Goal: Task Accomplishment & Management: Complete application form

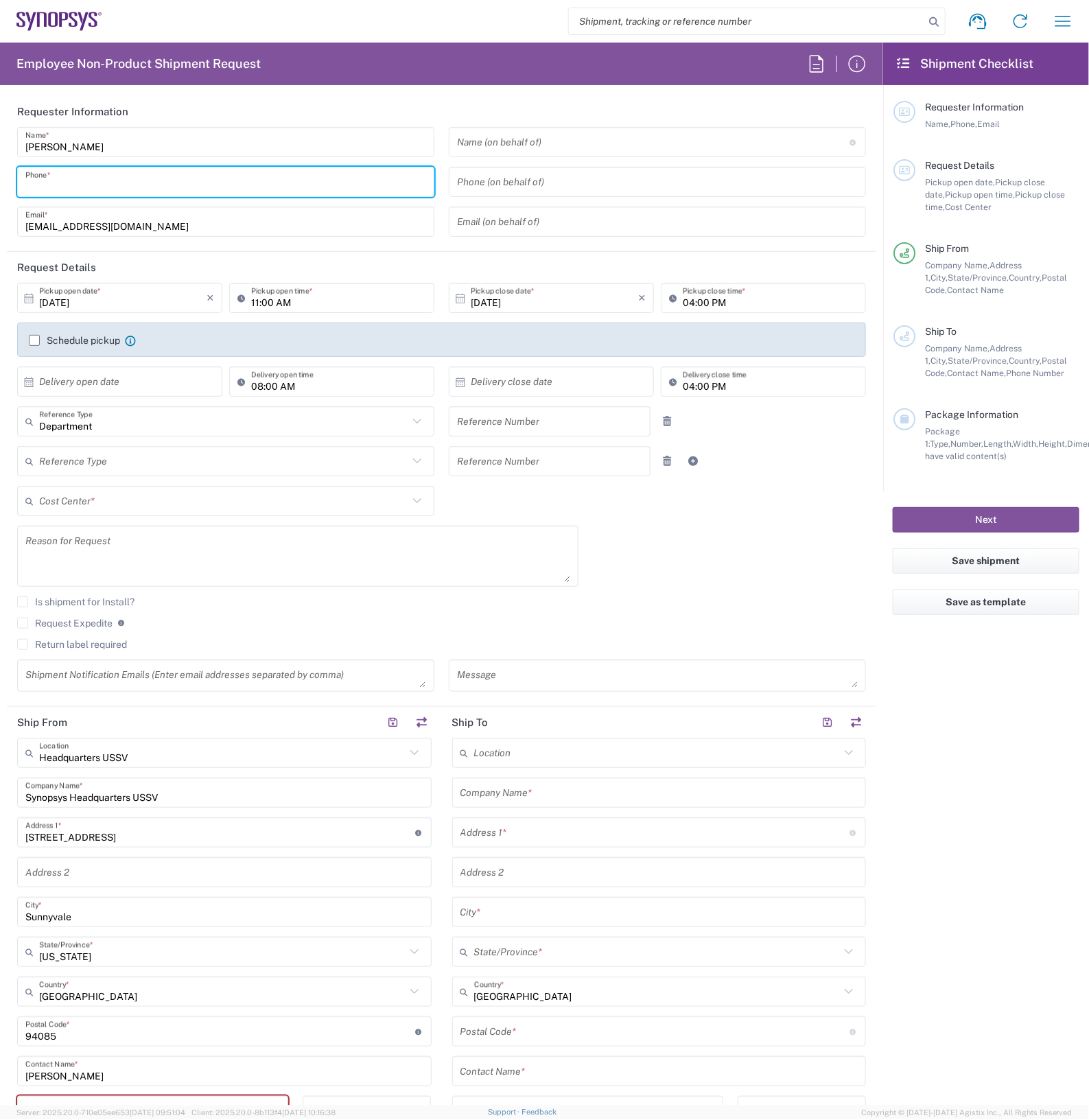
click at [176, 181] on input "tel" at bounding box center [225, 182] width 400 height 24
type input "2797329134"
type input "[EMAIL_ADDRESS][DOMAIN_NAME]"
type input "2797329134"
type input "Cyxtera SC9"
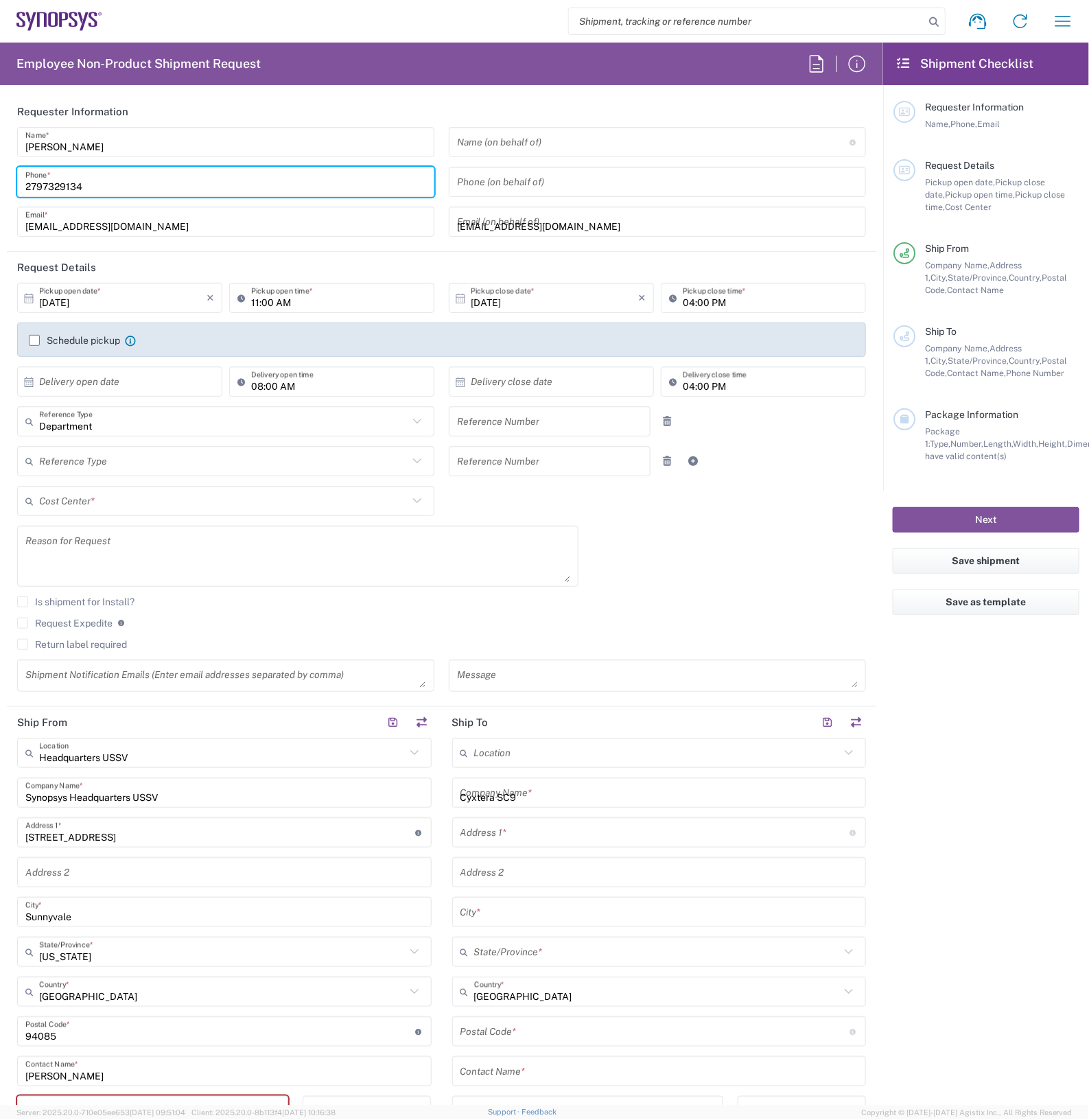
type input "[STREET_ADDRESS]"
type input "Santa [PERSON_NAME]"
type input "[US_STATE]"
type input "95054"
type input "2797329134"
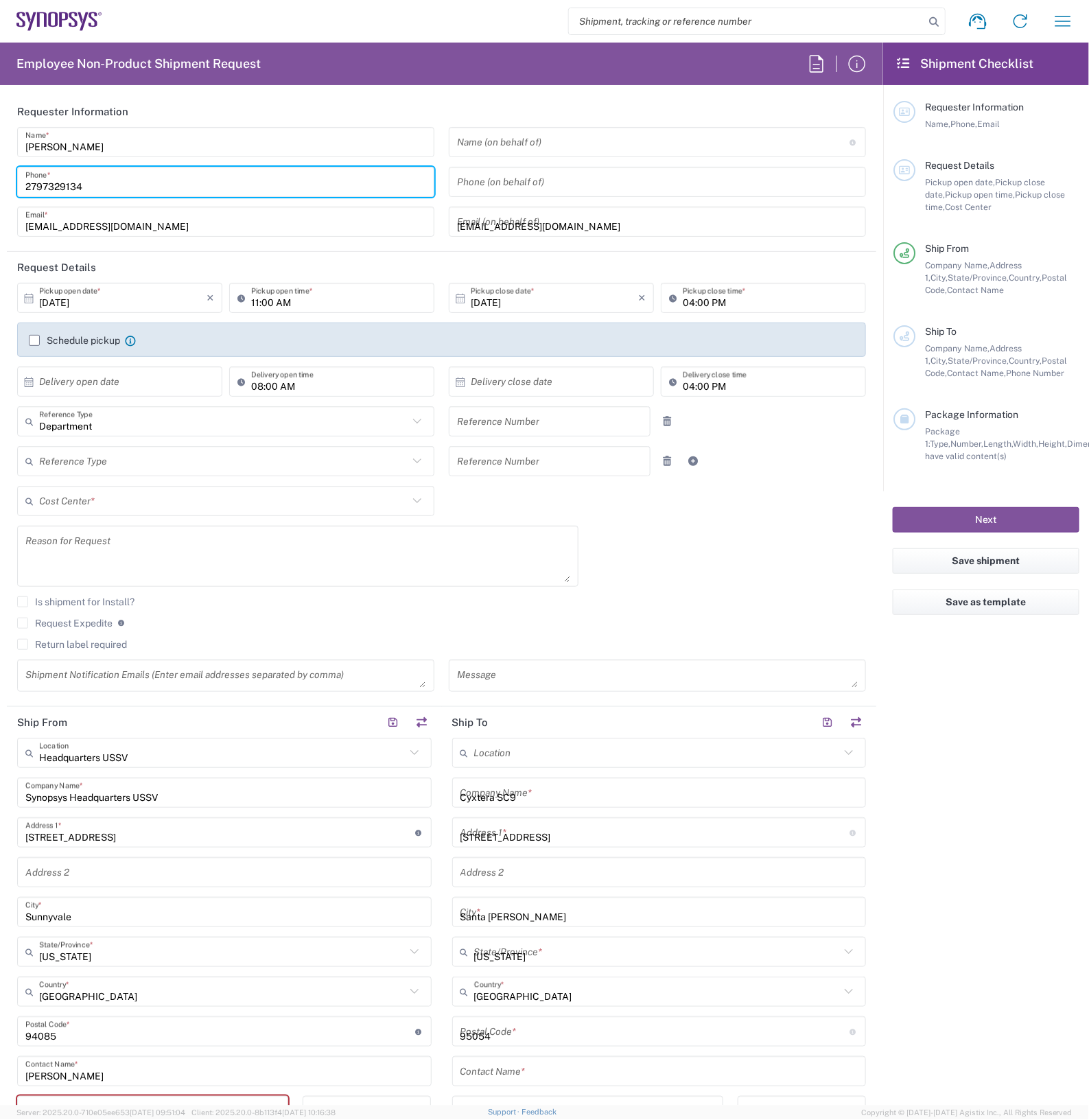
type input "[EMAIL_ADDRESS][DOMAIN_NAME]"
type input "ATTn Synopsys - [PERSON_NAME]"
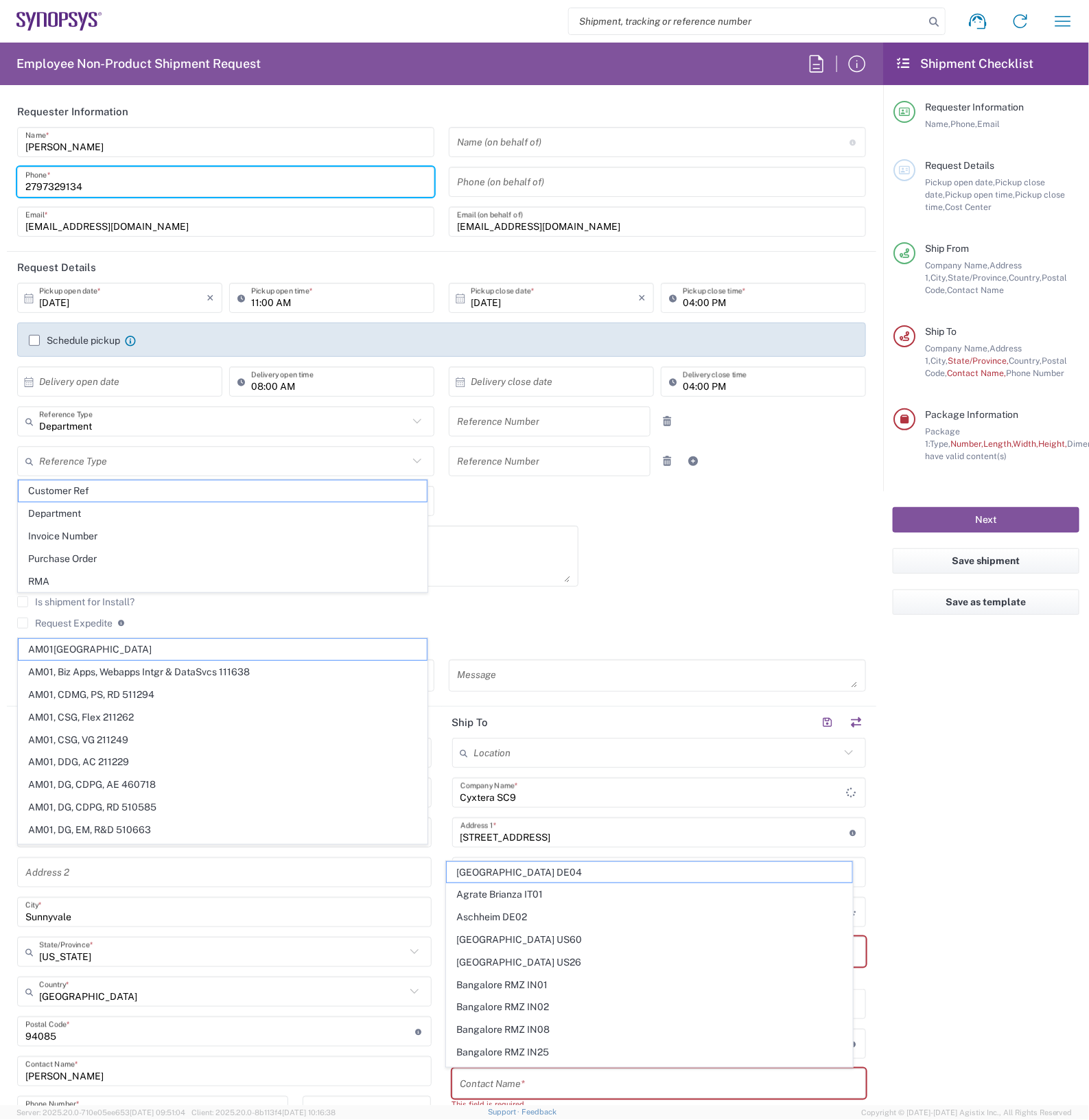
click at [582, 224] on input "[EMAIL_ADDRESS][DOMAIN_NAME]" at bounding box center [657, 221] width 400 height 24
click at [581, 224] on input "[EMAIL_ADDRESS][DOMAIN_NAME]" at bounding box center [657, 221] width 400 height 24
click at [581, 223] on input "[EMAIL_ADDRESS][DOMAIN_NAME]" at bounding box center [657, 221] width 400 height 24
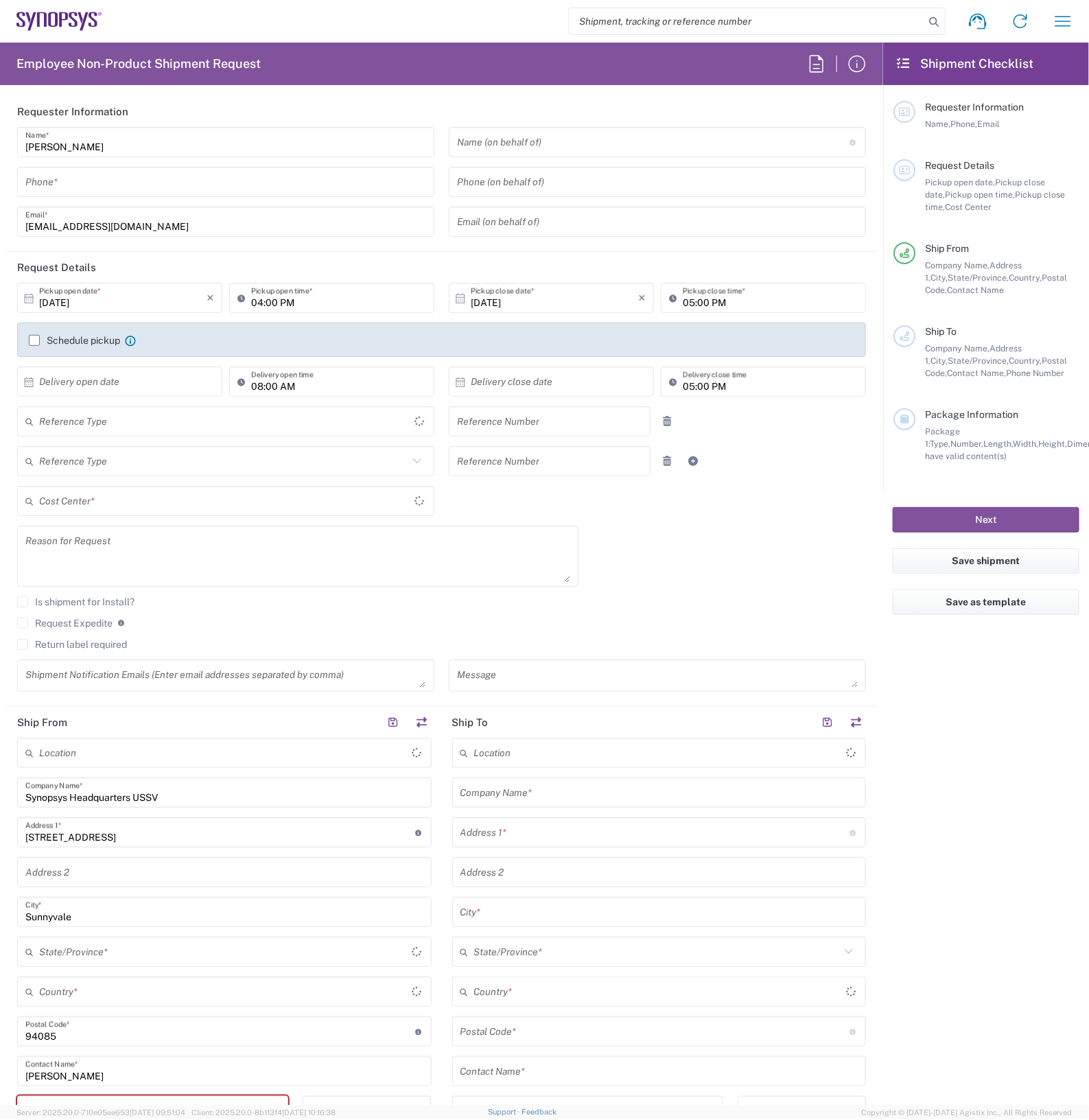
type input "Delivered at Place"
type input "[US_STATE]"
type input "[GEOGRAPHIC_DATA]"
type input "Department"
type input "[GEOGRAPHIC_DATA]"
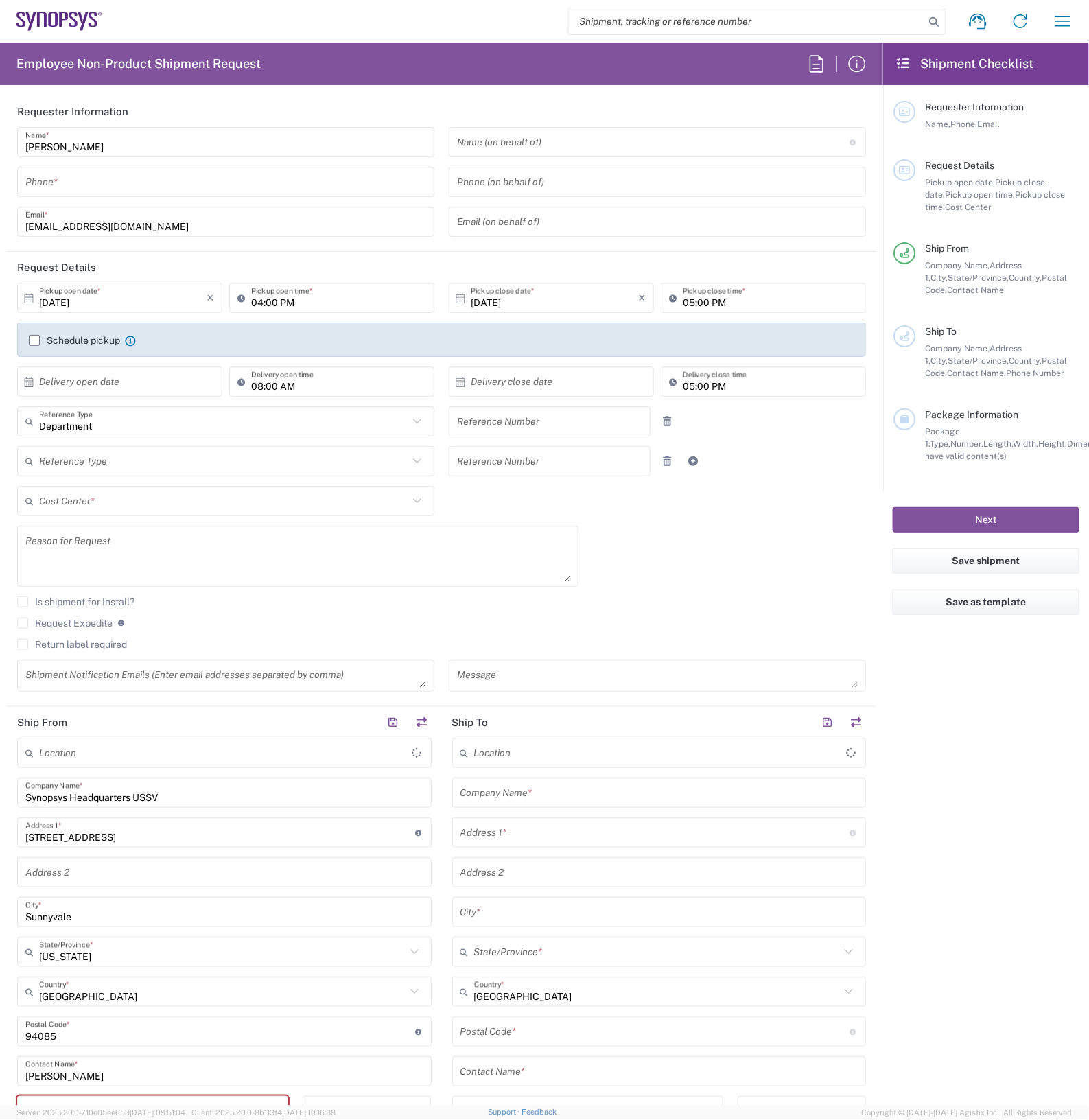
click at [156, 179] on input "tel" at bounding box center [225, 182] width 400 height 24
type input "Headquarters USSV"
type input "2797329134"
type input "[EMAIL_ADDRESS][DOMAIN_NAME]"
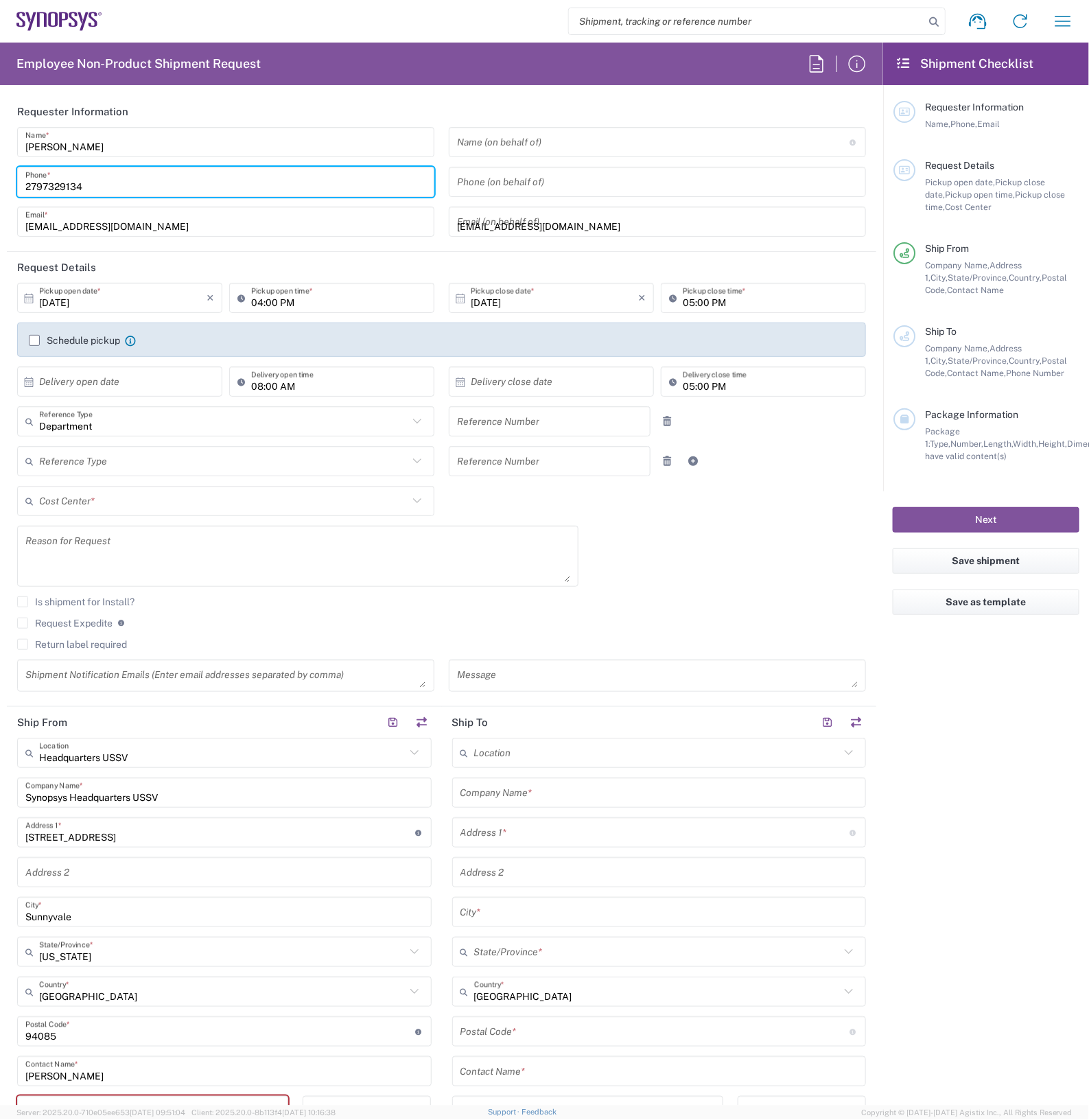
type input "2797329134"
type input "Cyxtera SC9"
type input "[STREET_ADDRESS]"
type input "Santa [PERSON_NAME]"
type input "[US_STATE]"
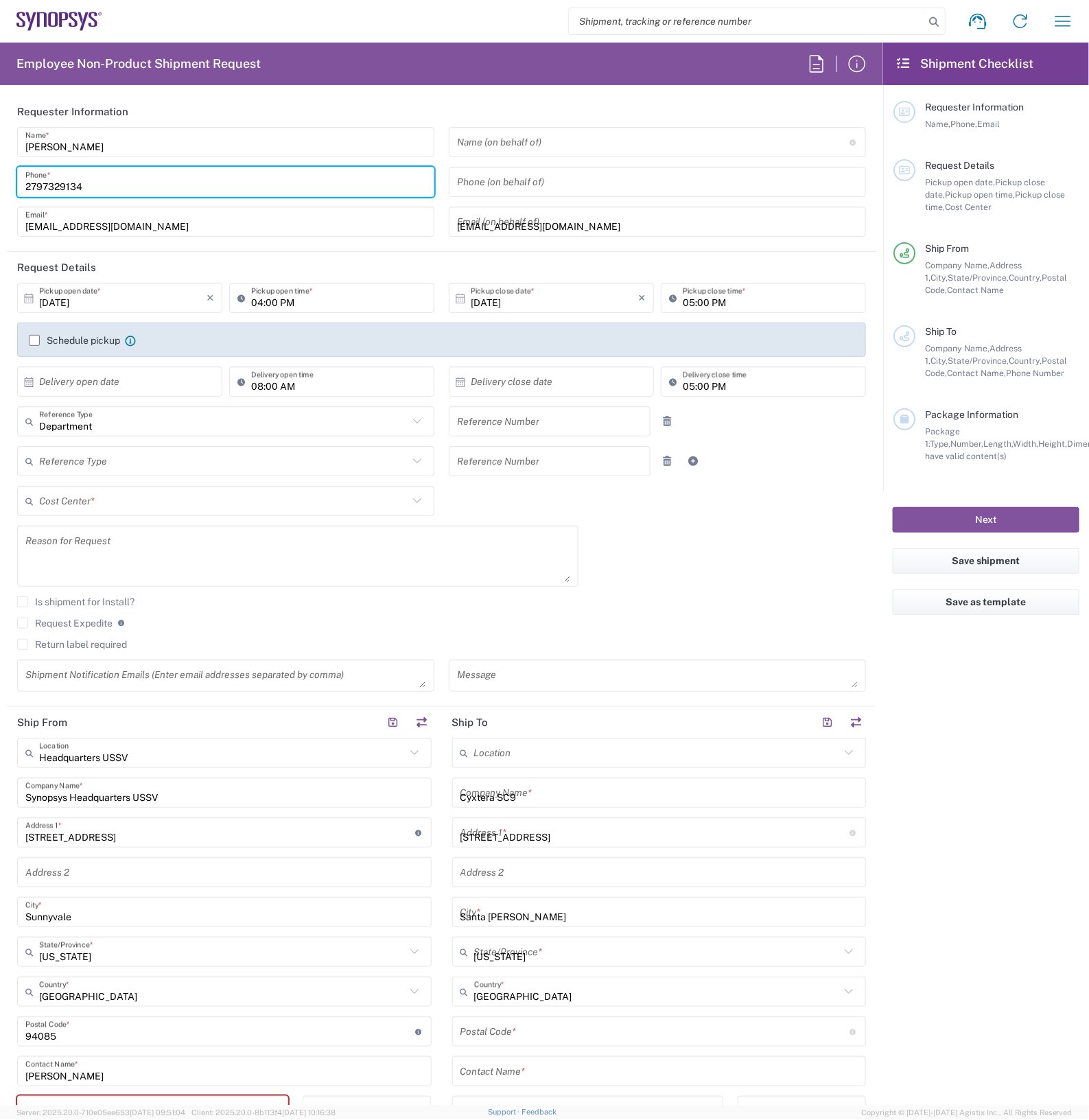
type input "95054"
type input "2797329134"
type input "[EMAIL_ADDRESS][DOMAIN_NAME]"
type input "ATTn Synopsys - [PERSON_NAME]"
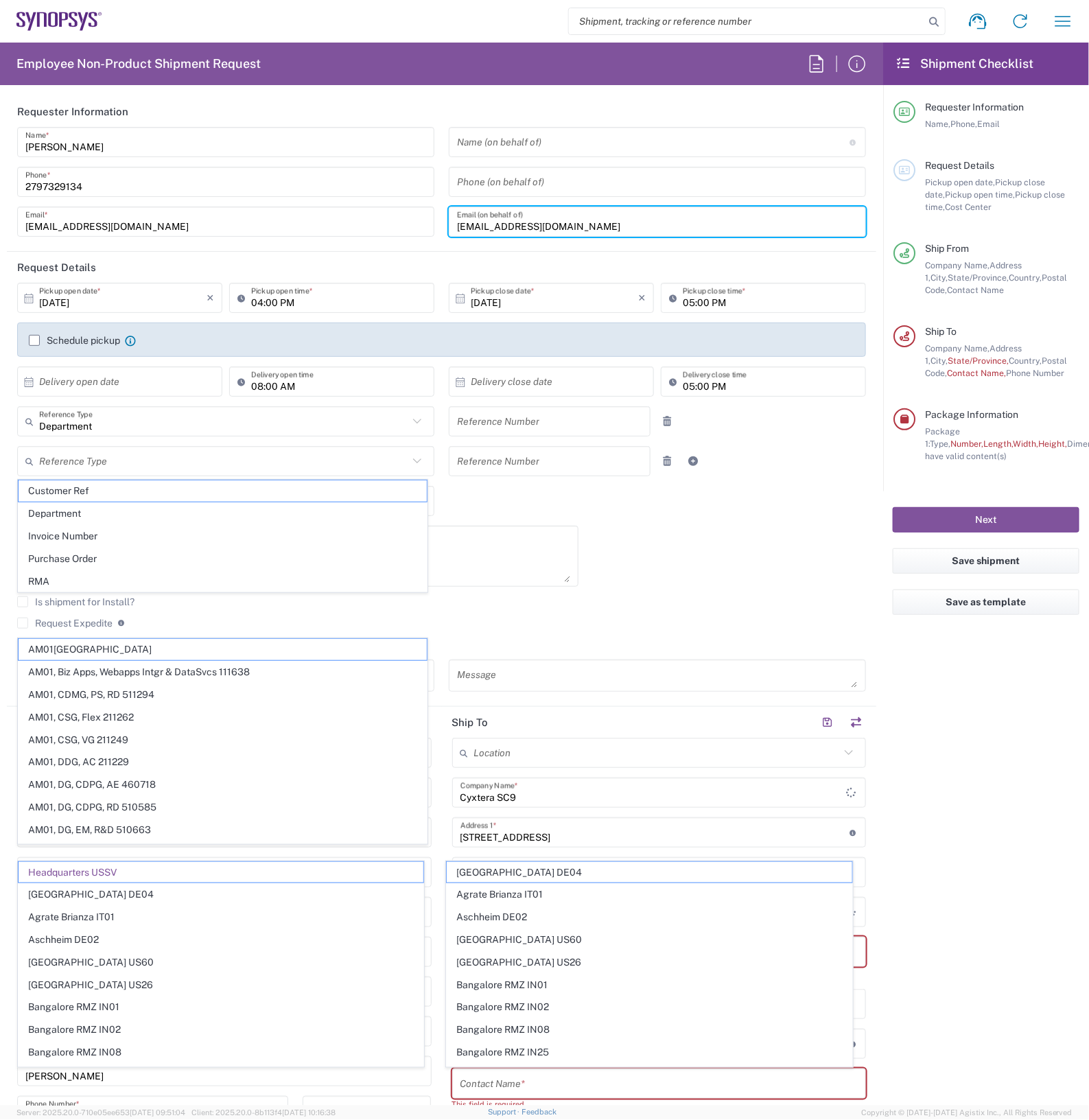
click at [601, 222] on input "[EMAIL_ADDRESS][DOMAIN_NAME]" at bounding box center [657, 221] width 400 height 24
type input "Headquarters USSV"
click at [601, 222] on input "[EMAIL_ADDRESS][DOMAIN_NAME]" at bounding box center [657, 221] width 400 height 24
click at [601, 221] on input "[EMAIL_ADDRESS][DOMAIN_NAME]" at bounding box center [657, 221] width 400 height 24
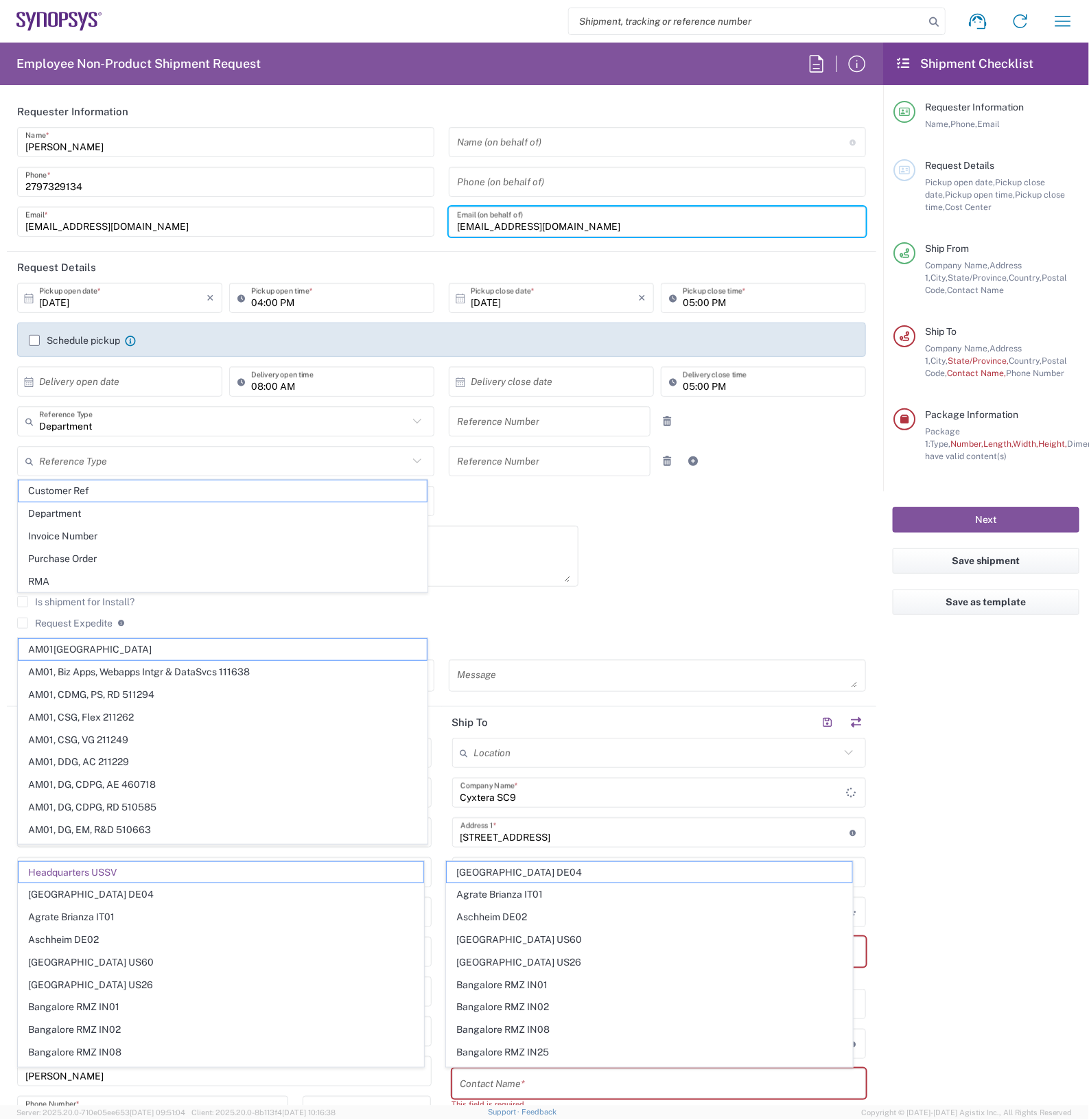
type input "Headquarters USSV"
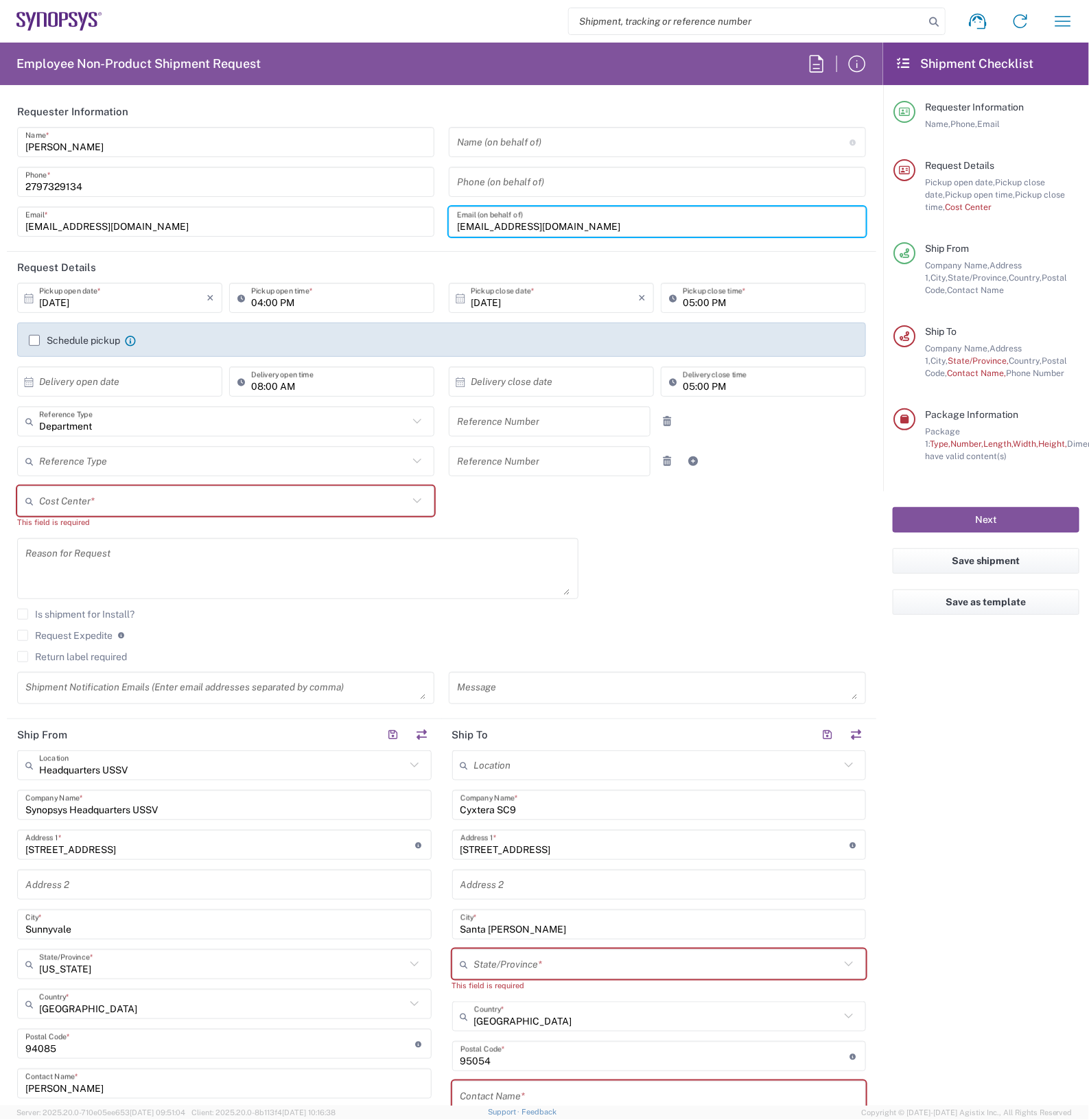
click at [599, 221] on input "[EMAIL_ADDRESS][DOMAIN_NAME]" at bounding box center [657, 221] width 400 height 24
click at [251, 498] on input "text" at bounding box center [223, 501] width 369 height 24
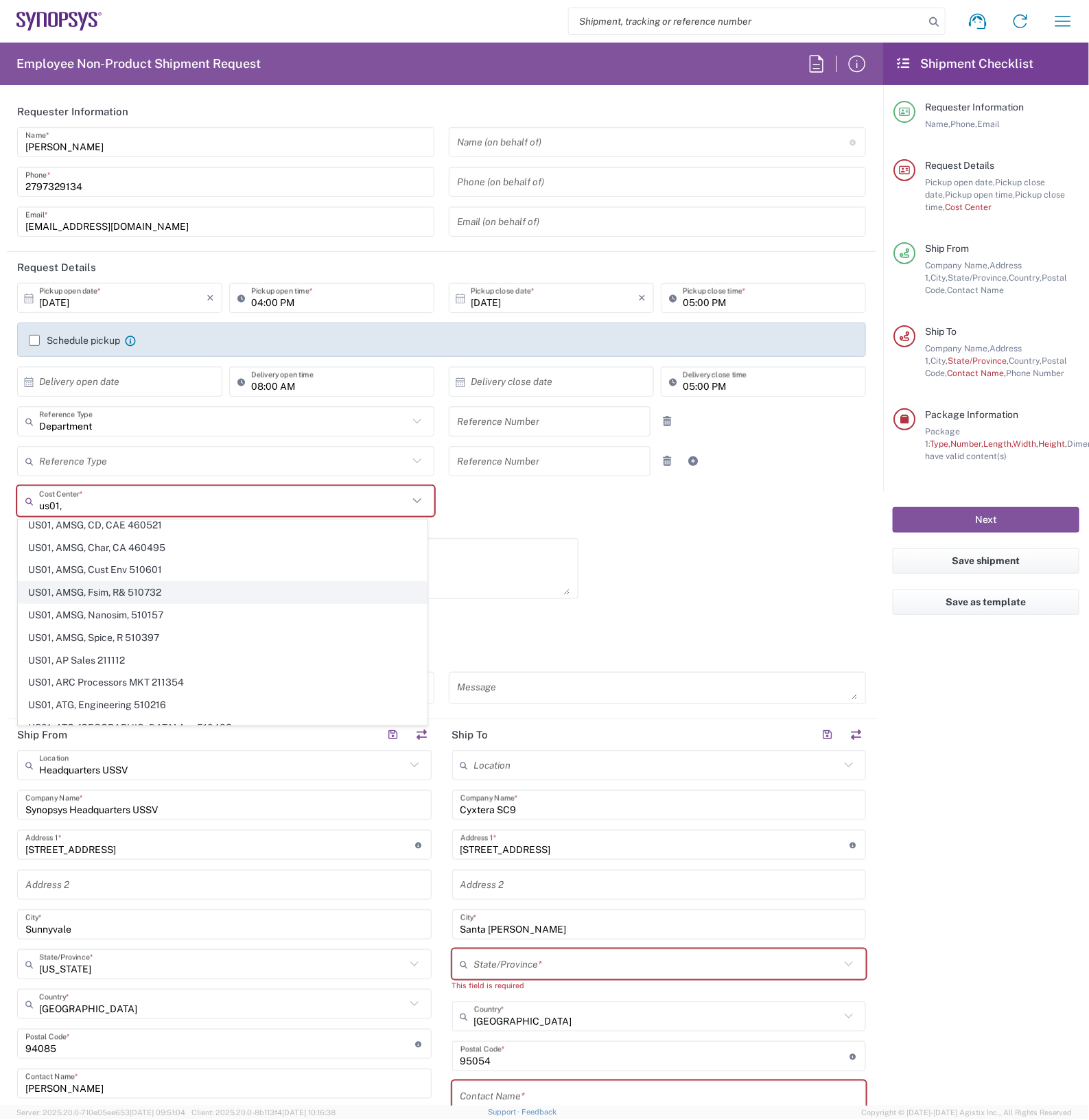
scroll to position [514, 0]
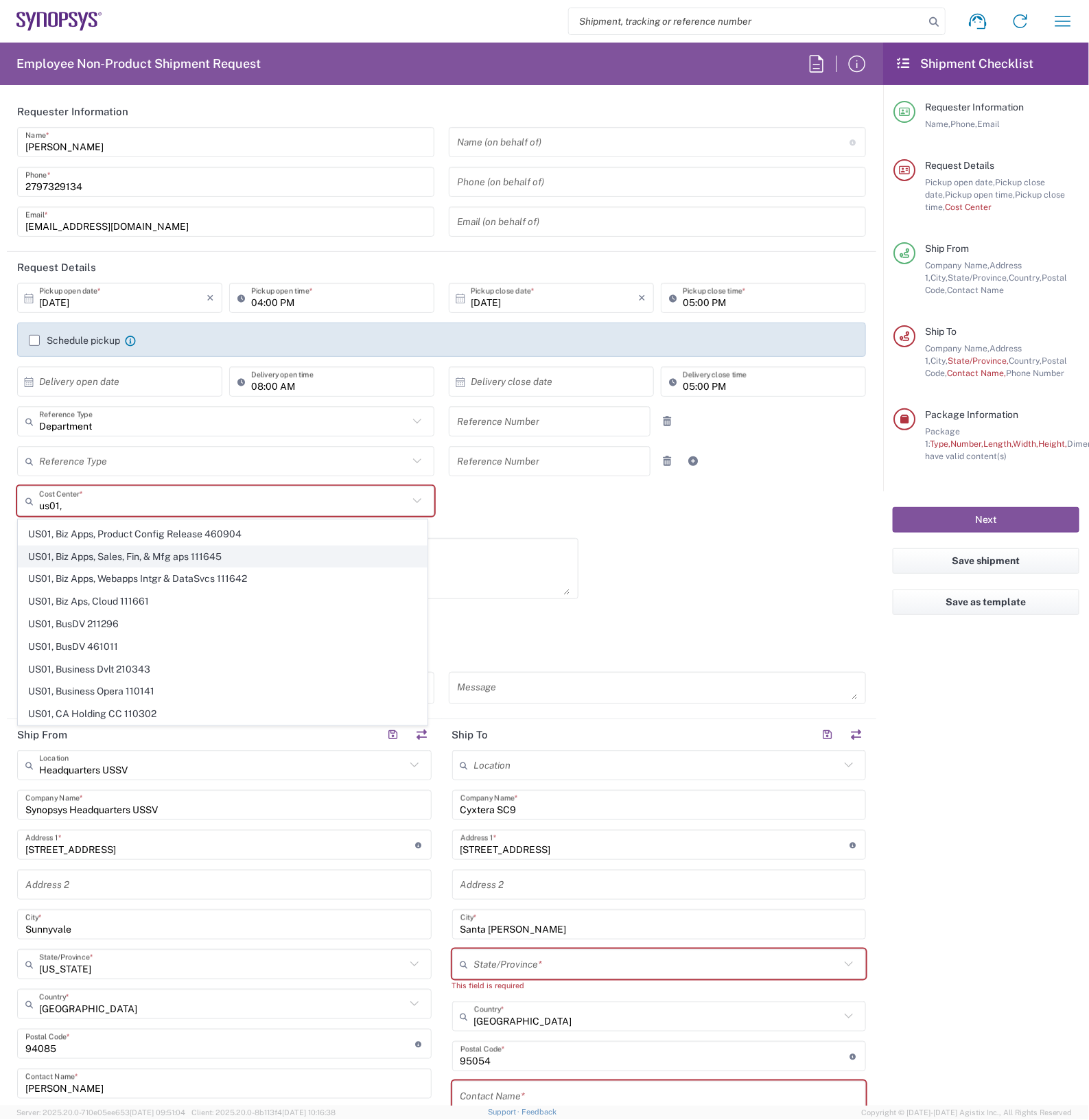
click at [166, 568] on span "US01, Biz Apps, Sales, Fin, & Mfg aps 111645" at bounding box center [223, 557] width 408 height 22
type input "US01, Biz Apps, Sales, Fin, & Mfg aps 111645"
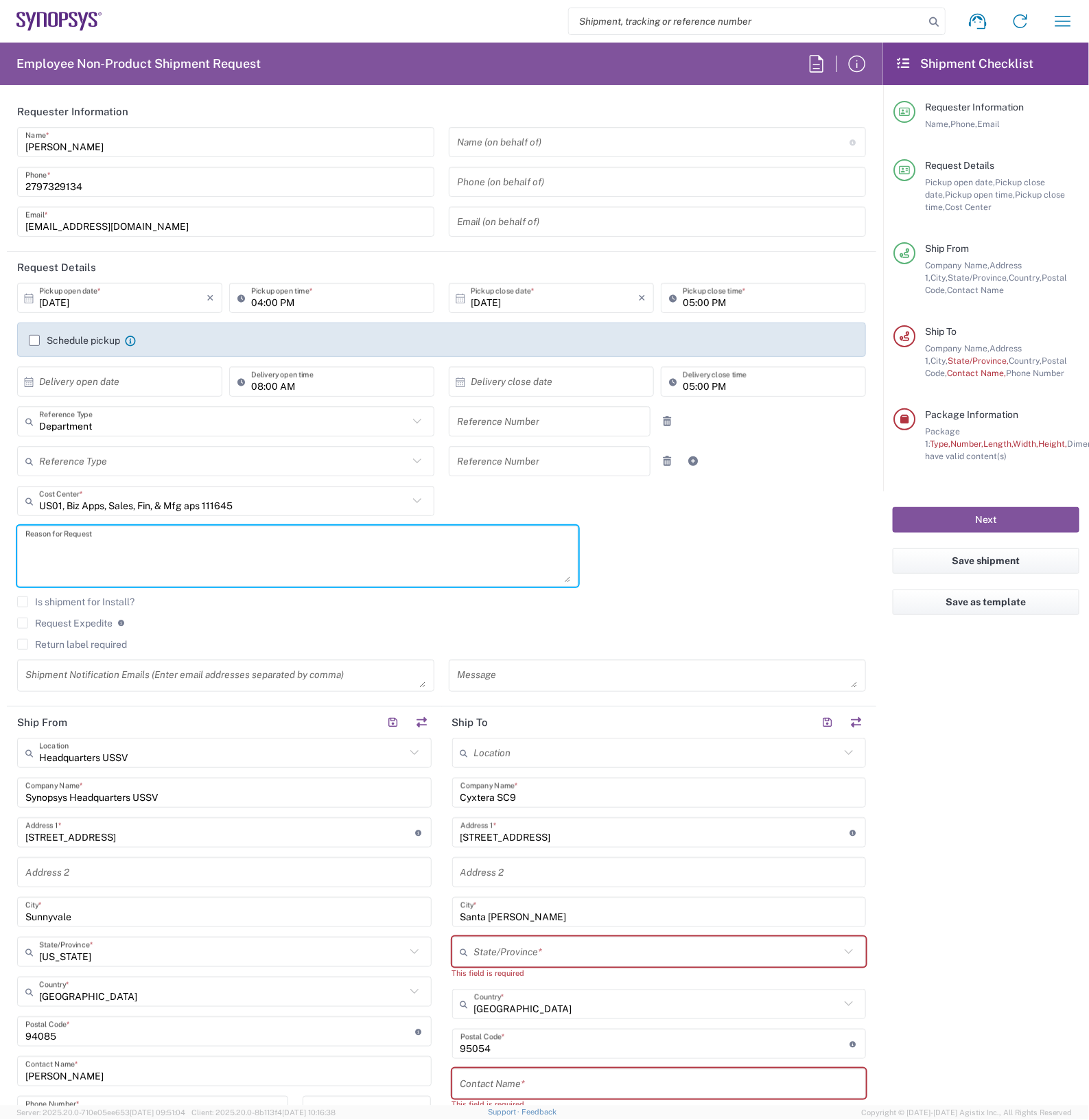
drag, startPoint x: 163, startPoint y: 550, endPoint x: 158, endPoint y: 543, distance: 8.6
click at [163, 547] on textarea at bounding box center [297, 555] width 544 height 53
type textarea "RMA return"
click at [150, 793] on input "Synopsys Headquarters USSV" at bounding box center [224, 792] width 398 height 24
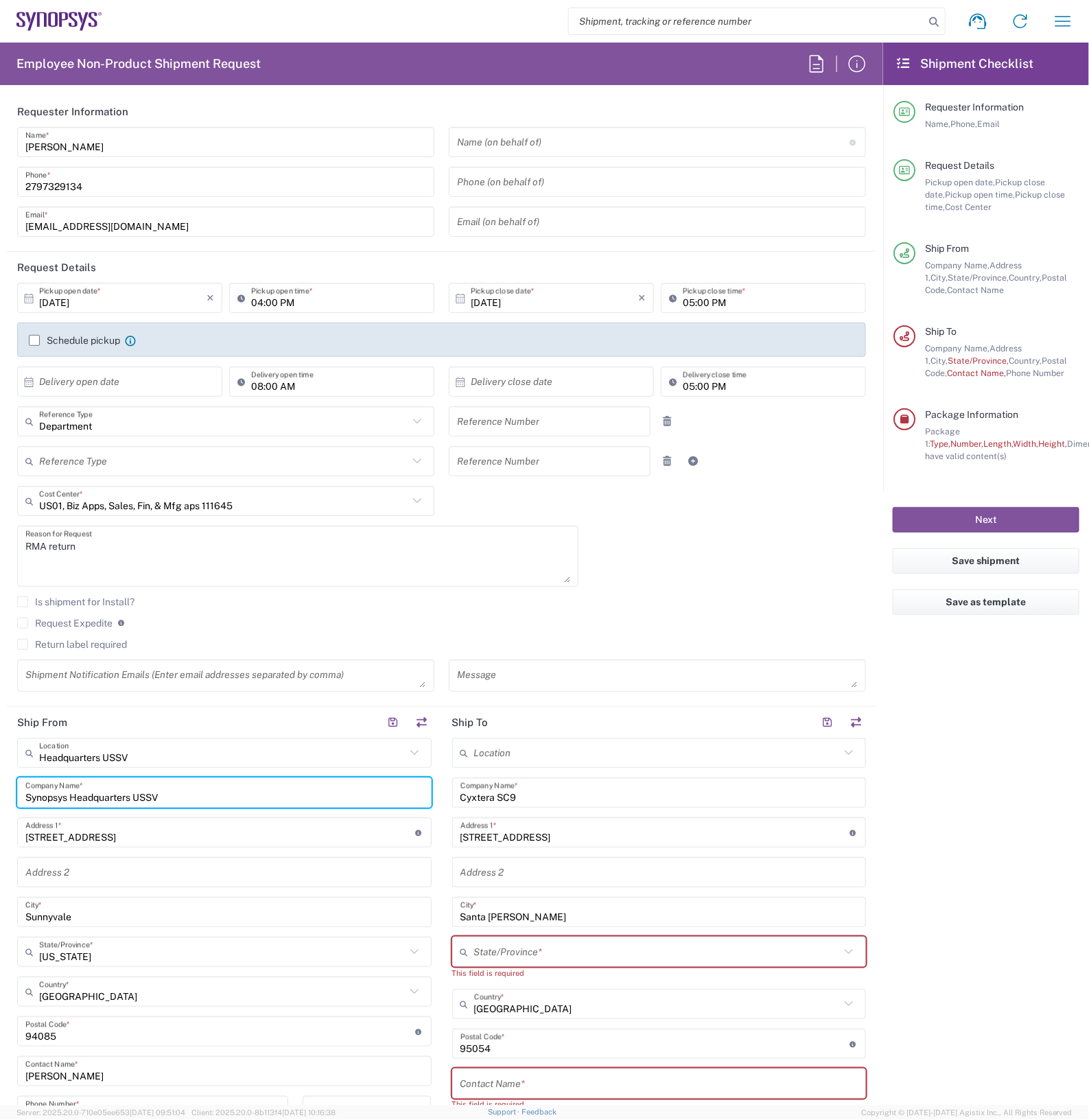
drag, startPoint x: 151, startPoint y: 790, endPoint x: 144, endPoint y: 793, distance: 7.6
click at [149, 790] on input "Synopsys Headquarters USSV" at bounding box center [224, 792] width 398 height 24
click at [144, 793] on input "Synopsys Headquarters USSV" at bounding box center [224, 792] width 398 height 24
drag, startPoint x: 144, startPoint y: 793, endPoint x: 152, endPoint y: 794, distance: 8.1
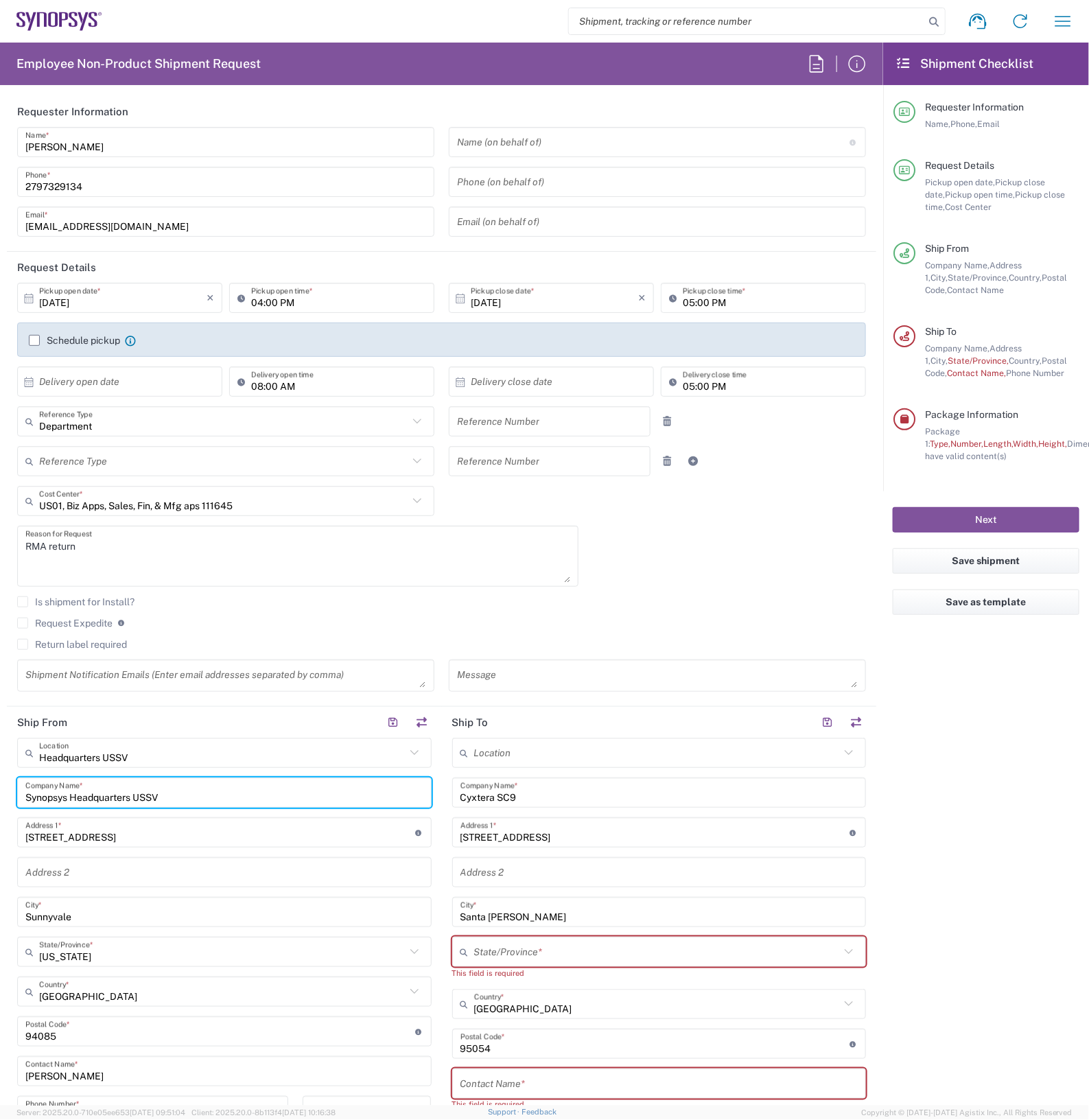
click at [148, 793] on input "Synopsys Headquarters USSV" at bounding box center [224, 792] width 398 height 24
type input "I"
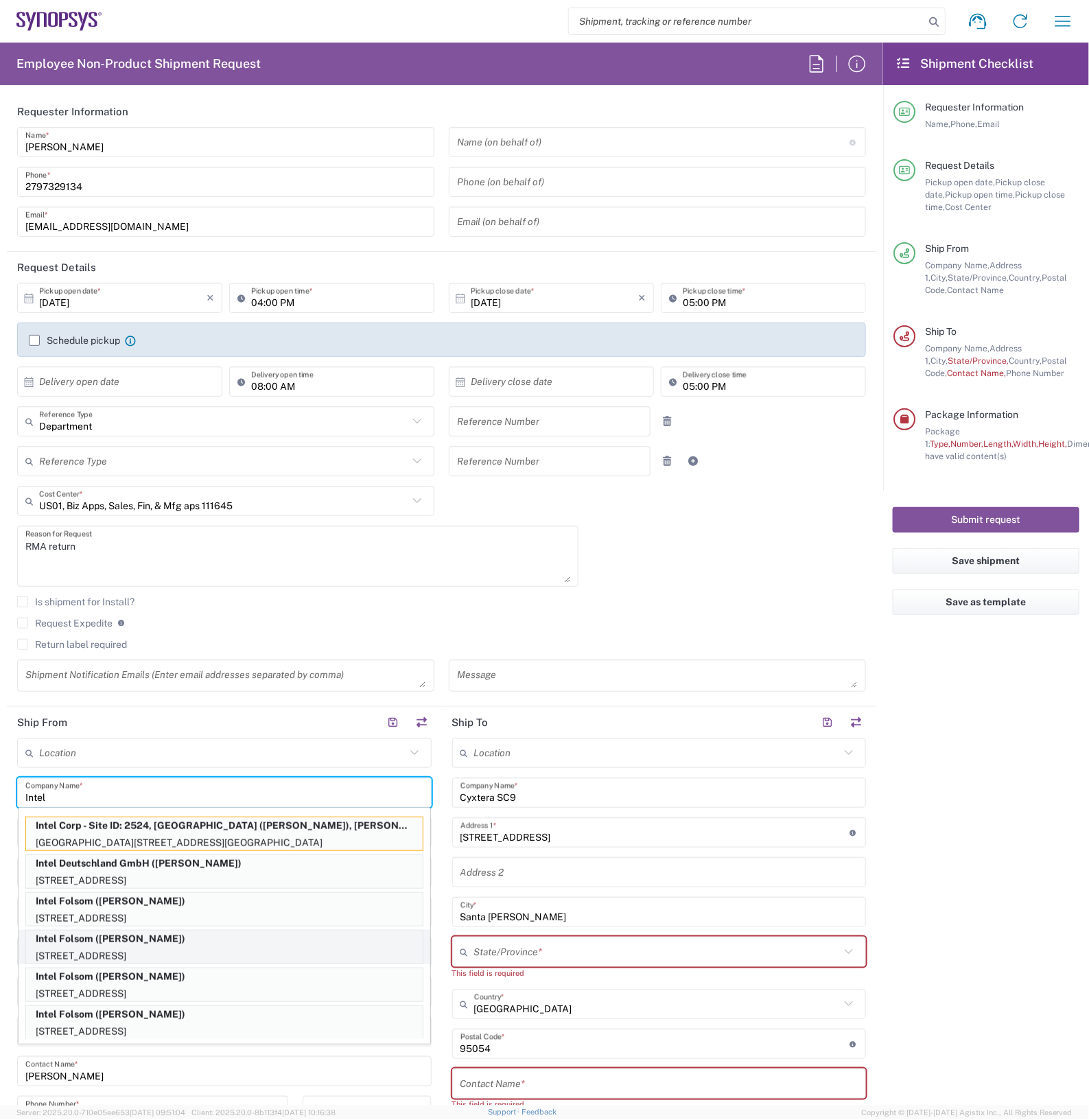
click at [199, 936] on p "Intel Folsom ([PERSON_NAME])" at bounding box center [224, 939] width 397 height 17
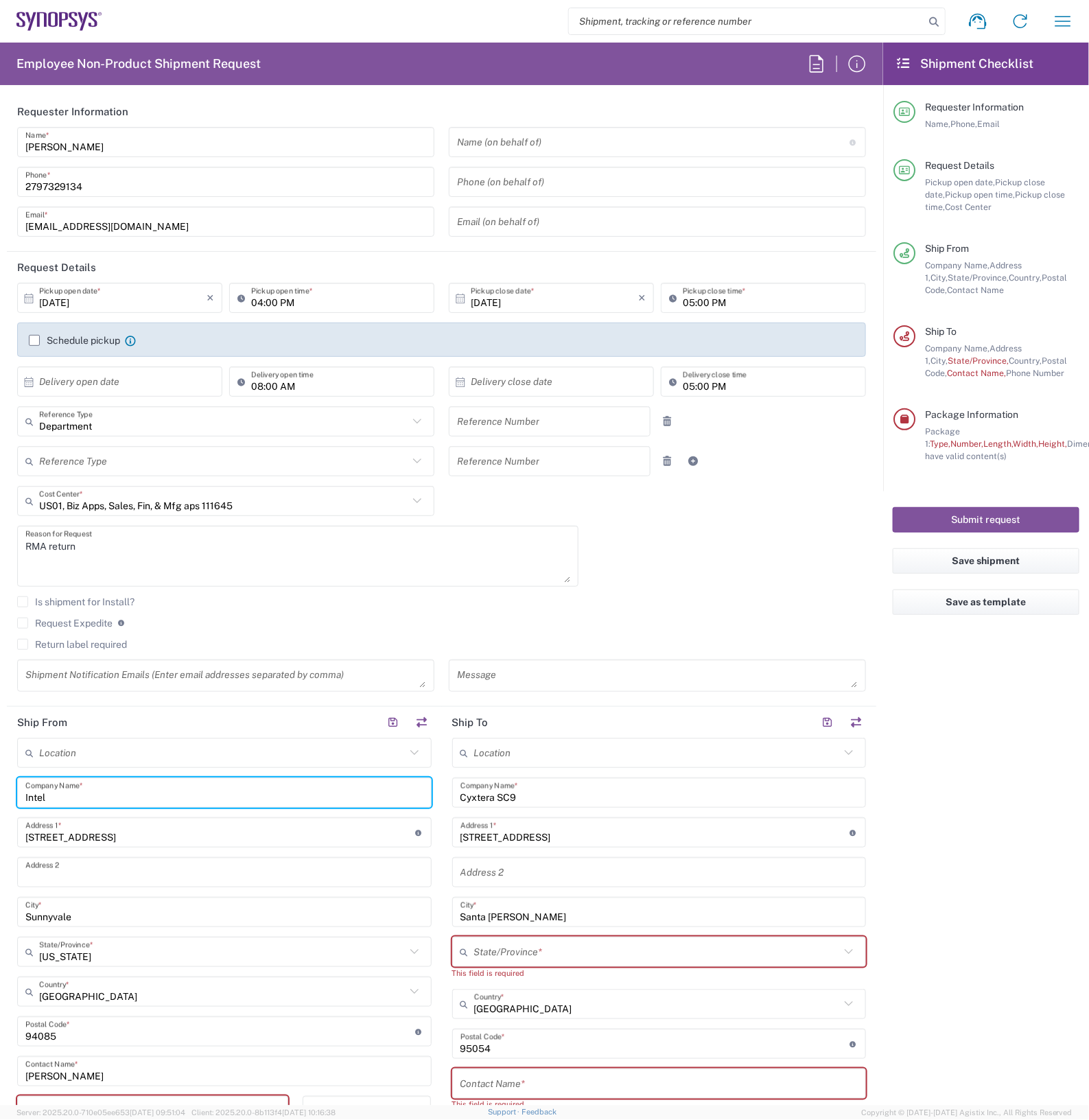
type input "Intel Folsom"
type input "[STREET_ADDRESS]"
type input "FM6 Dock"
type input "Folsom"
type input "95630-9599"
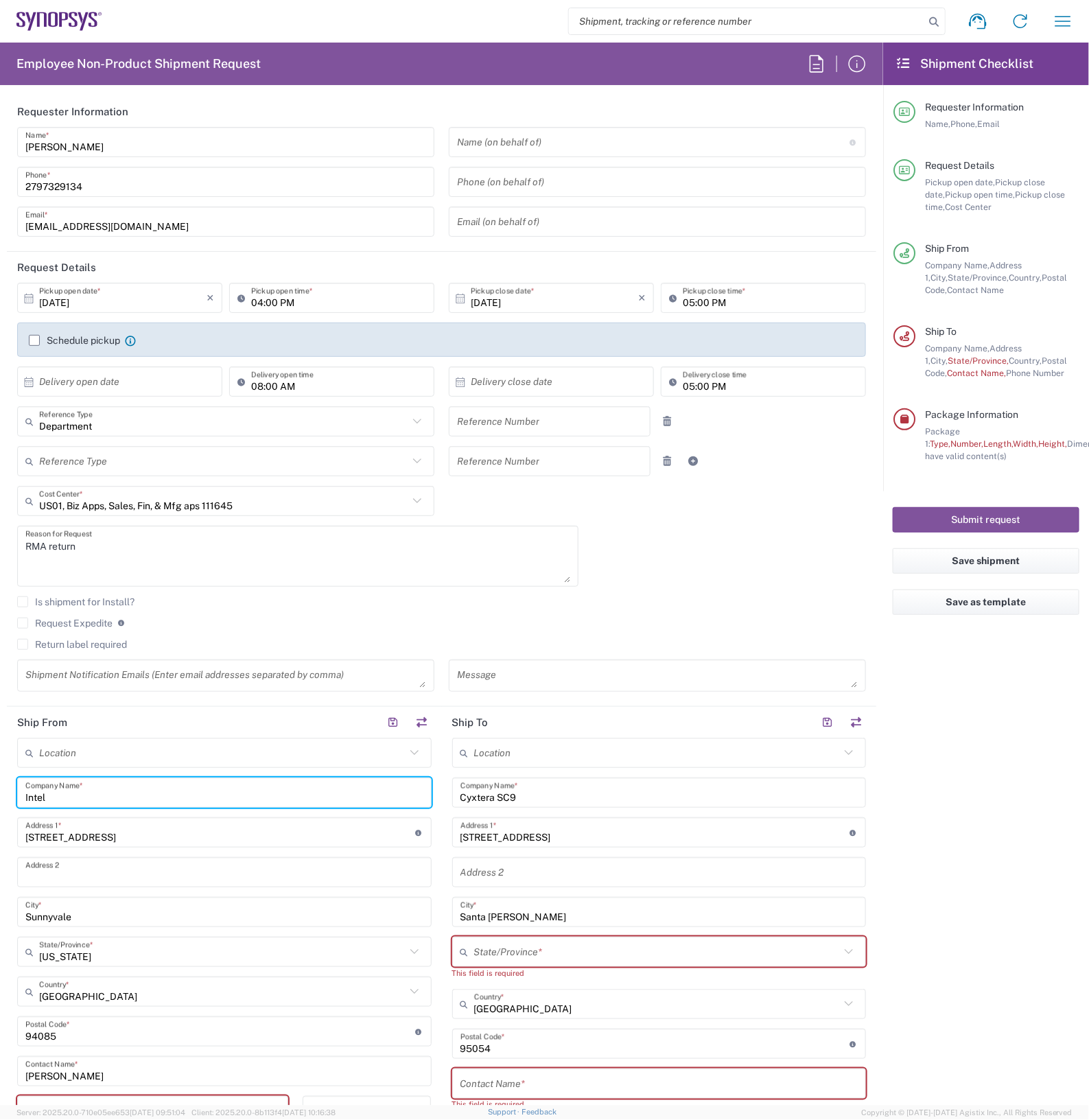
type input "[PERSON_NAME]"
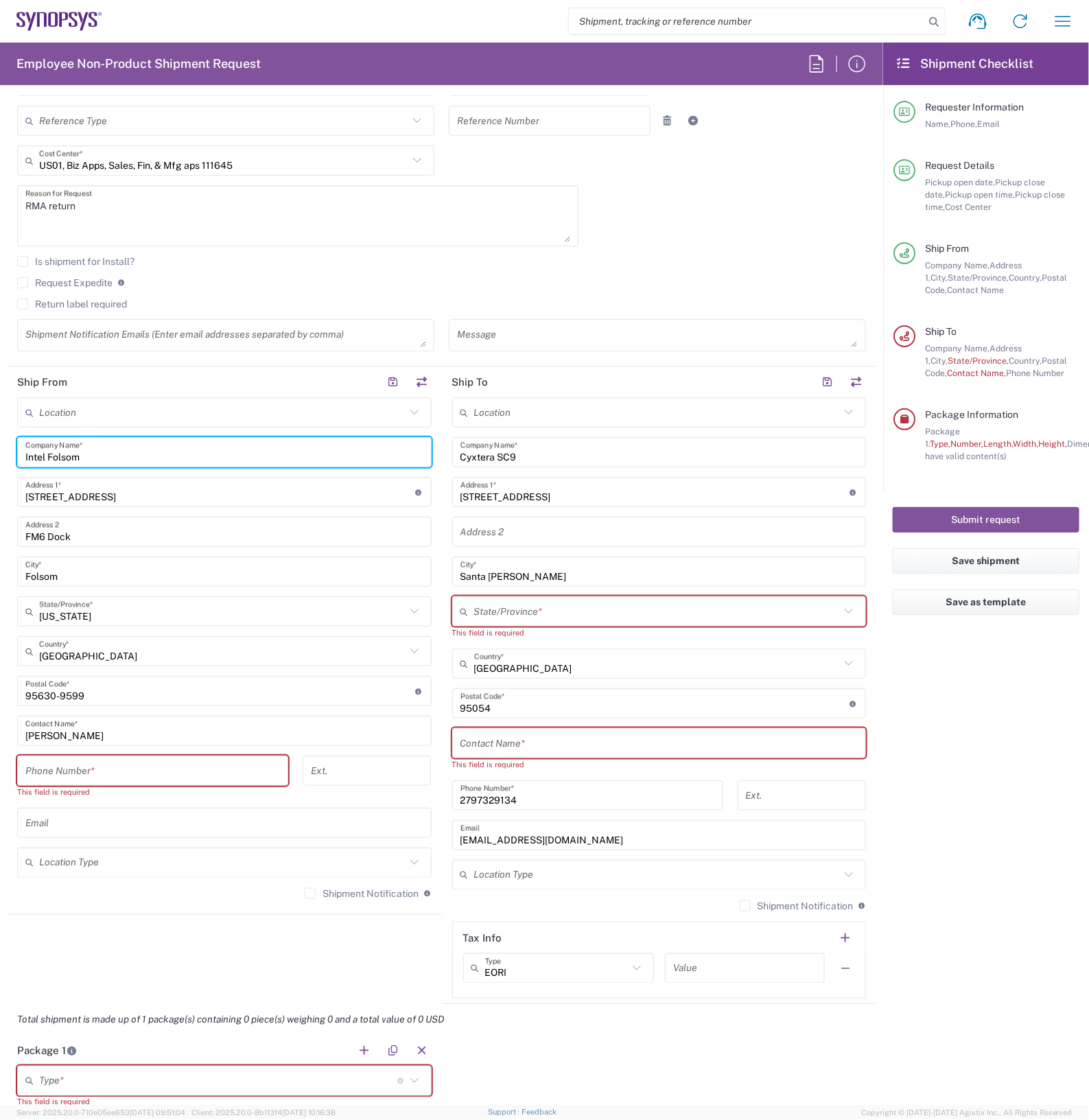
scroll to position [343, 0]
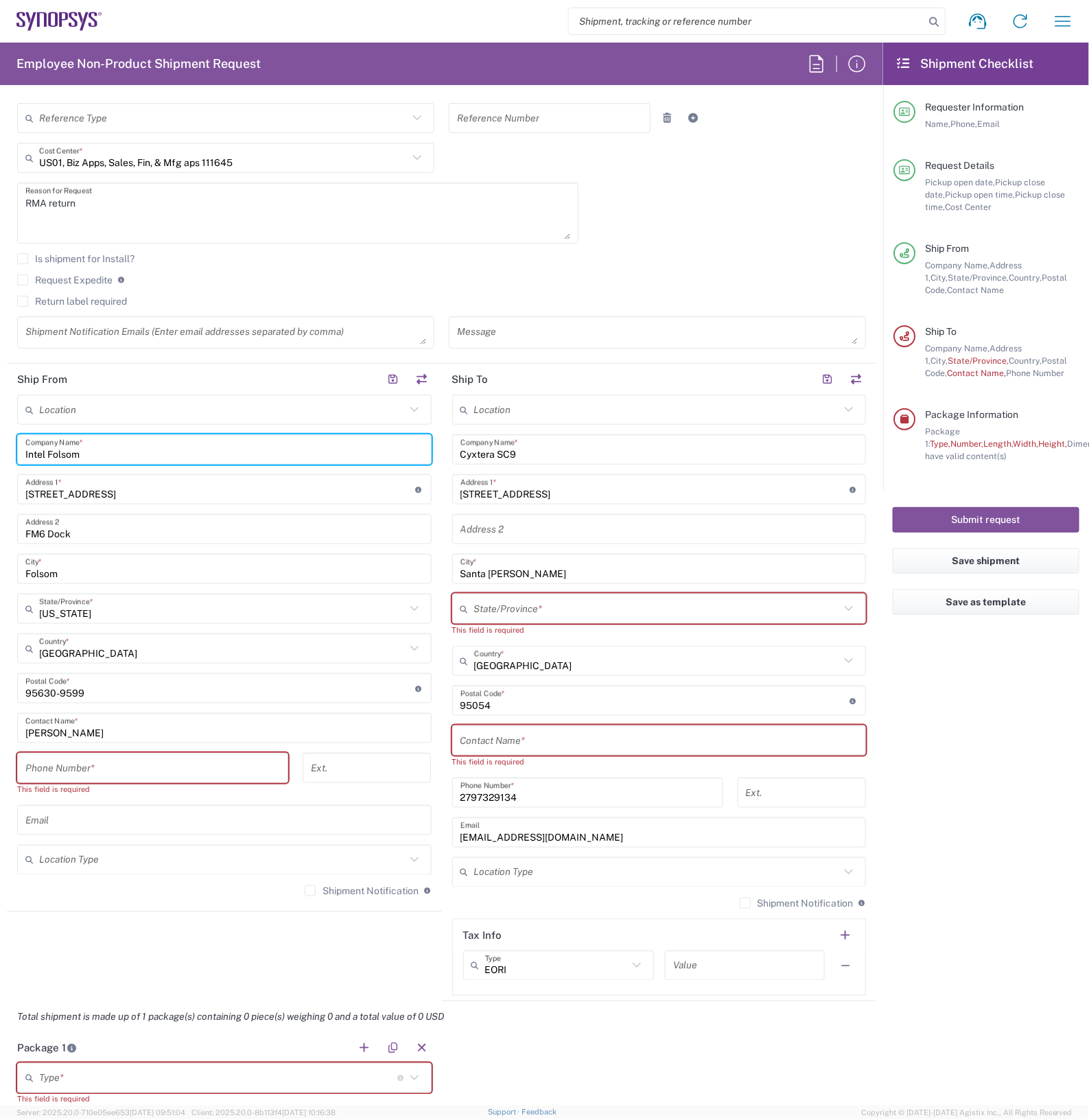
click at [175, 758] on input "tel" at bounding box center [152, 768] width 254 height 24
type input "2797329134"
type input "[EMAIL_ADDRESS][DOMAIN_NAME]"
type input "[US_STATE]"
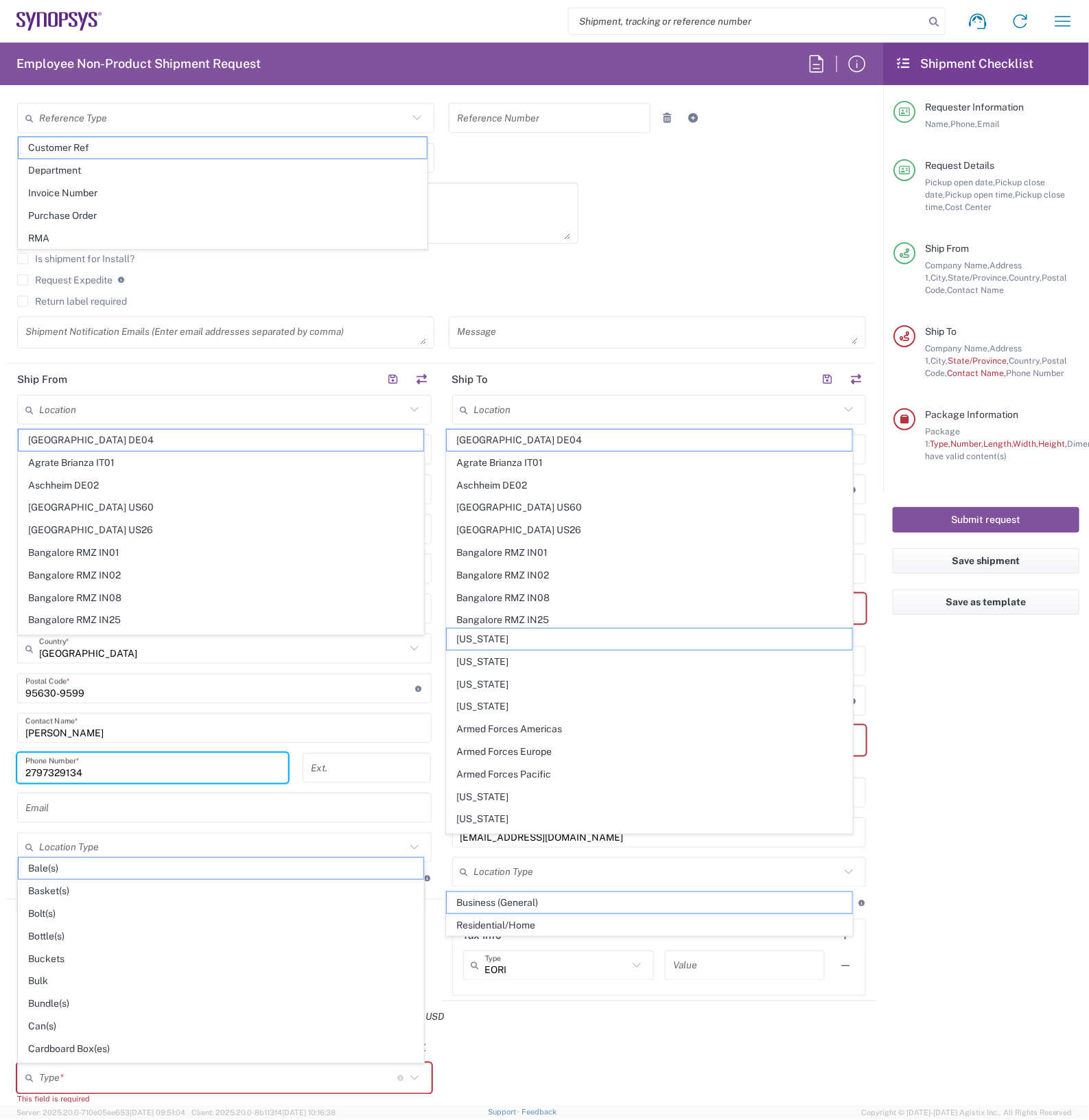
click at [658, 251] on div "[DATE] × Pickup open date * Cancel Apply 04:00 PM Pickup open time * [DATE] × P…" at bounding box center [442, 148] width 863 height 418
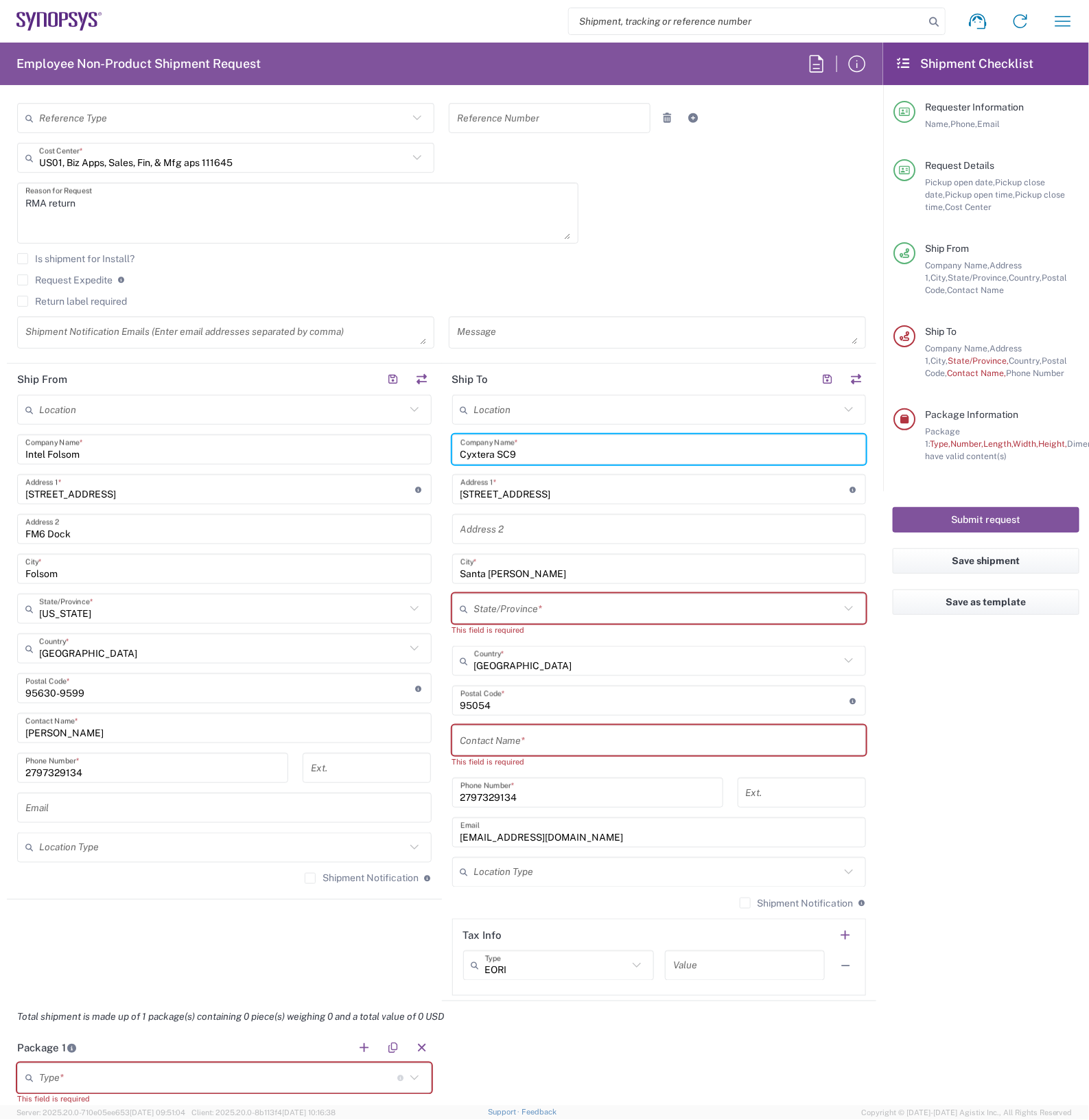
click at [560, 444] on input "Cyxtera SC9" at bounding box center [659, 449] width 398 height 24
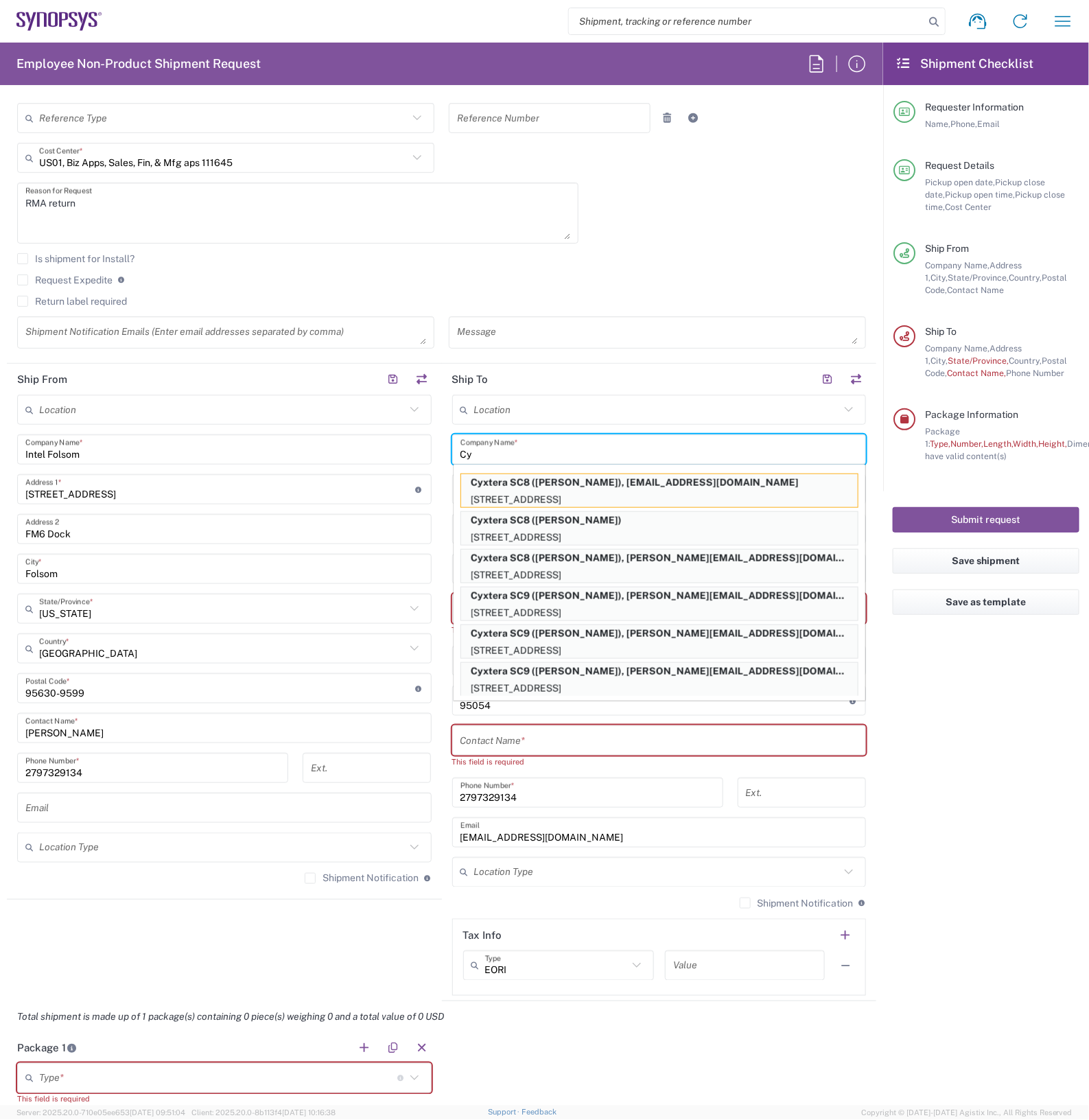
type input "C"
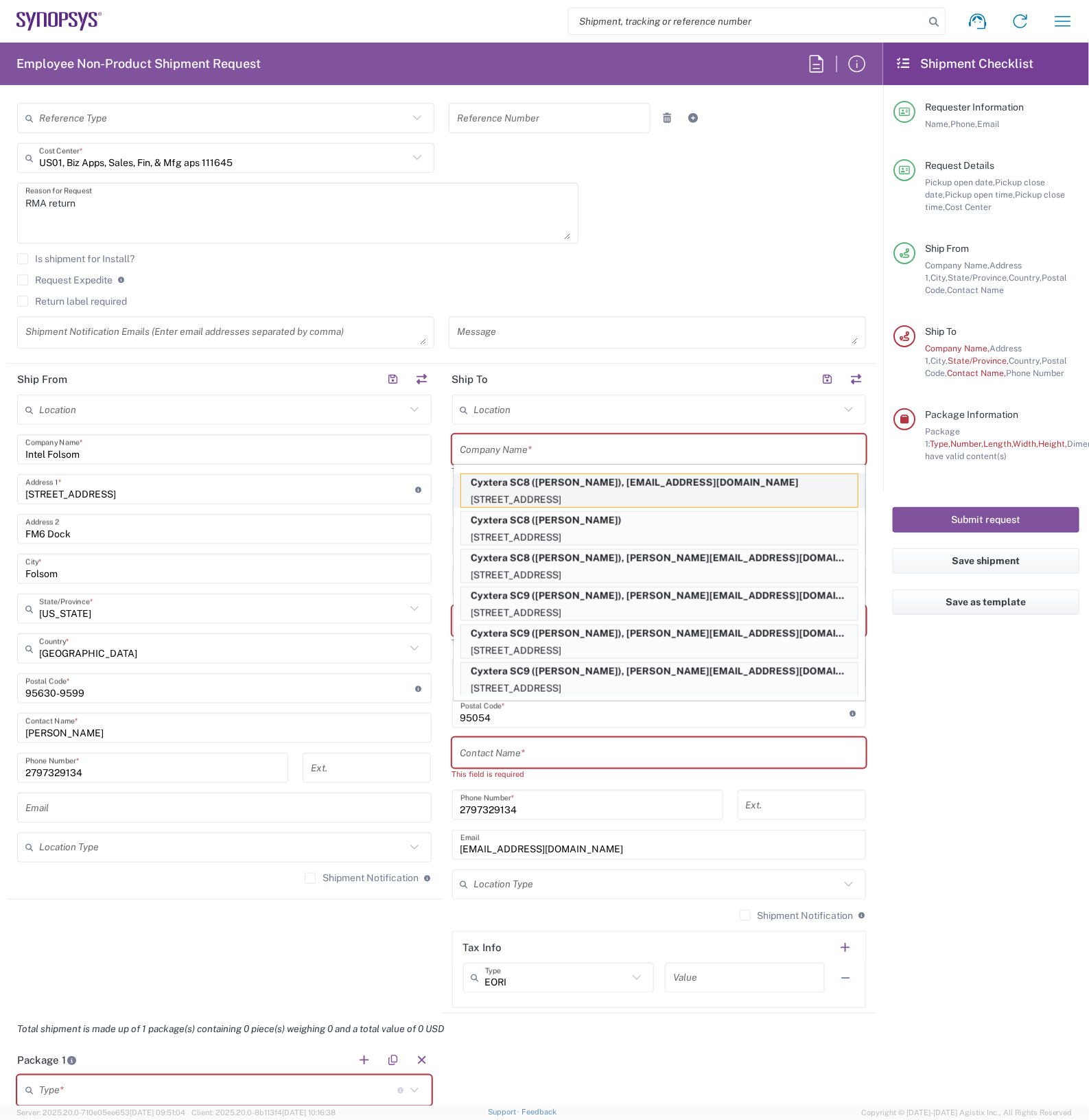
click at [573, 498] on p "[STREET_ADDRESS]" at bounding box center [659, 500] width 397 height 17
type input "Cyxtera SC8"
type input "4700 Old Ironsides Dr"
type input "[US_STATE]"
type input "[PERSON_NAME]"
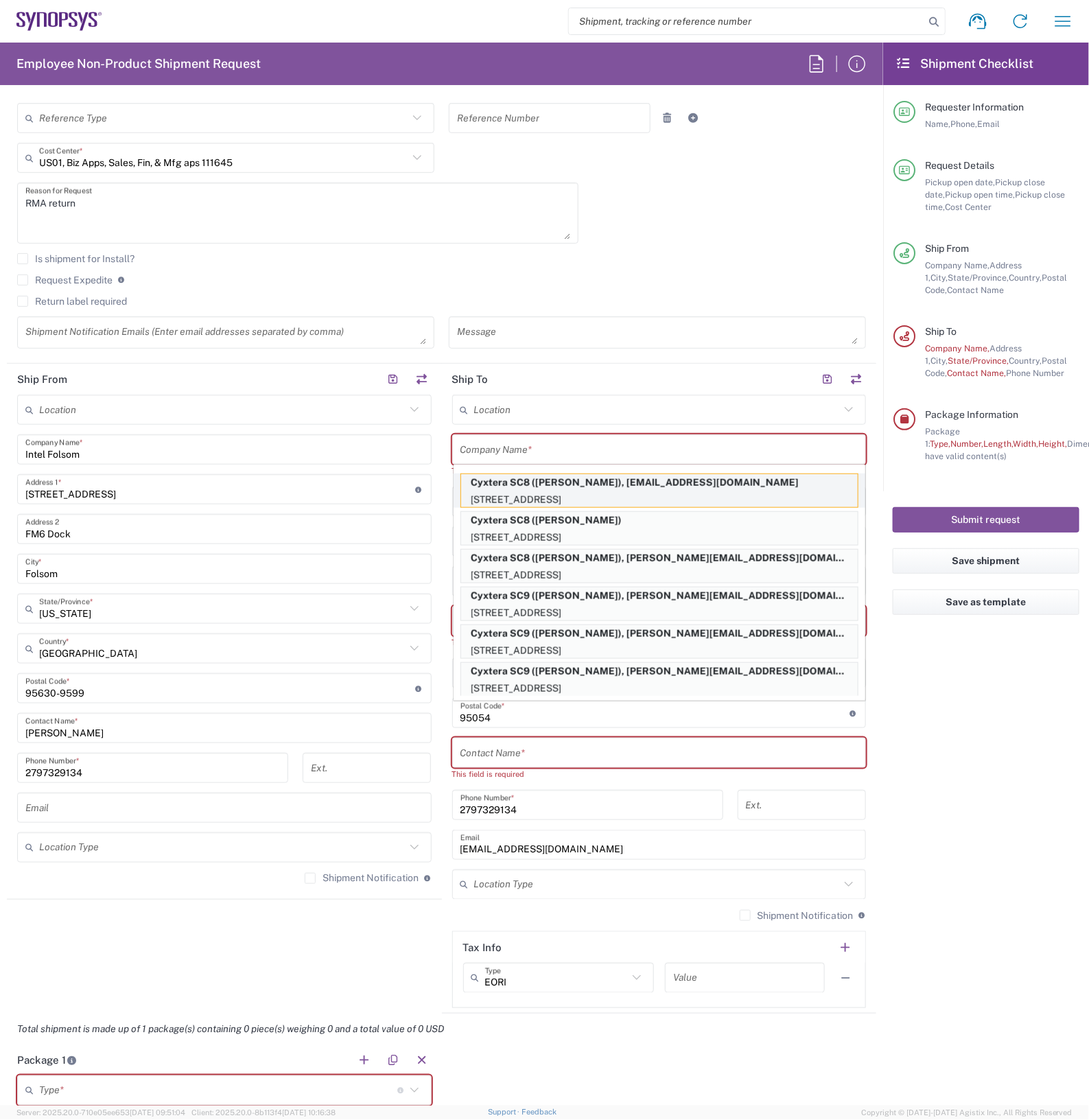
type input "[PHONE_NUMBER]"
type input "[EMAIL_ADDRESS][DOMAIN_NAME]"
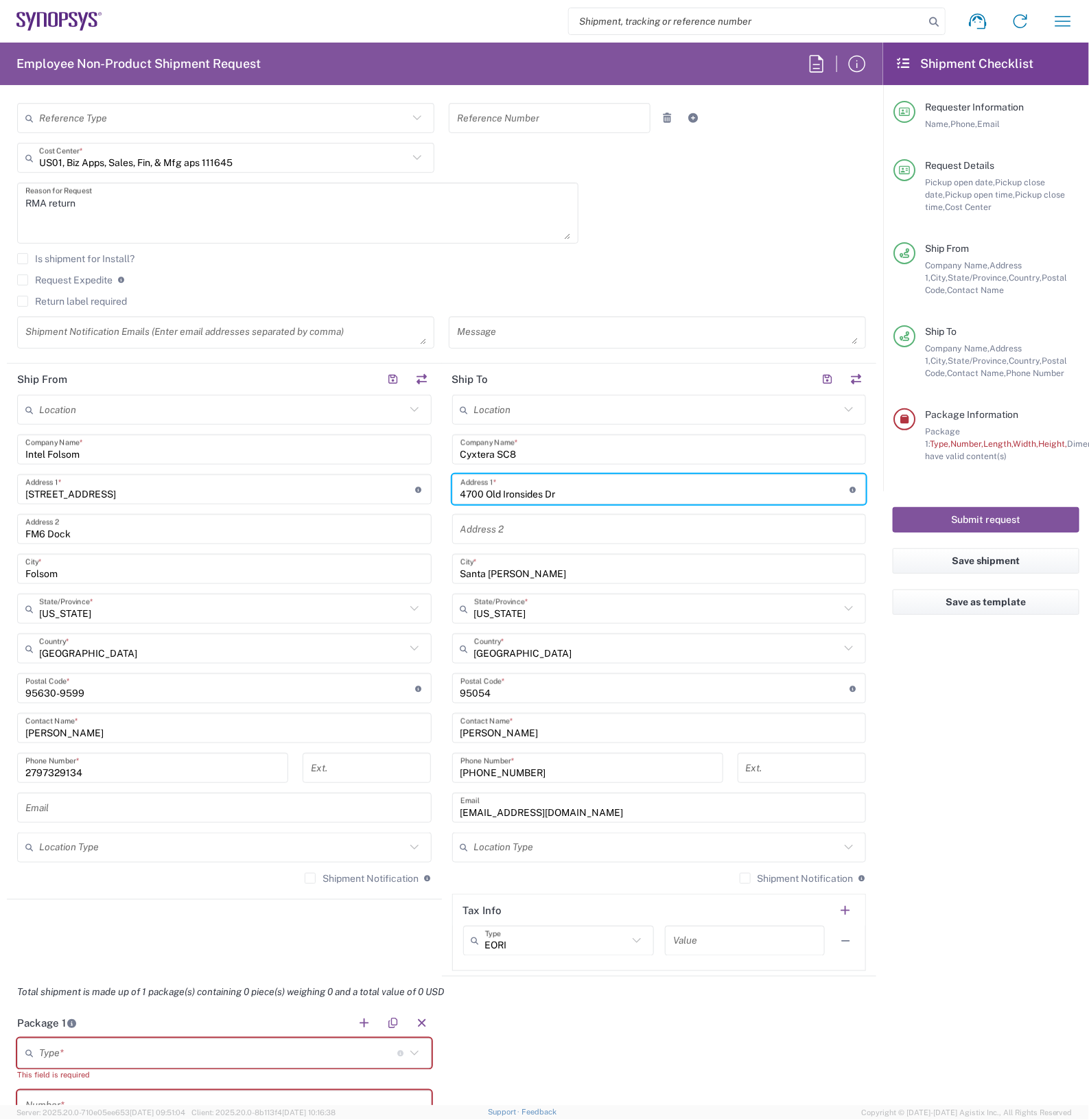
click at [571, 491] on input "4700 Old Ironsides Dr" at bounding box center [655, 489] width 390 height 24
type input "4"
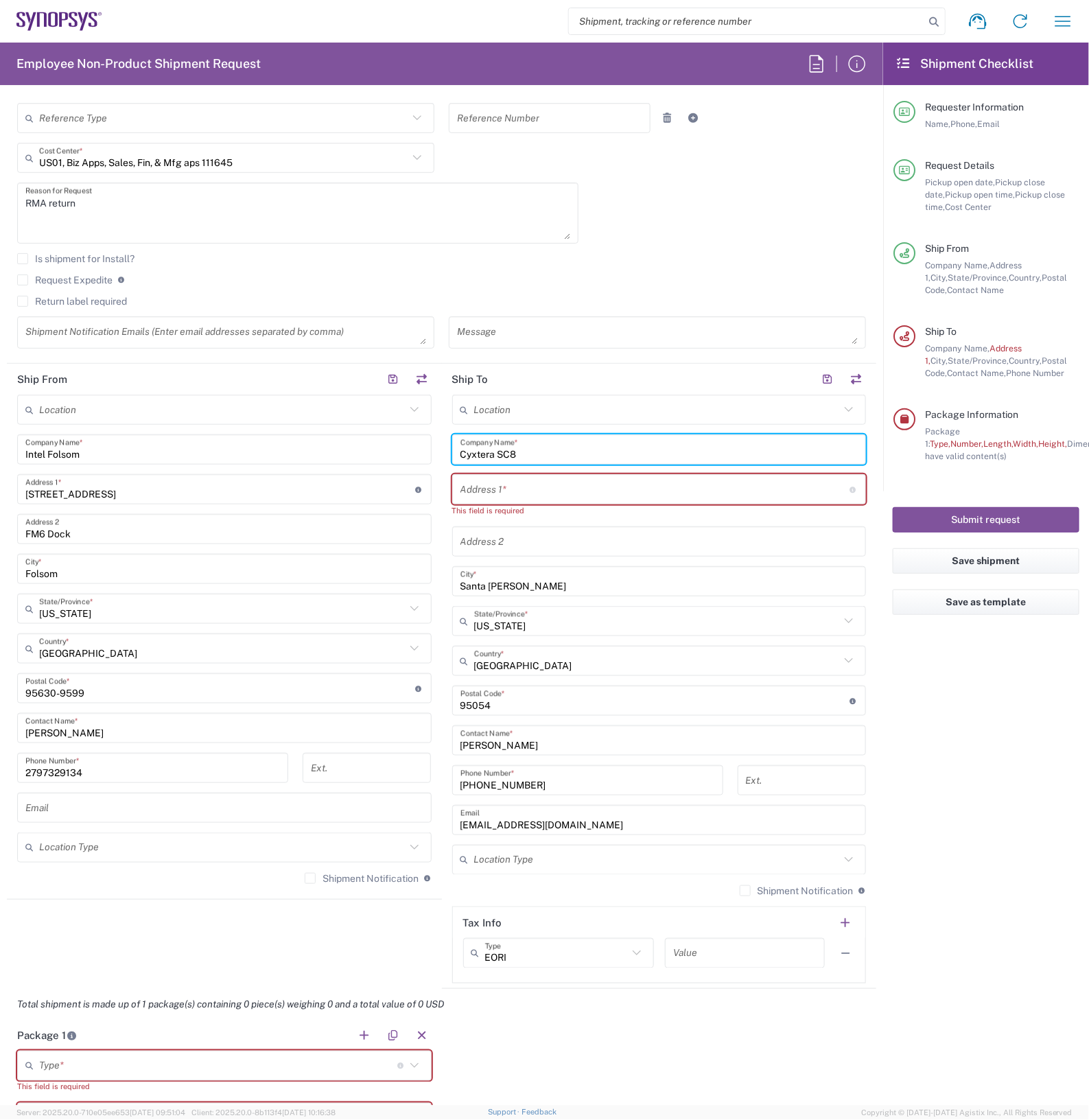
click at [547, 460] on input "Cyxtera SC8" at bounding box center [659, 449] width 398 height 24
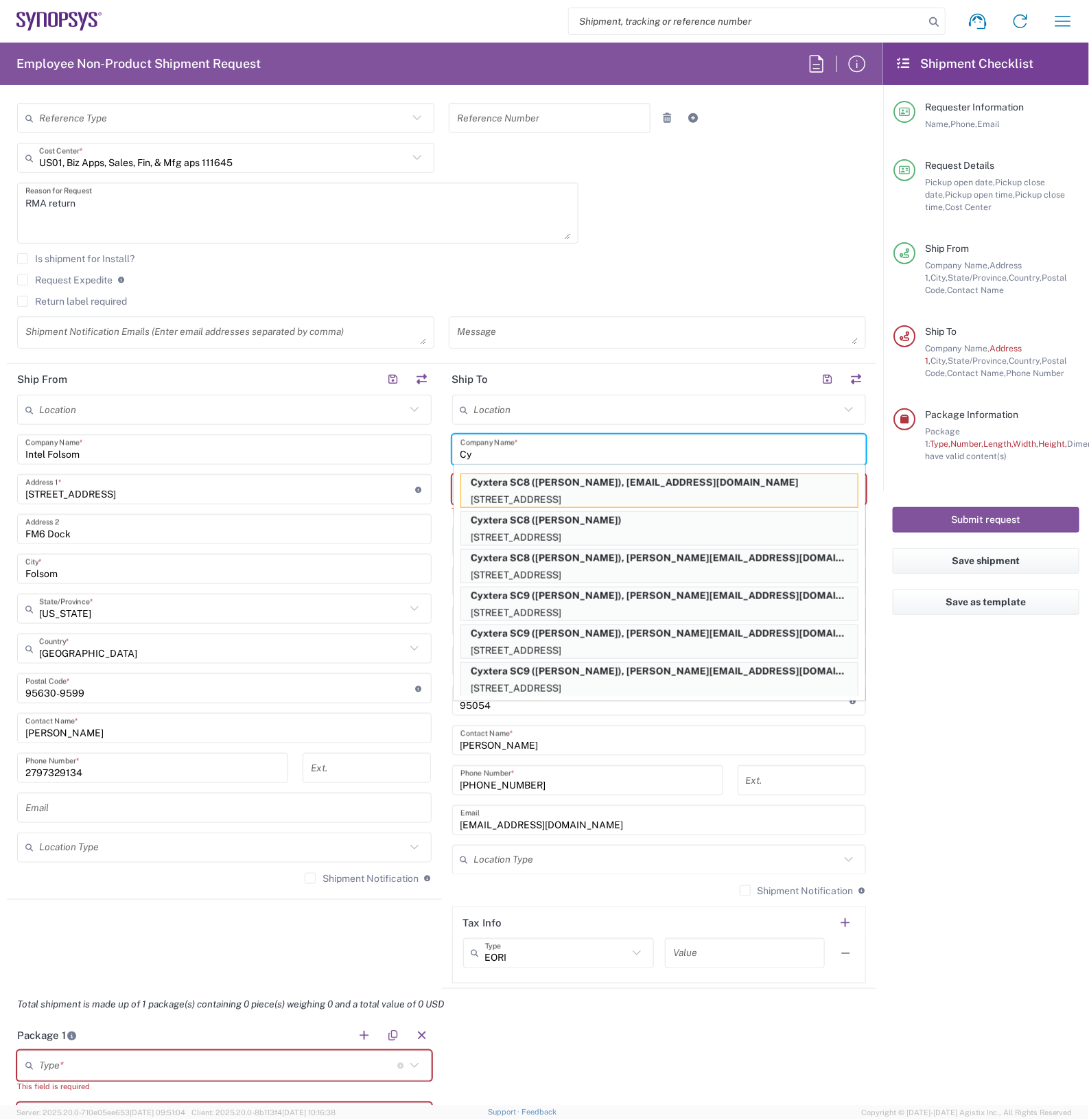
type input "C"
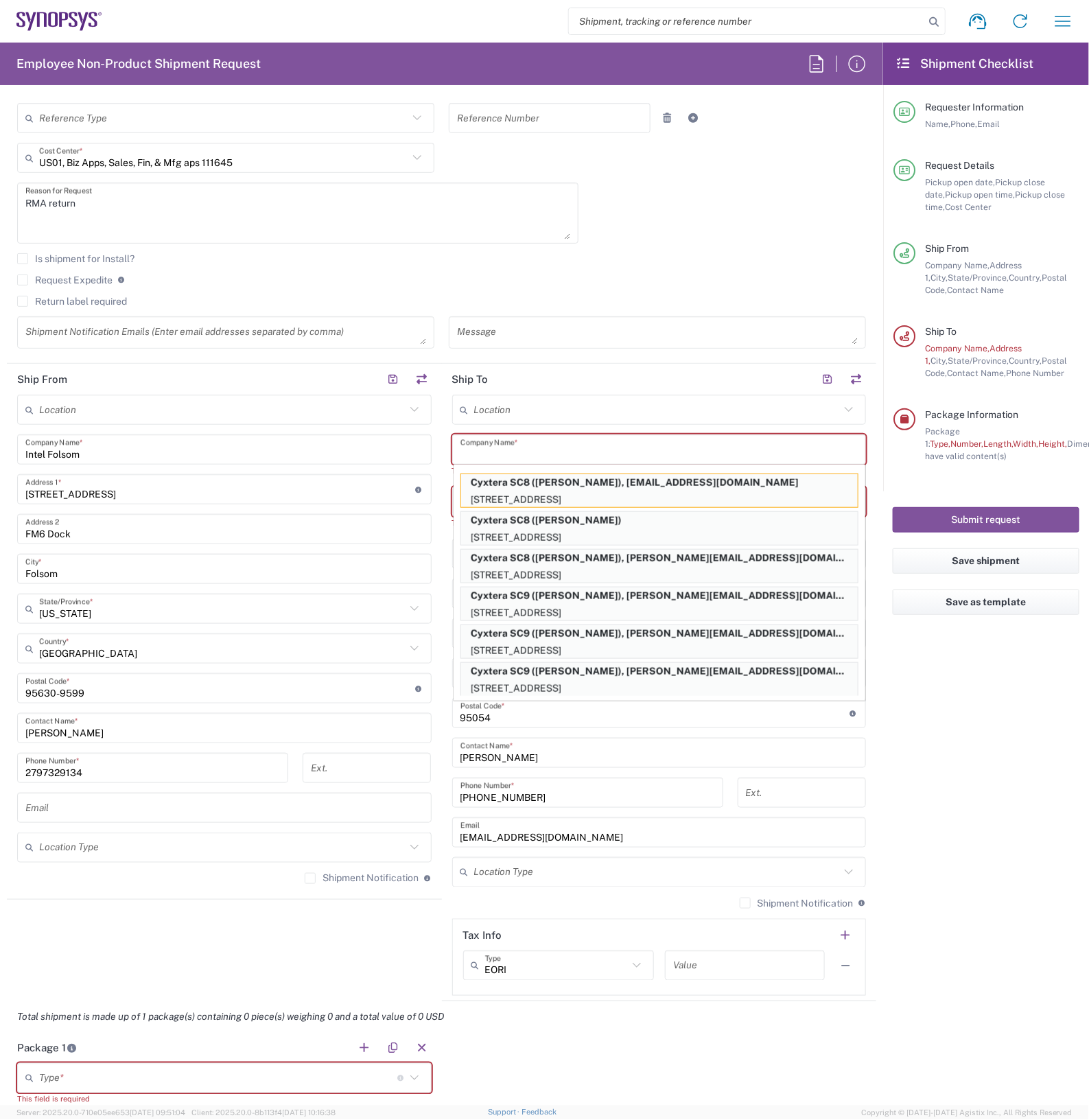
click at [442, 611] on main "Location [GEOGRAPHIC_DATA] DE04 Agrate Brianza IT01 [GEOGRAPHIC_DATA] DE02 [GEO…" at bounding box center [659, 695] width 435 height 601
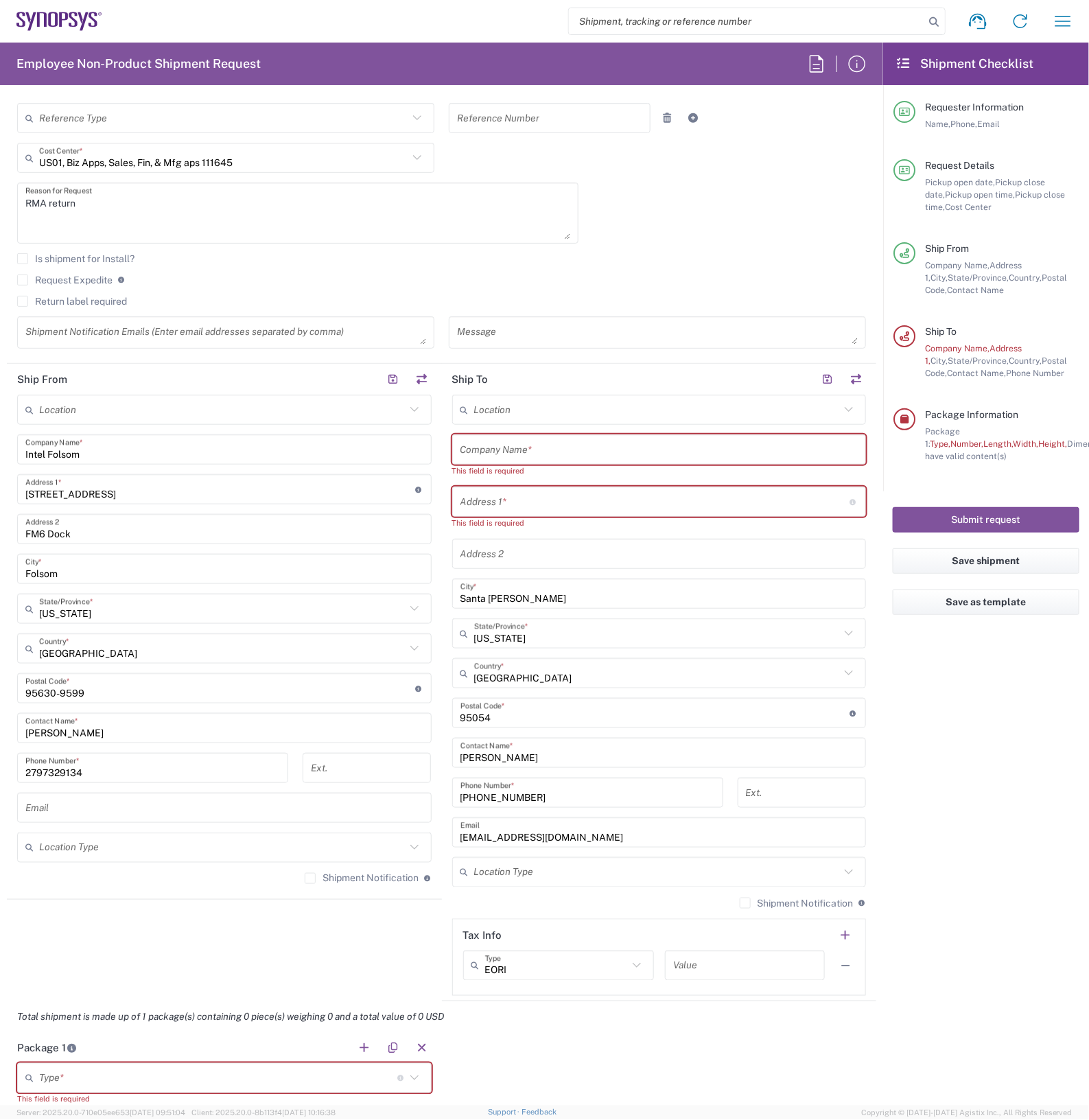
click at [529, 591] on input "Santa [PERSON_NAME]" at bounding box center [659, 593] width 398 height 24
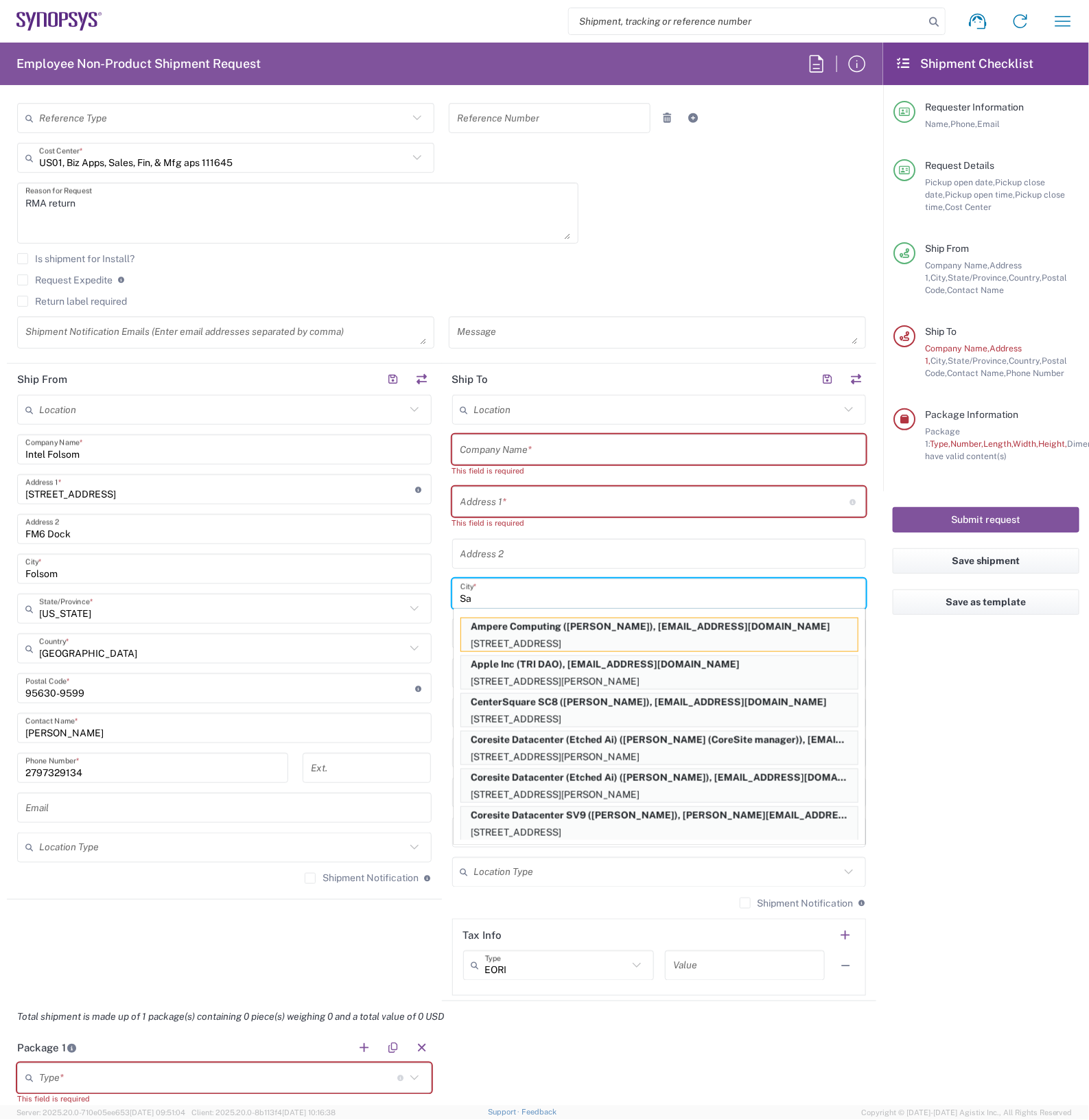
type input "S"
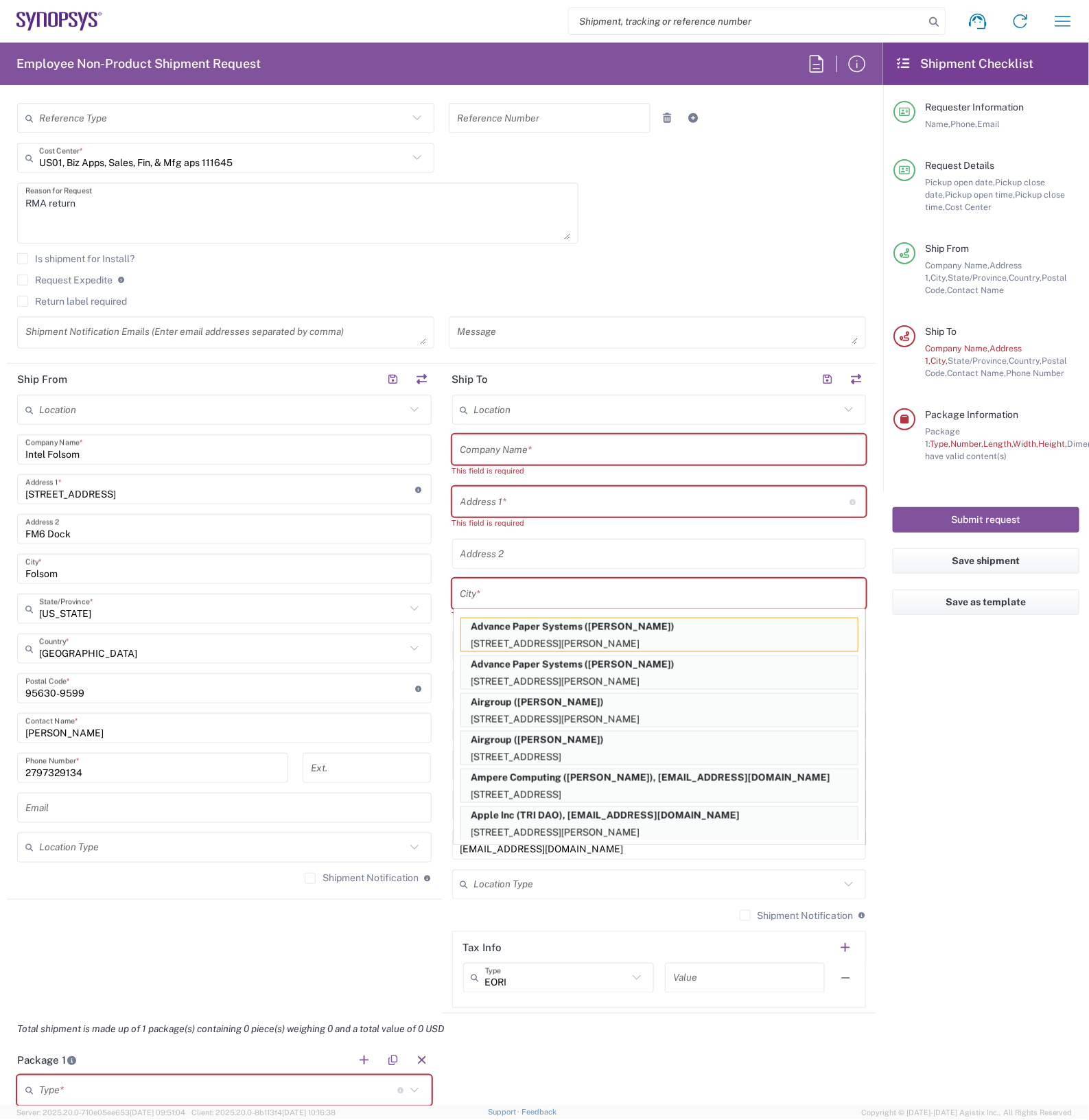
click at [540, 639] on p "[STREET_ADDRESS][PERSON_NAME]" at bounding box center [659, 644] width 397 height 17
type input "Advance Paper Systems"
type input "[STREET_ADDRESS][PERSON_NAME]"
type input "[GEOGRAPHIC_DATA][PERSON_NAME]"
type input "95112"
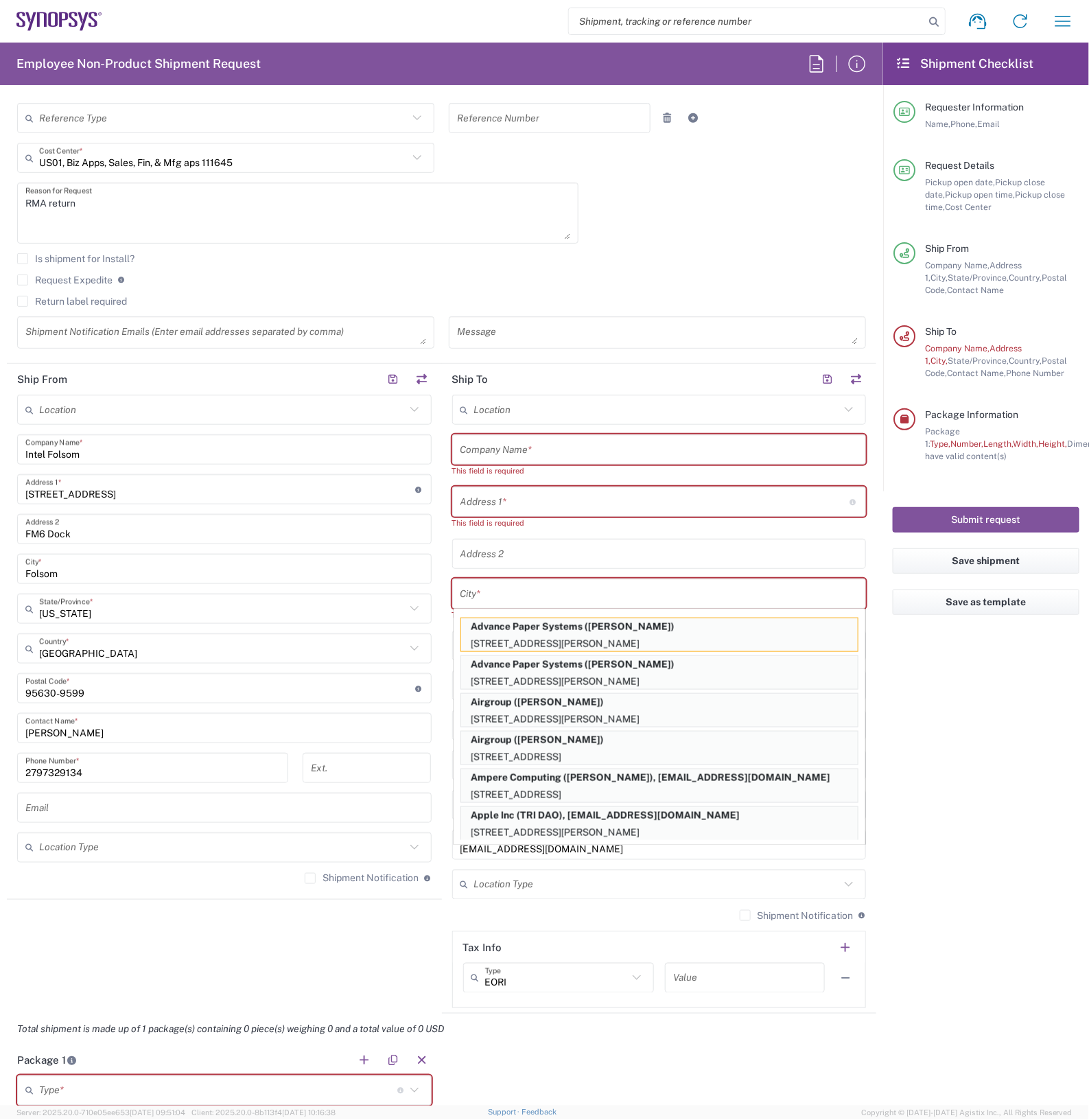
type input "[PERSON_NAME]"
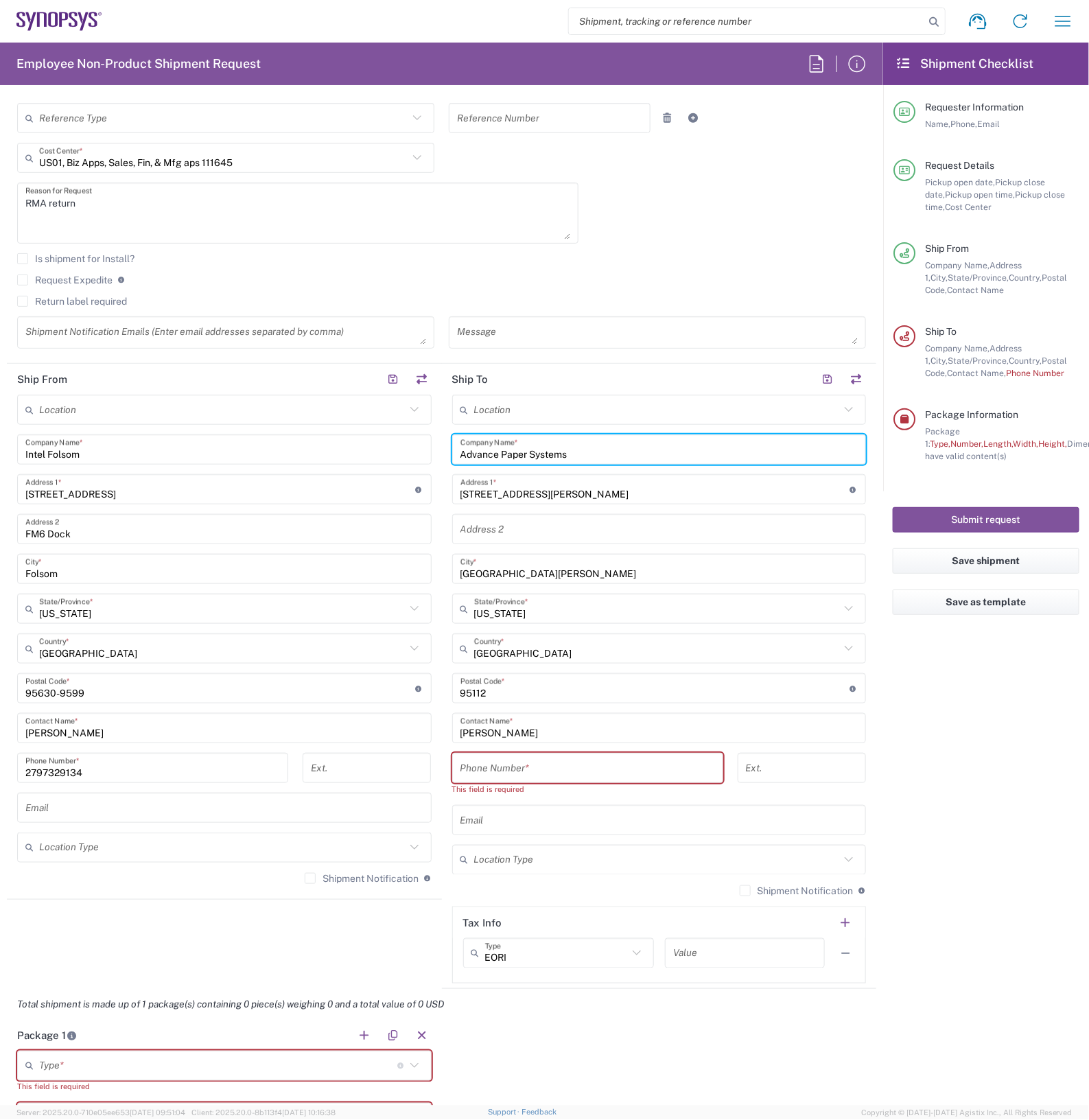
click at [565, 451] on input "Advance Paper Systems" at bounding box center [659, 449] width 398 height 24
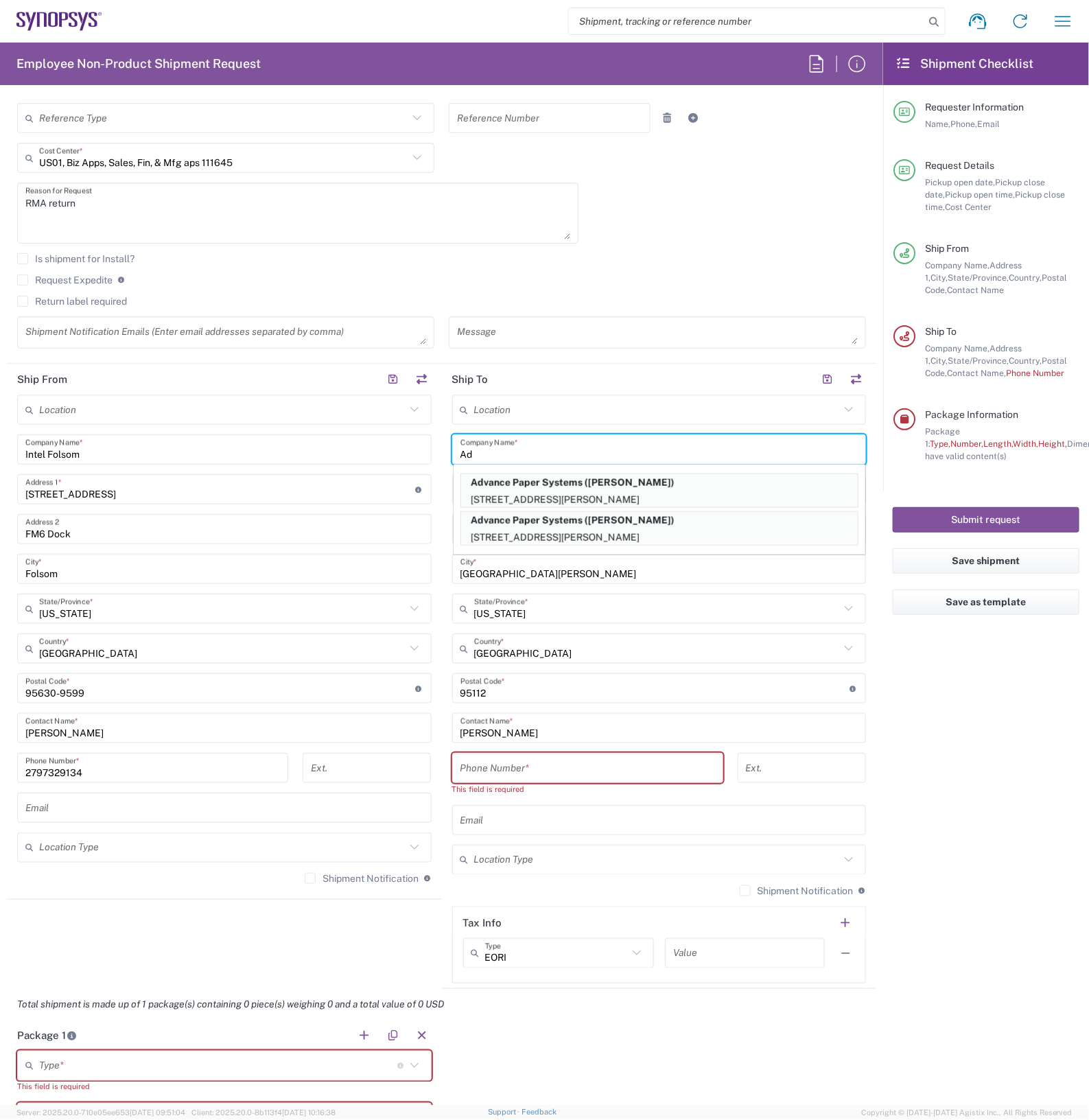
type input "A"
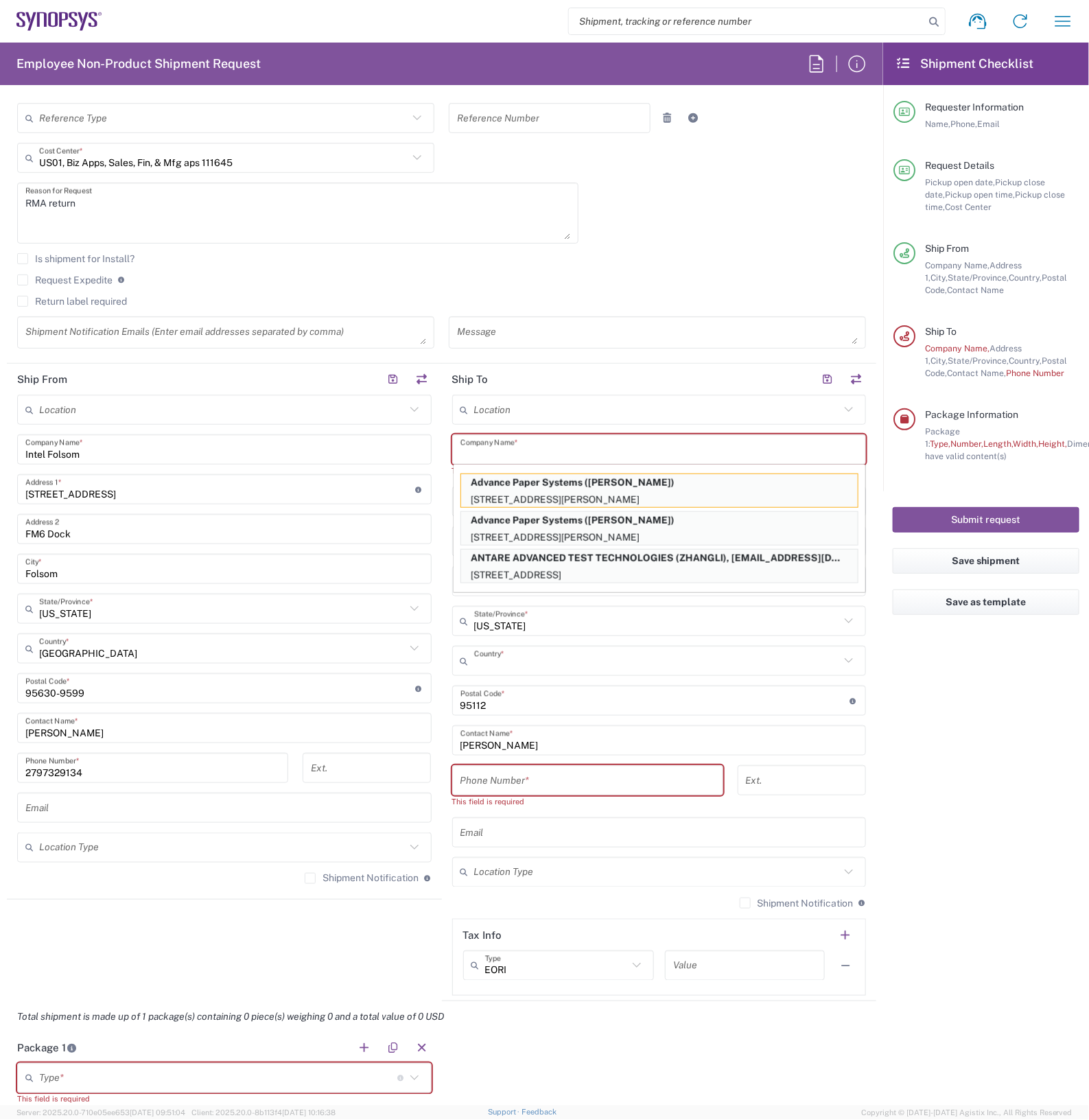
click at [537, 667] on input "text" at bounding box center [657, 660] width 367 height 24
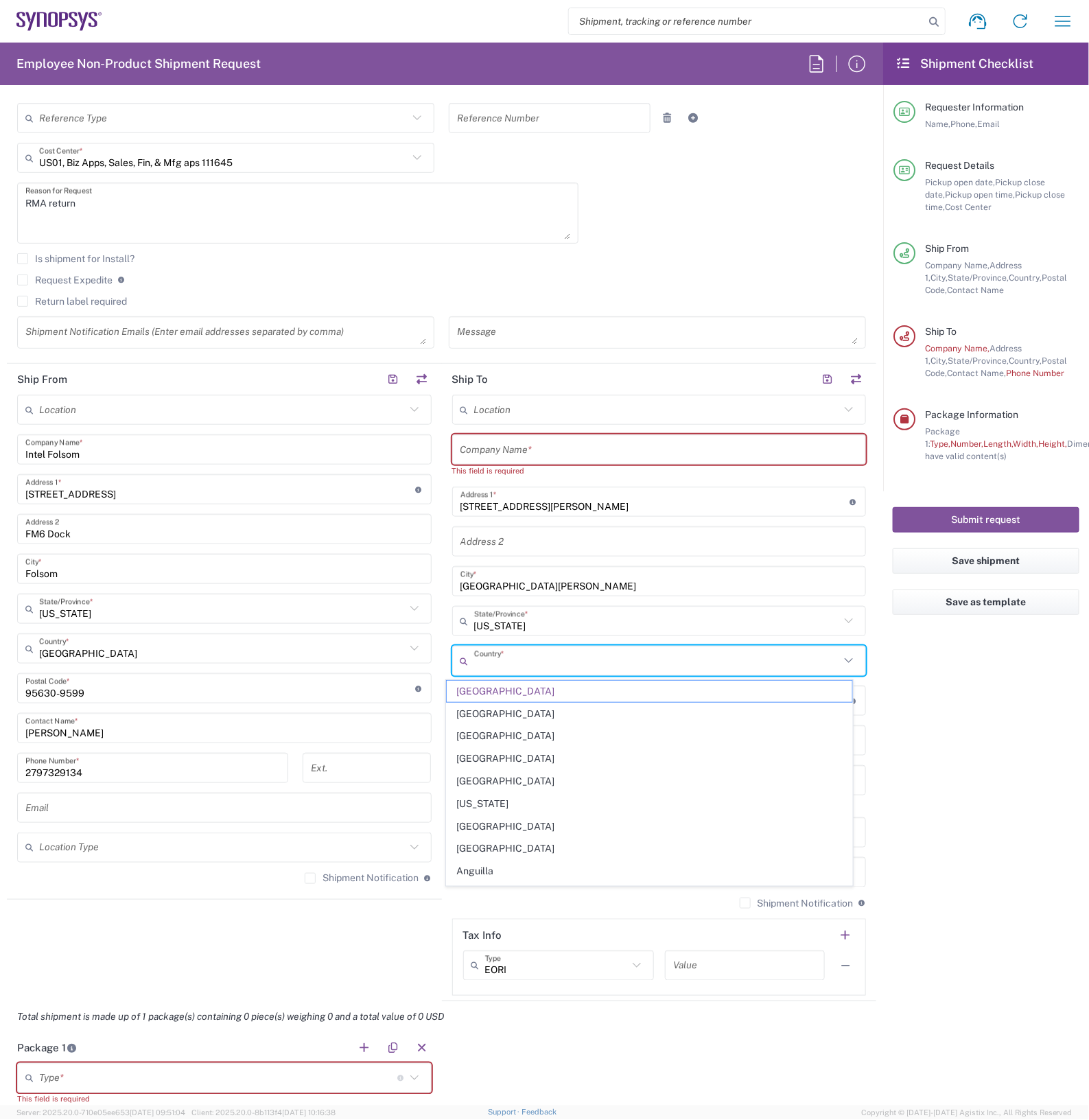
click at [533, 587] on input "[GEOGRAPHIC_DATA][PERSON_NAME]" at bounding box center [659, 581] width 398 height 24
type input "[GEOGRAPHIC_DATA]"
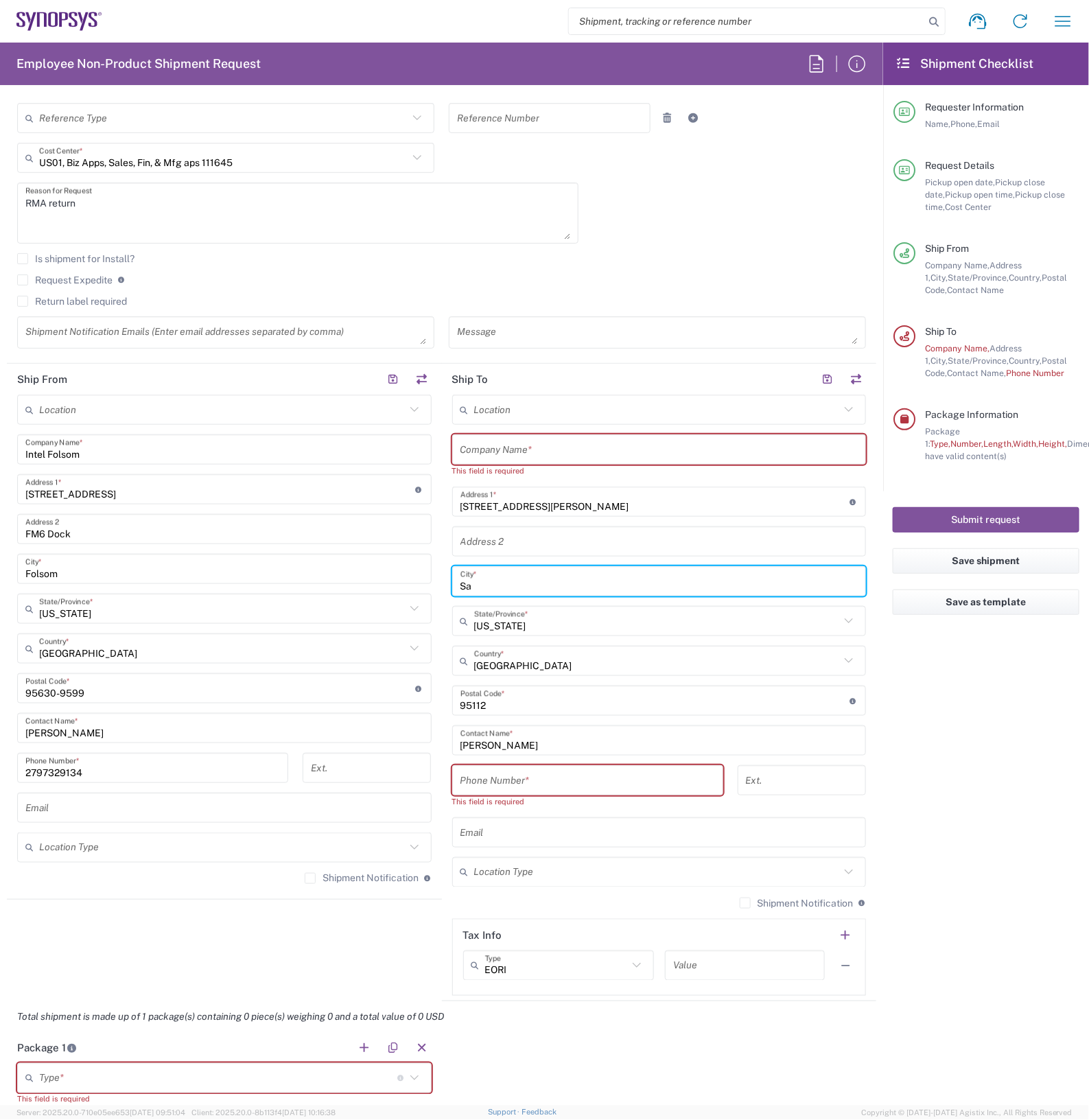
type input "S"
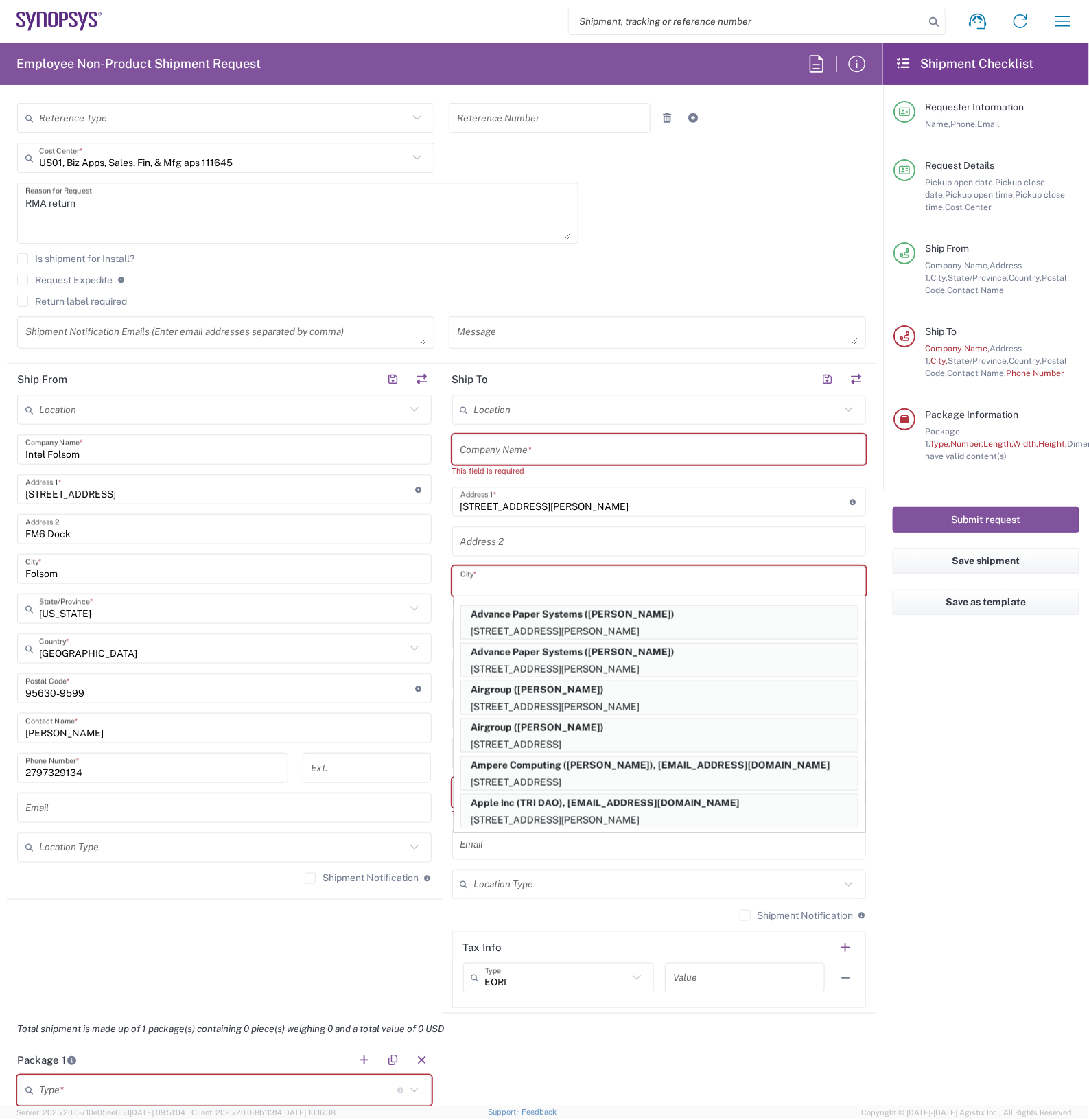
click at [557, 504] on input "[STREET_ADDRESS][PERSON_NAME]" at bounding box center [655, 501] width 390 height 24
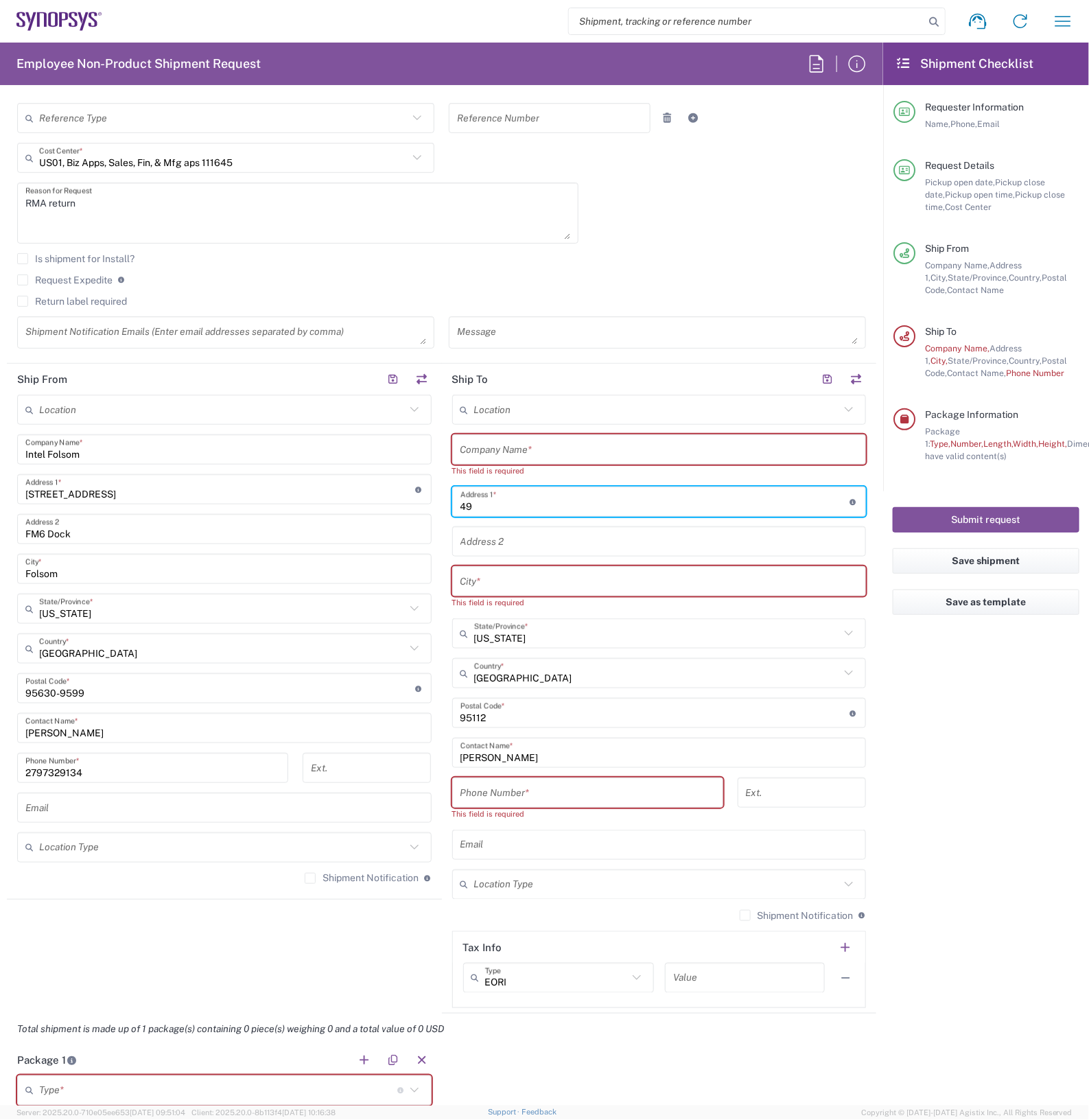
type input "4"
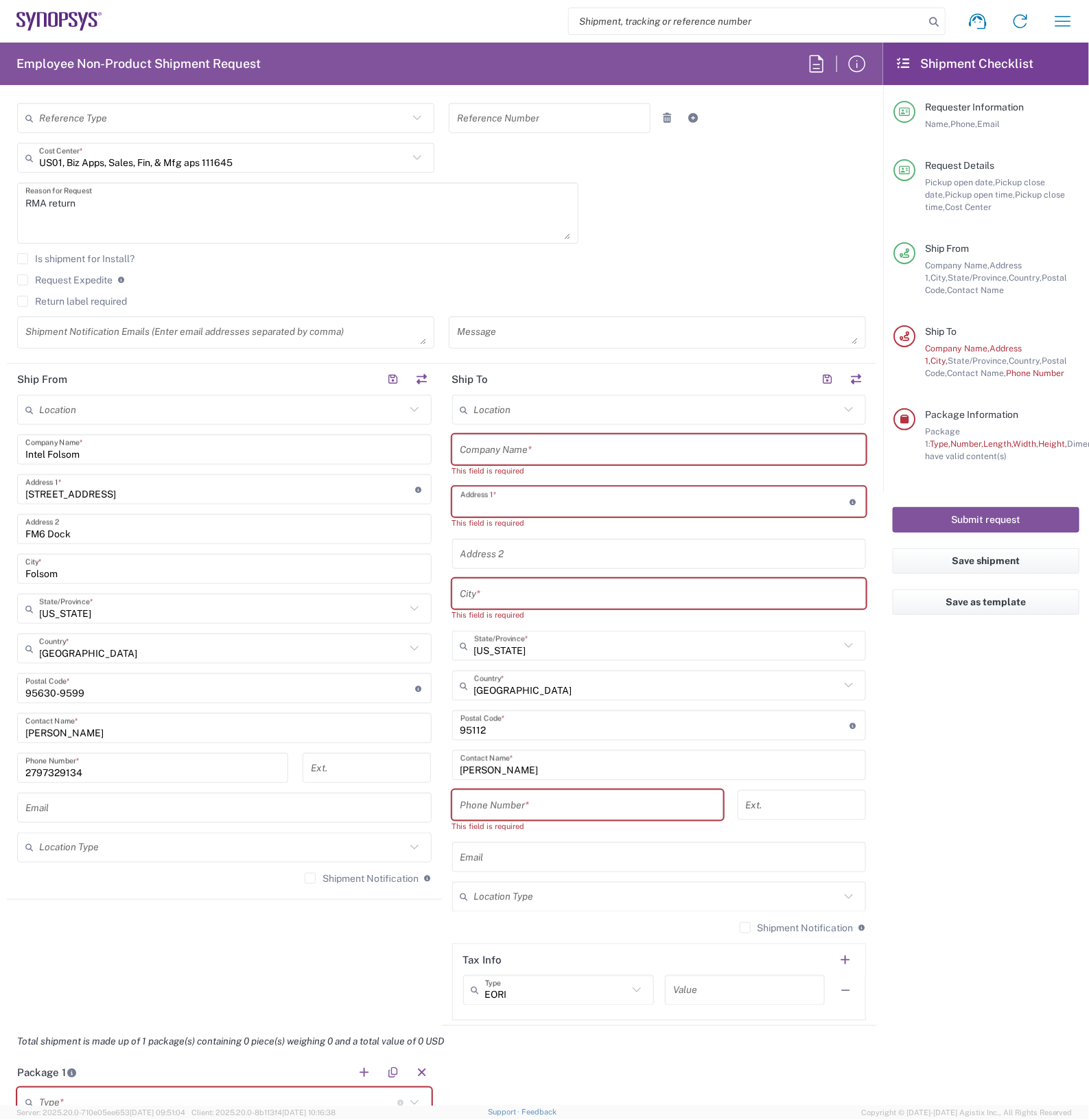
click at [534, 719] on input "undefined" at bounding box center [655, 725] width 390 height 24
type input "9"
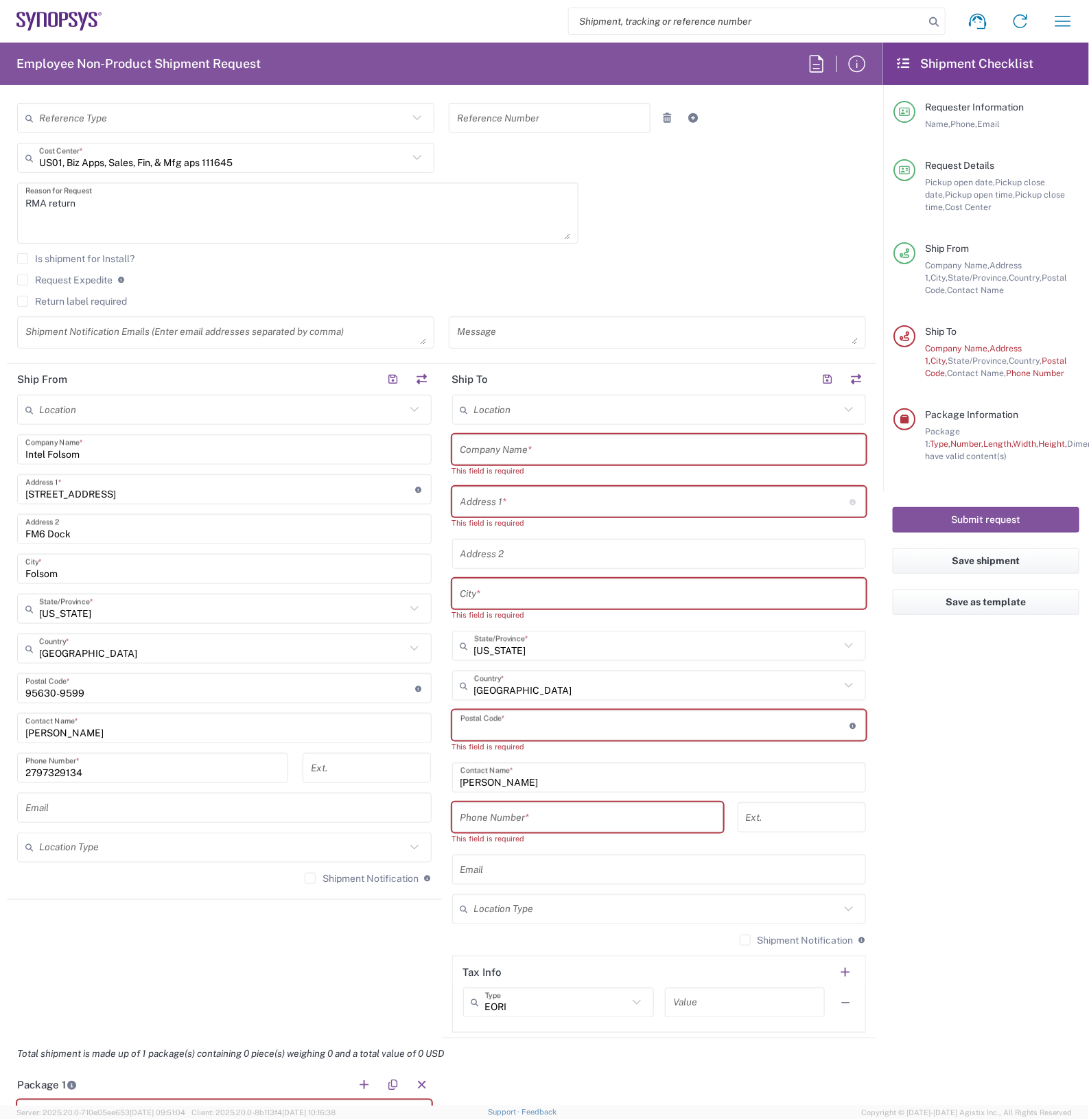
click at [565, 777] on input "[PERSON_NAME]" at bounding box center [659, 777] width 398 height 24
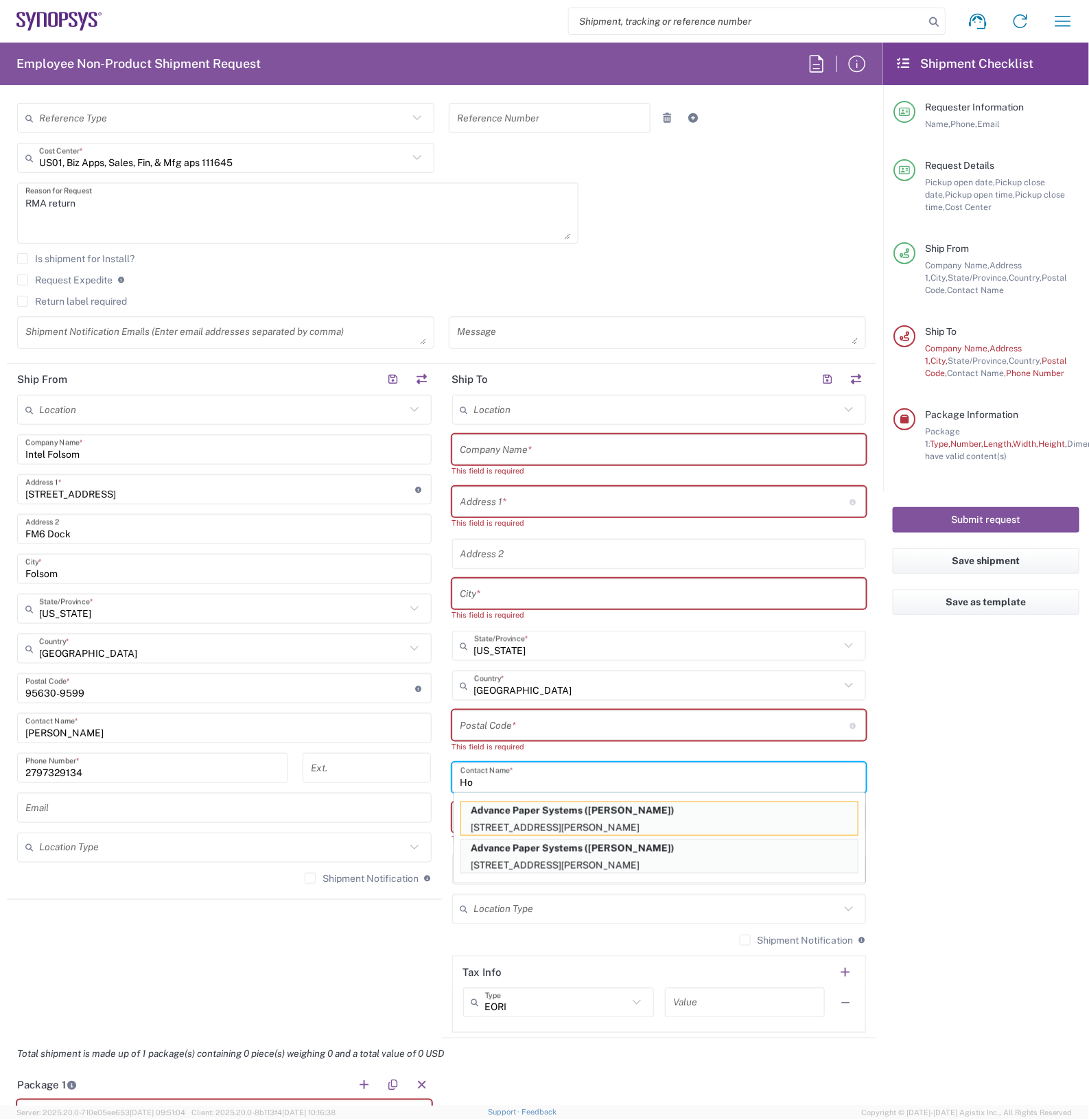
type input "H"
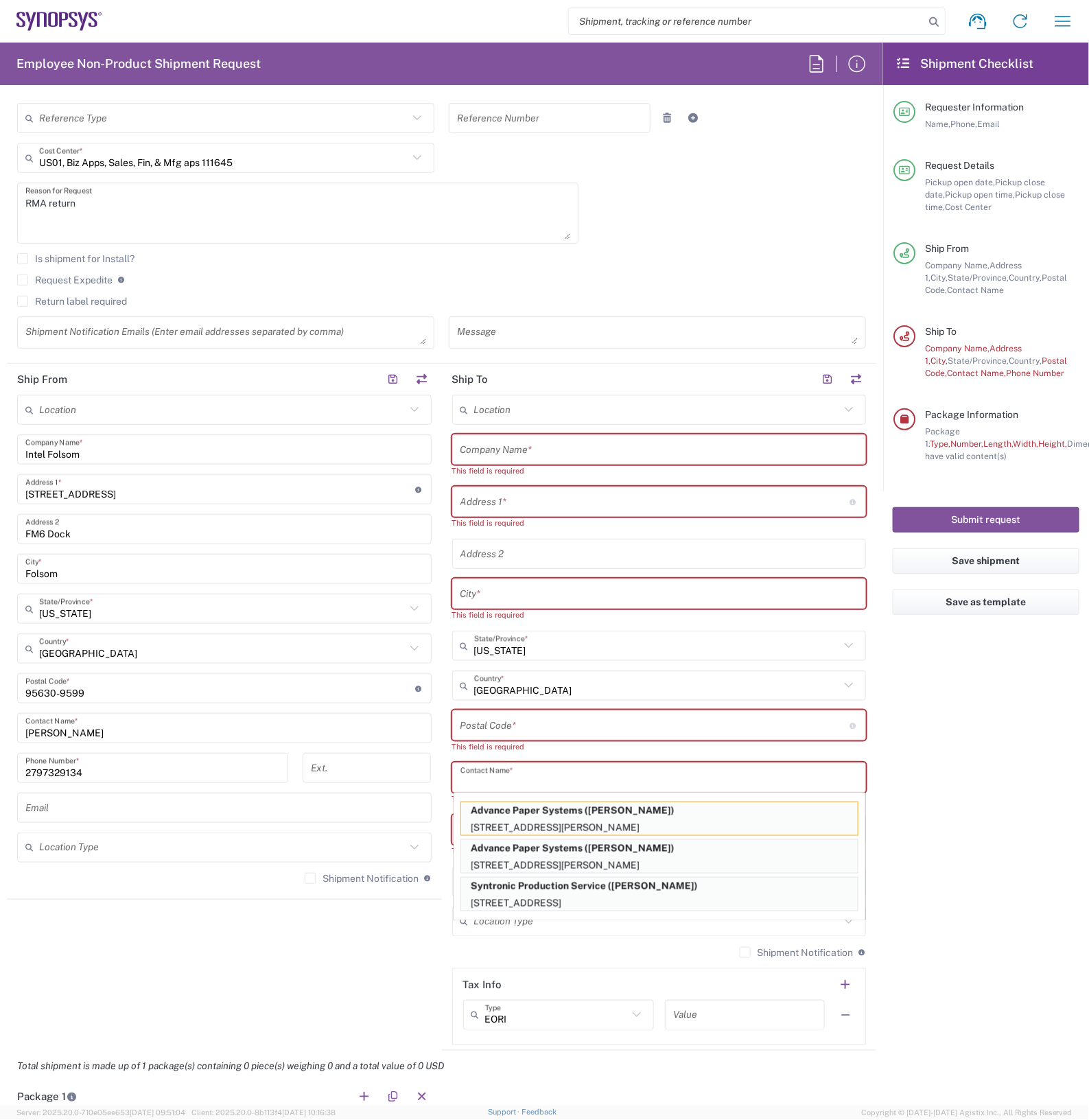
click at [972, 752] on agx-form-checklist "Shipment Checklist Requester Information Name, Phone, Email Request Details Pic…" at bounding box center [986, 573] width 206 height 1062
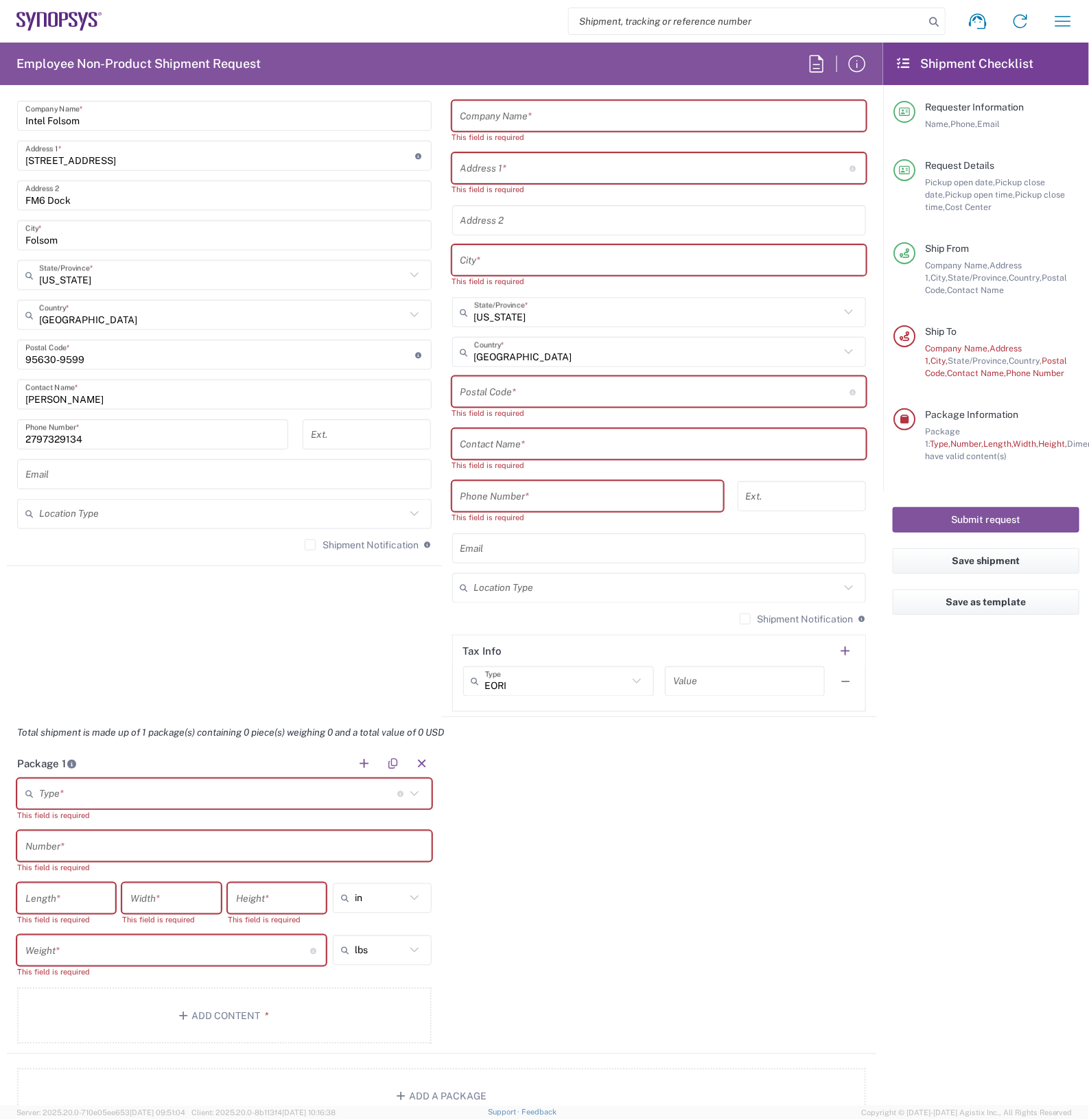
scroll to position [686, 0]
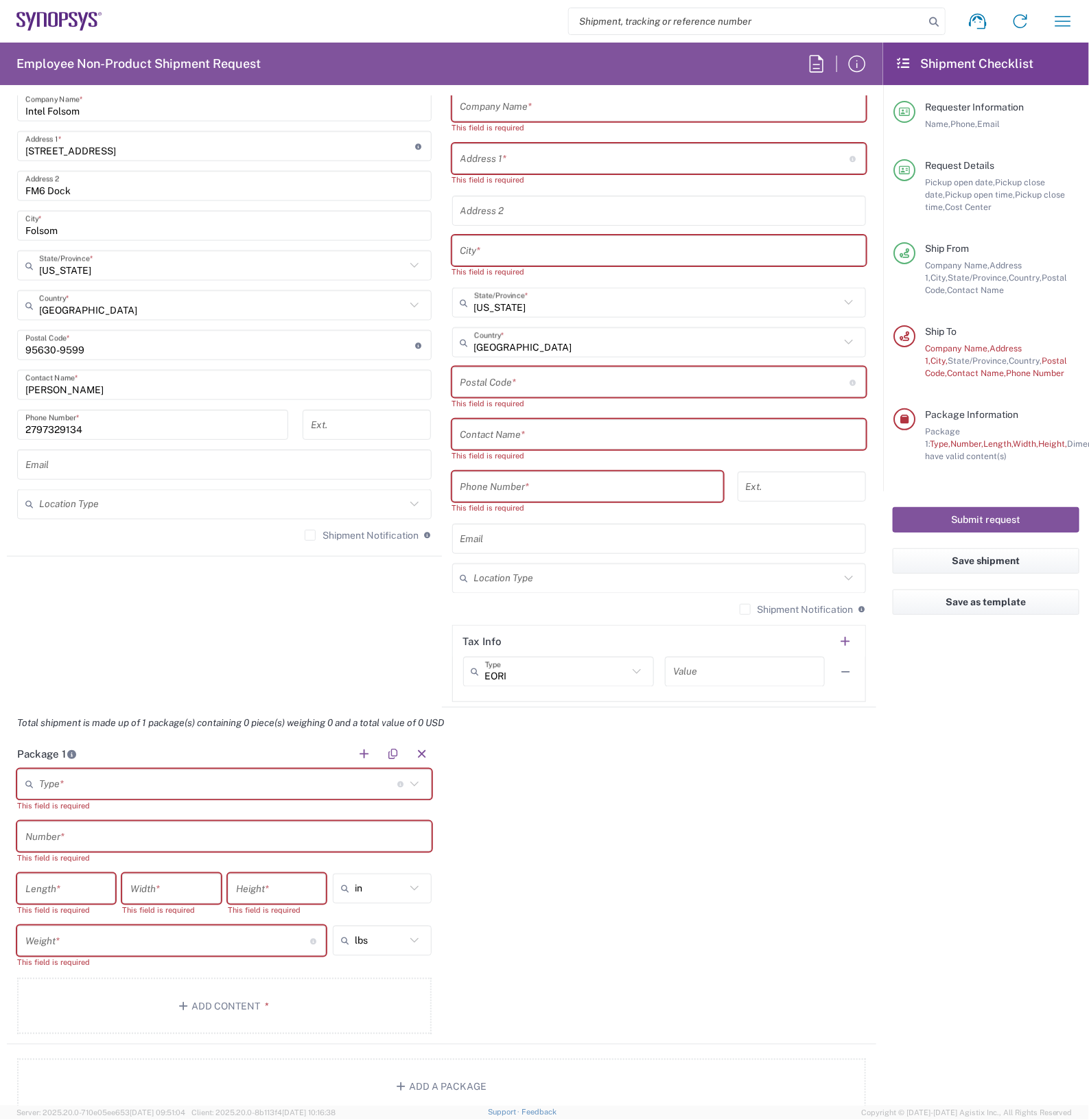
click at [290, 789] on input "text" at bounding box center [218, 784] width 358 height 24
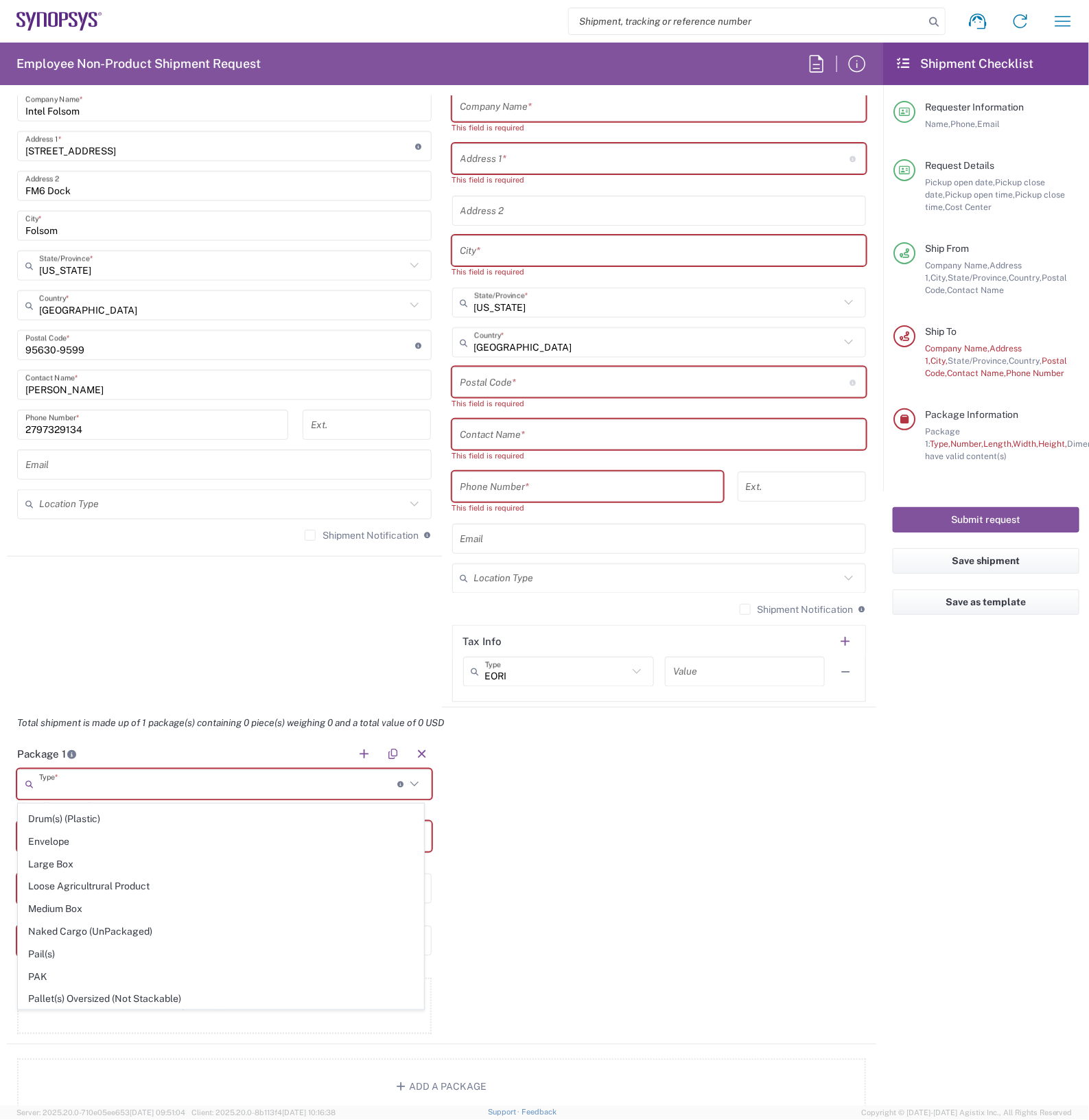
scroll to position [514, 0]
click at [176, 917] on span "Pallet(s) Standard (Not Stackable)" at bounding box center [221, 908] width 405 height 22
type input "Pallet(s) Standard (Not Stackable)"
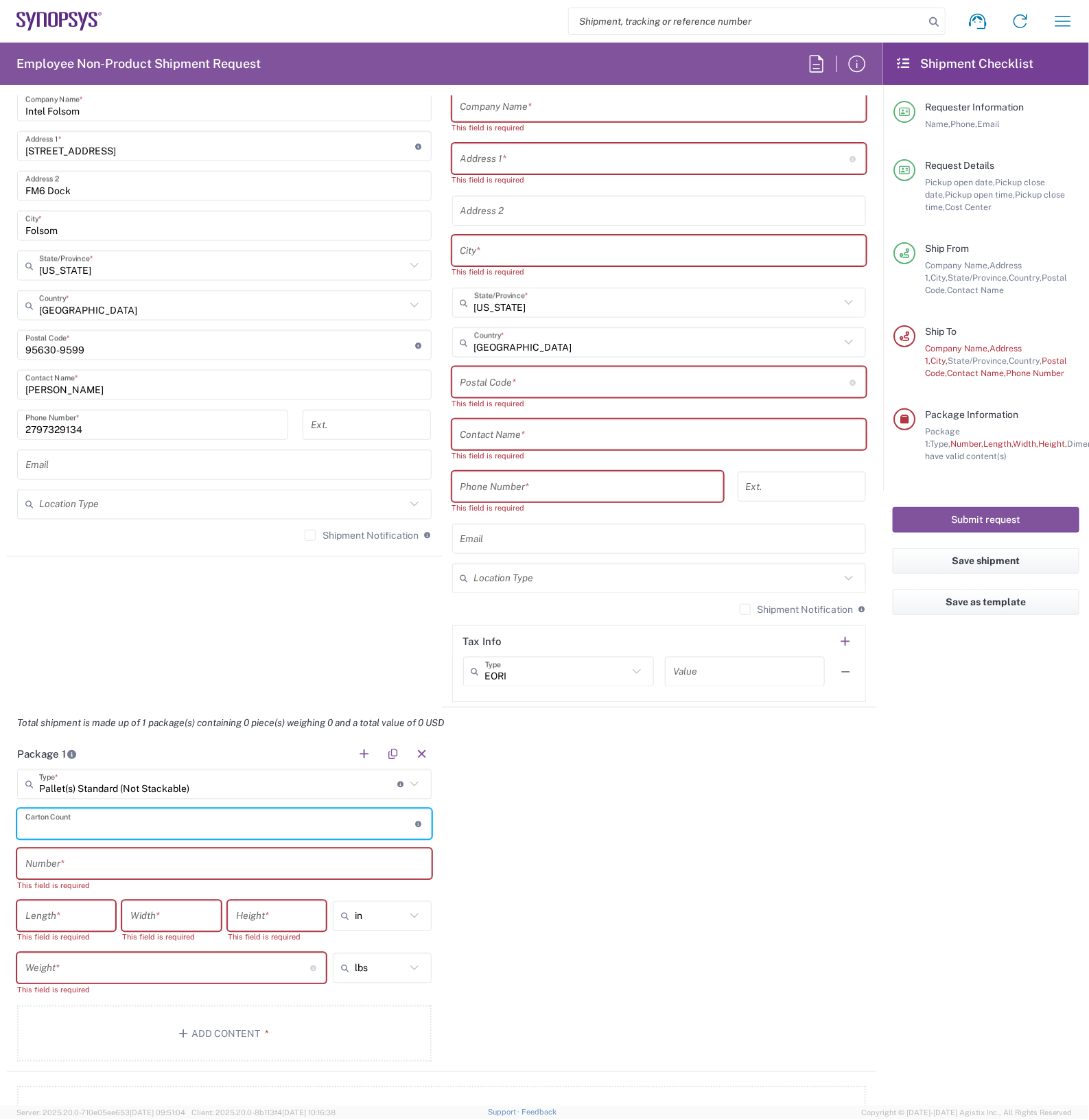
click at [343, 822] on input "number" at bounding box center [220, 824] width 390 height 24
type input "7"
click at [262, 869] on input "text" at bounding box center [224, 864] width 398 height 24
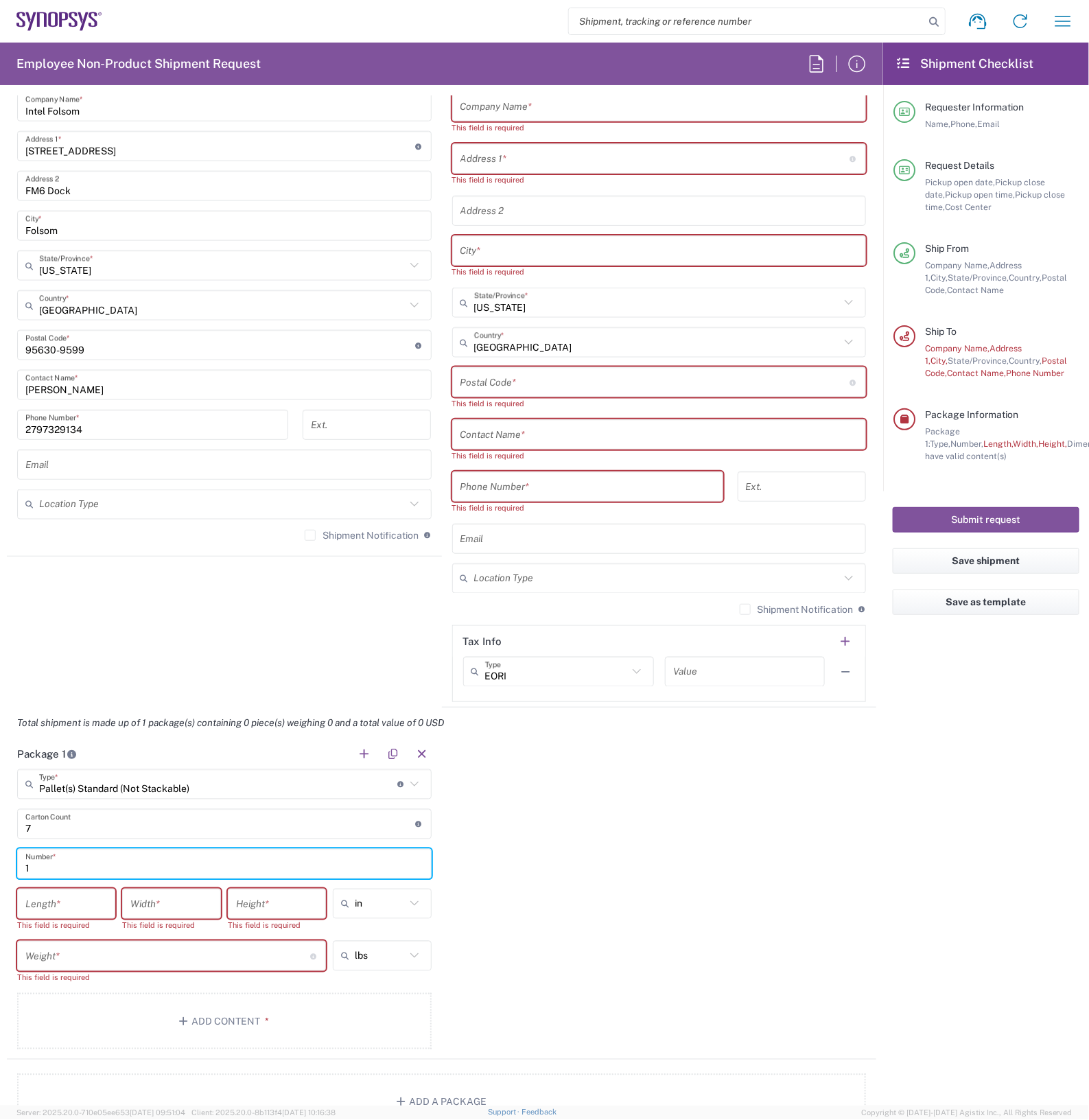
type input "1"
click at [79, 903] on input "number" at bounding box center [66, 903] width 81 height 24
type input "31"
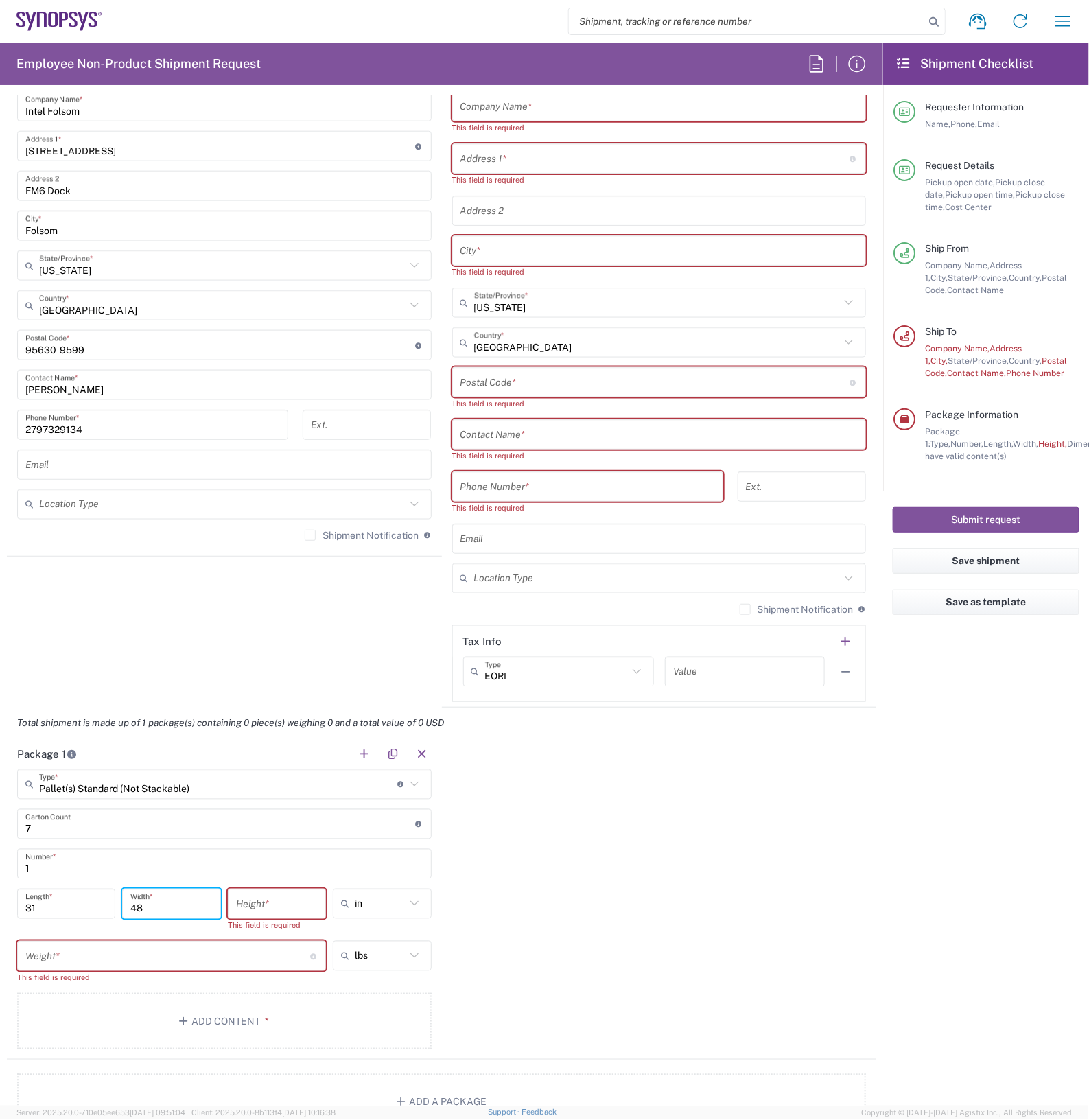
type input "48"
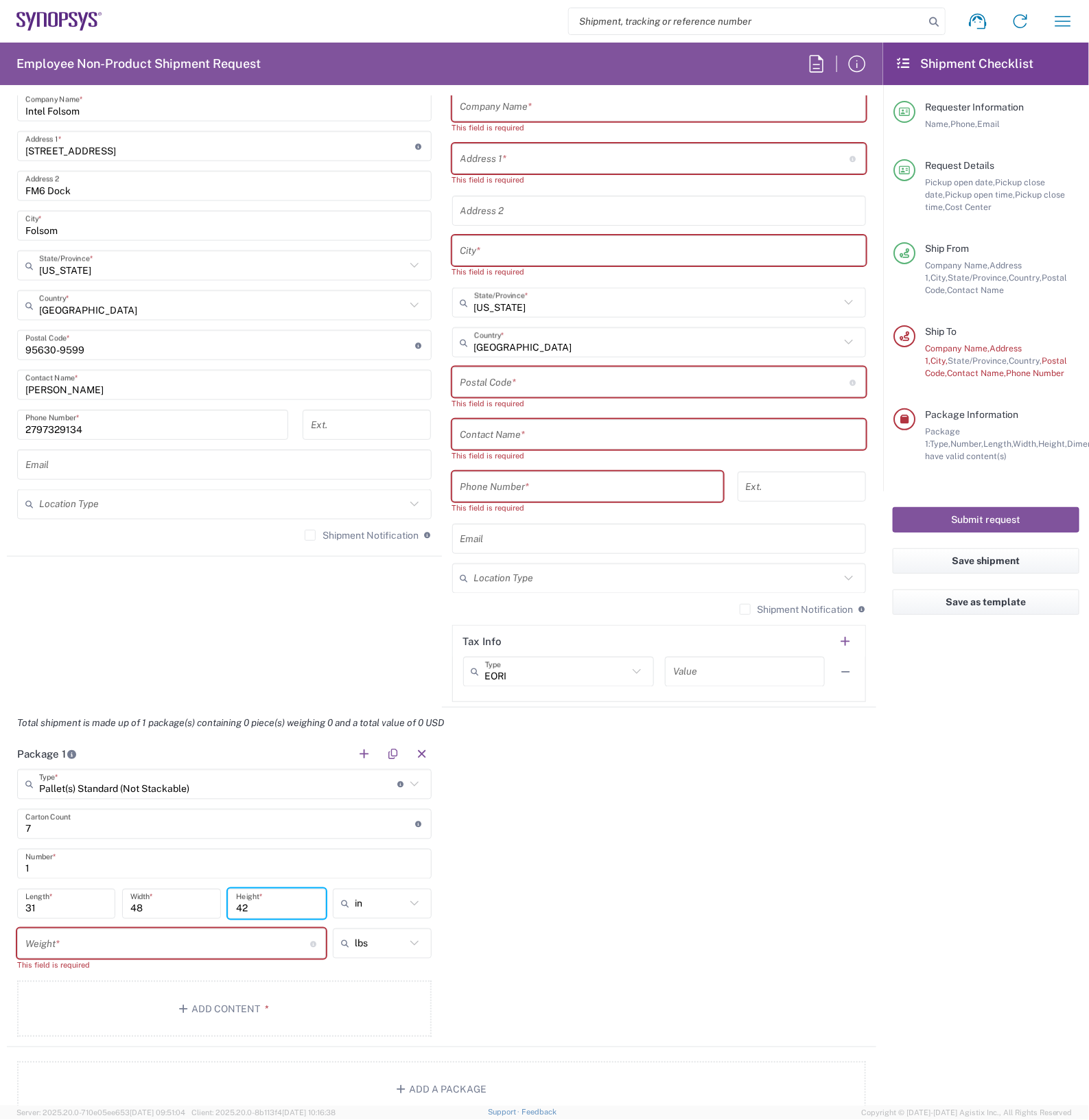
type input "42"
click at [99, 951] on input "number" at bounding box center [167, 944] width 284 height 24
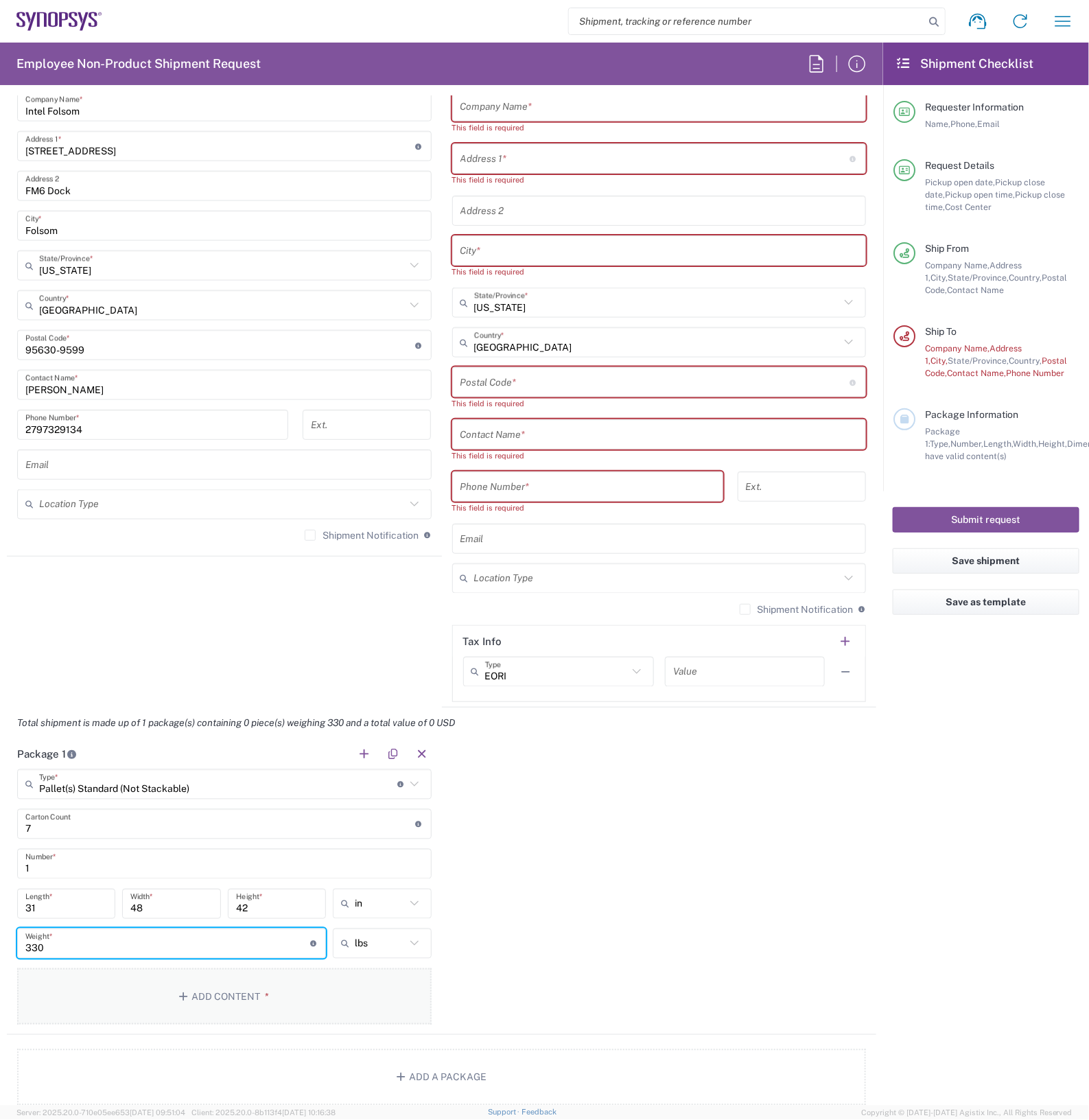
type input "330"
click at [211, 992] on button "Add Content *" at bounding box center [224, 996] width 414 height 56
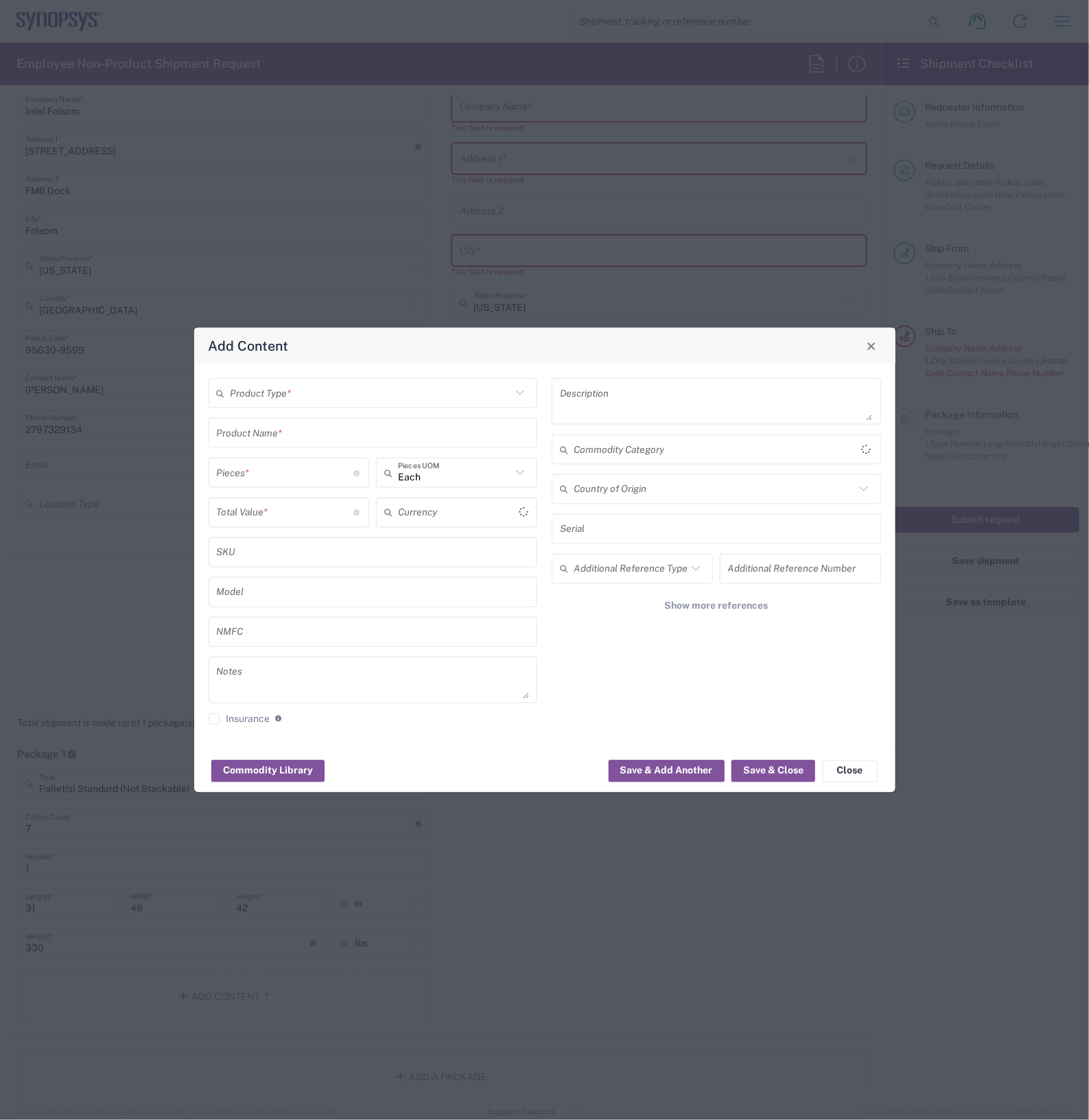
type input "US Dollar"
click at [478, 400] on input "text" at bounding box center [371, 393] width 282 height 24
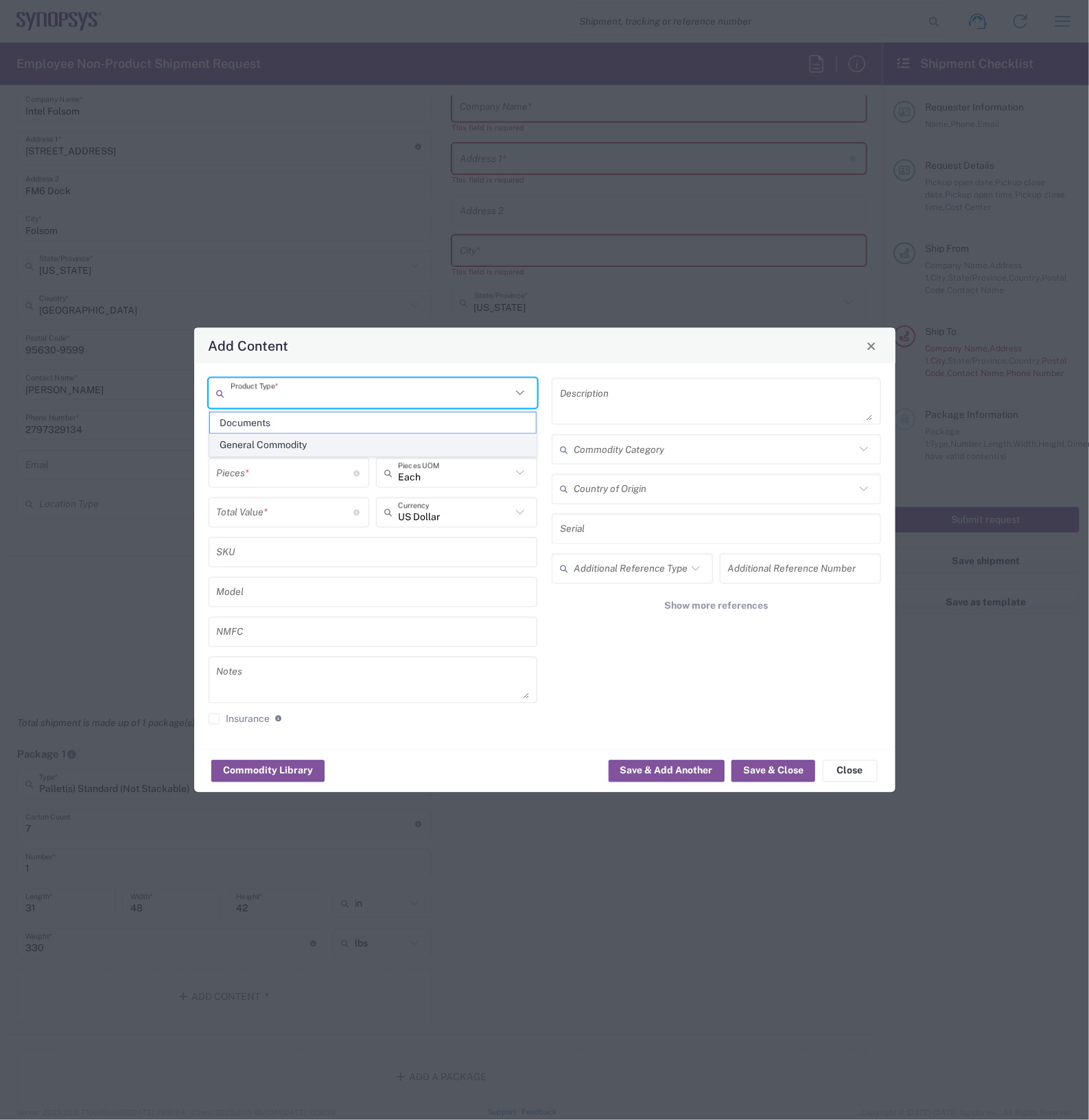
click at [327, 442] on span "General Commodity" at bounding box center [372, 445] width 326 height 22
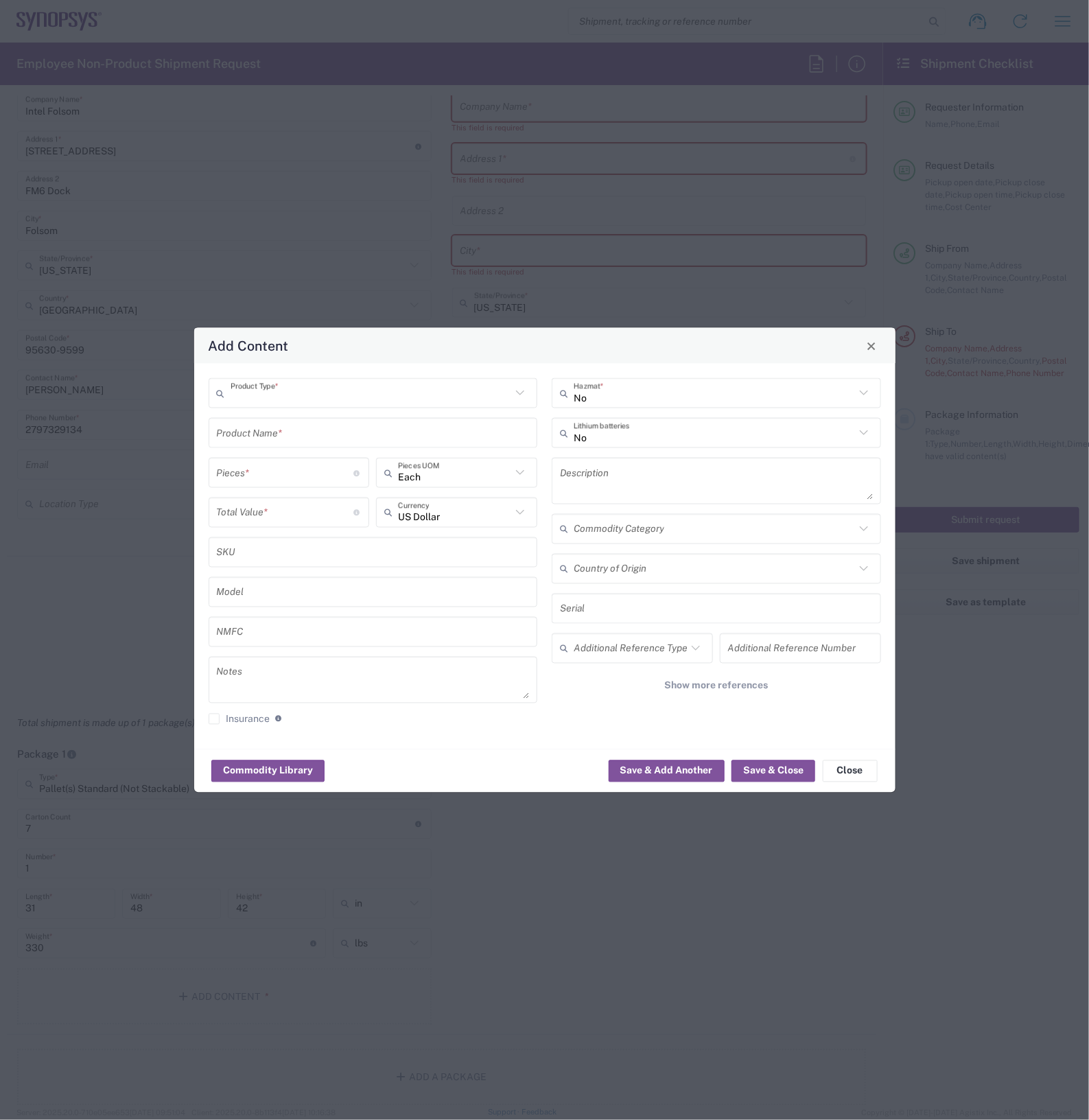
type input "General Commodity"
click at [325, 436] on input "text" at bounding box center [373, 432] width 313 height 24
type input "zebu"
click at [293, 479] on input "number" at bounding box center [285, 472] width 138 height 24
type input "7"
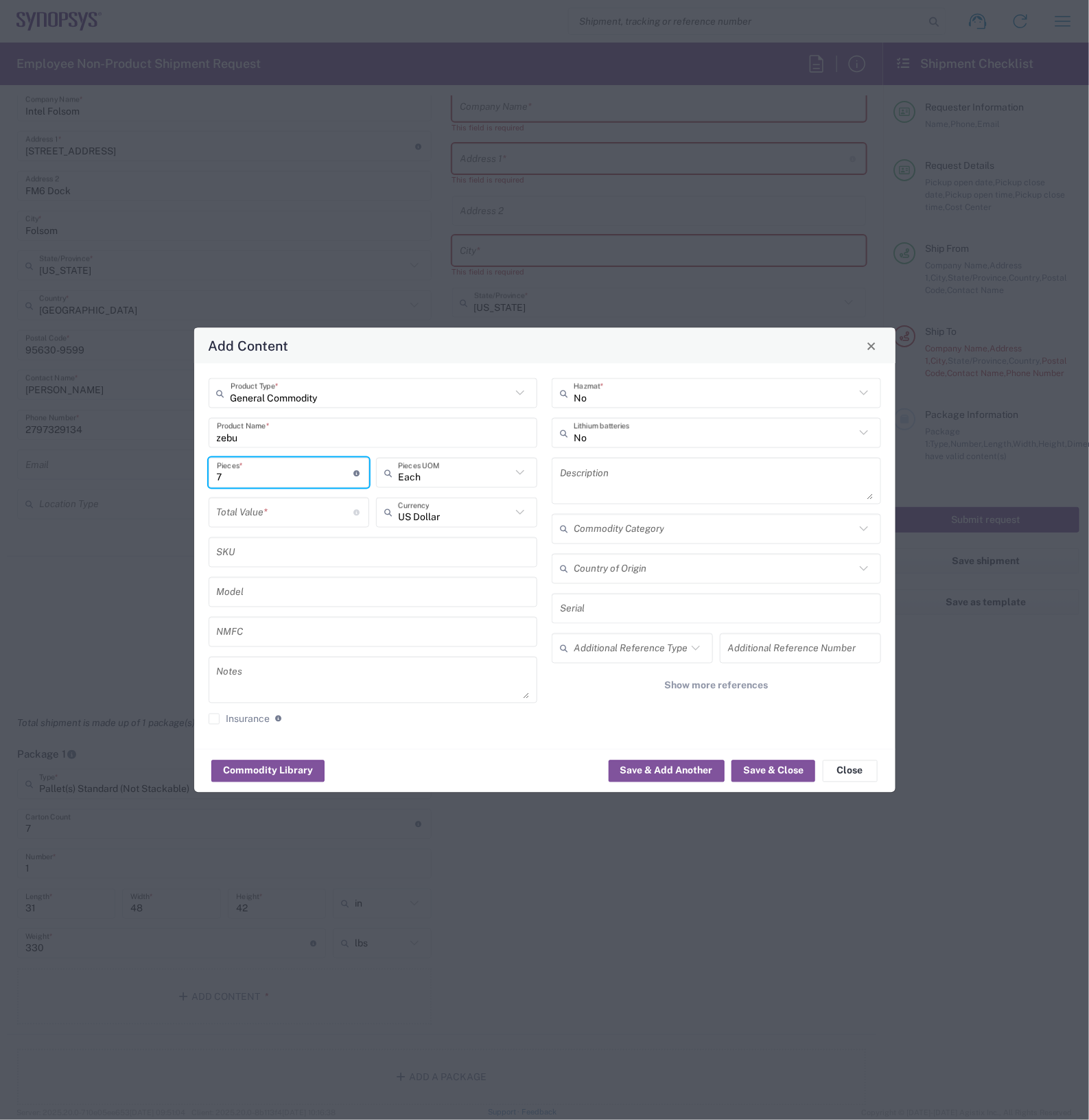
click at [602, 613] on input "text" at bounding box center [716, 608] width 313 height 24
click at [614, 609] on input "text" at bounding box center [716, 608] width 313 height 24
click at [622, 616] on input "text" at bounding box center [716, 608] width 313 height 24
paste input "ZS5-045_2911"
click at [681, 619] on input "ZS5-045_2911," at bounding box center [716, 608] width 313 height 24
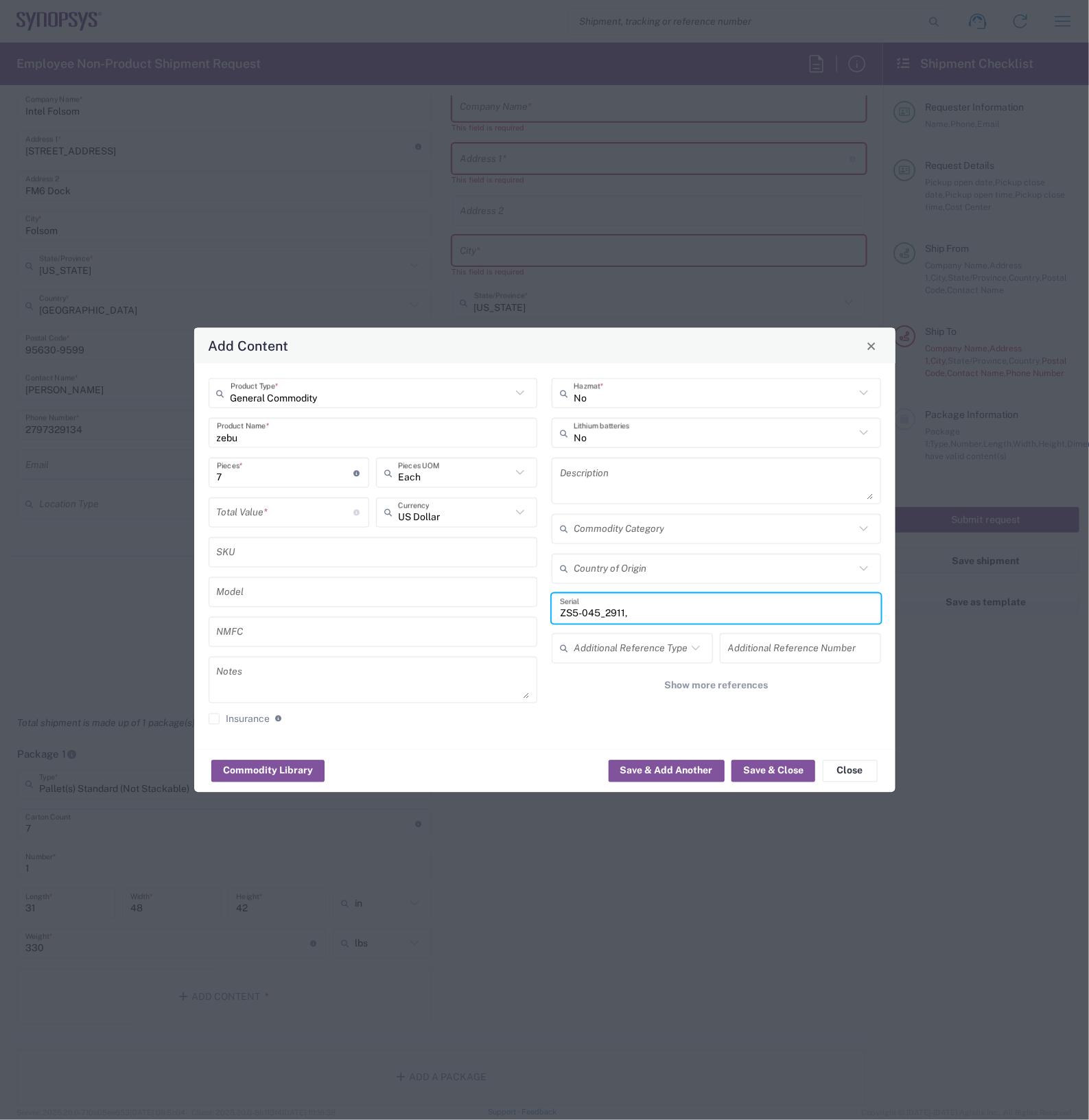
paste input "ZS5-045_1516"
click at [732, 609] on input "ZS5-045_2911, ZS5-045_1516" at bounding box center [716, 608] width 313 height 24
paste input "ZS5-045_2241"
click at [794, 611] on input "ZS5-045_2911, ZS5-045_1516, ZS5-045_2241" at bounding box center [716, 608] width 313 height 24
paste input "ZS5-060_0091"
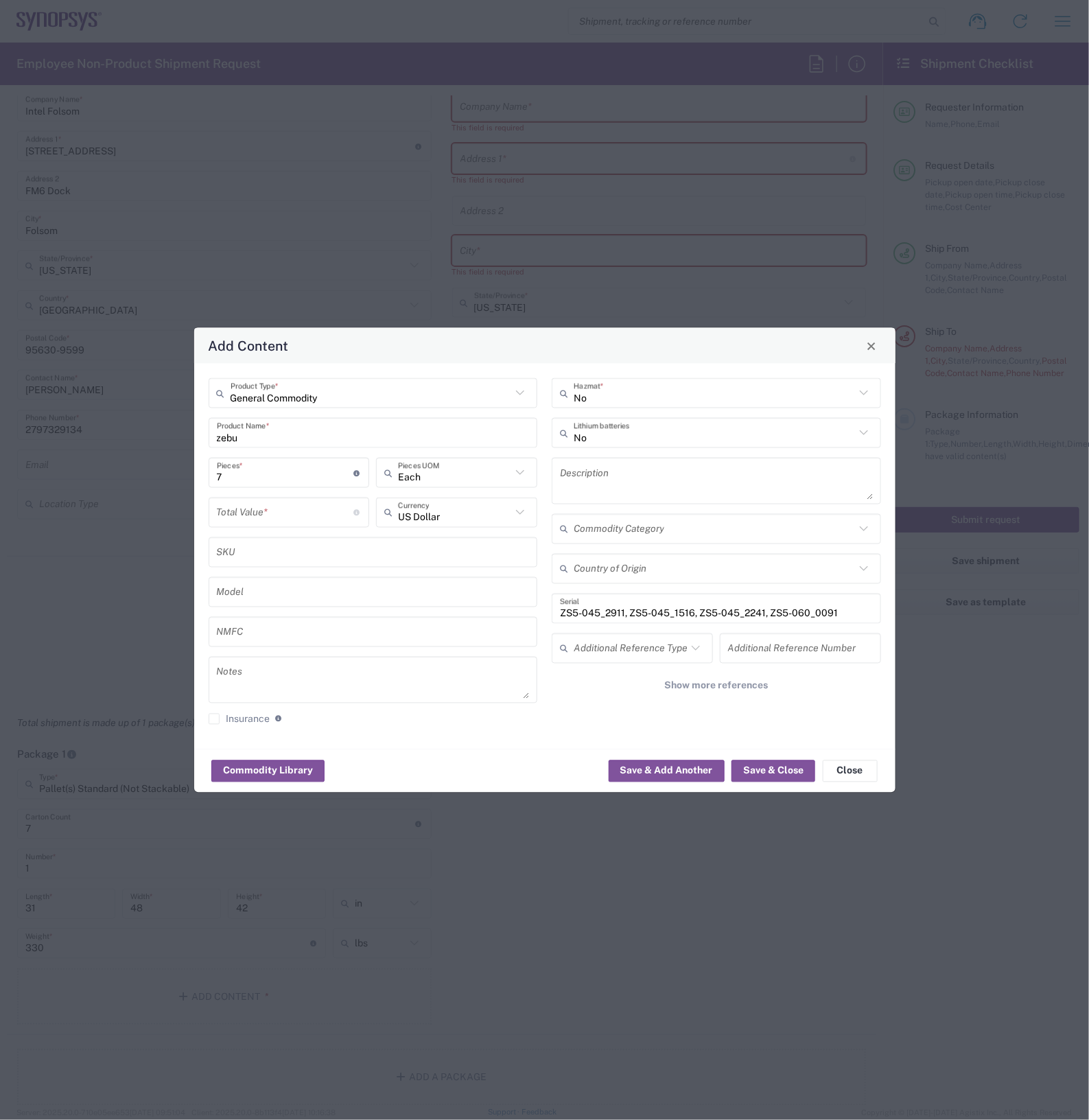
click at [863, 604] on input "ZS5-045_2911, ZS5-045_1516, ZS5-045_2241, ZS5-060_0091" at bounding box center [716, 608] width 313 height 24
paste input "ZS5-045_0176"
click at [841, 606] on input "ZS5-045_2911, ZS5-045_1516, ZS5-045_2241, ZS5-060_0091, ZS5-045_0176" at bounding box center [716, 608] width 313 height 24
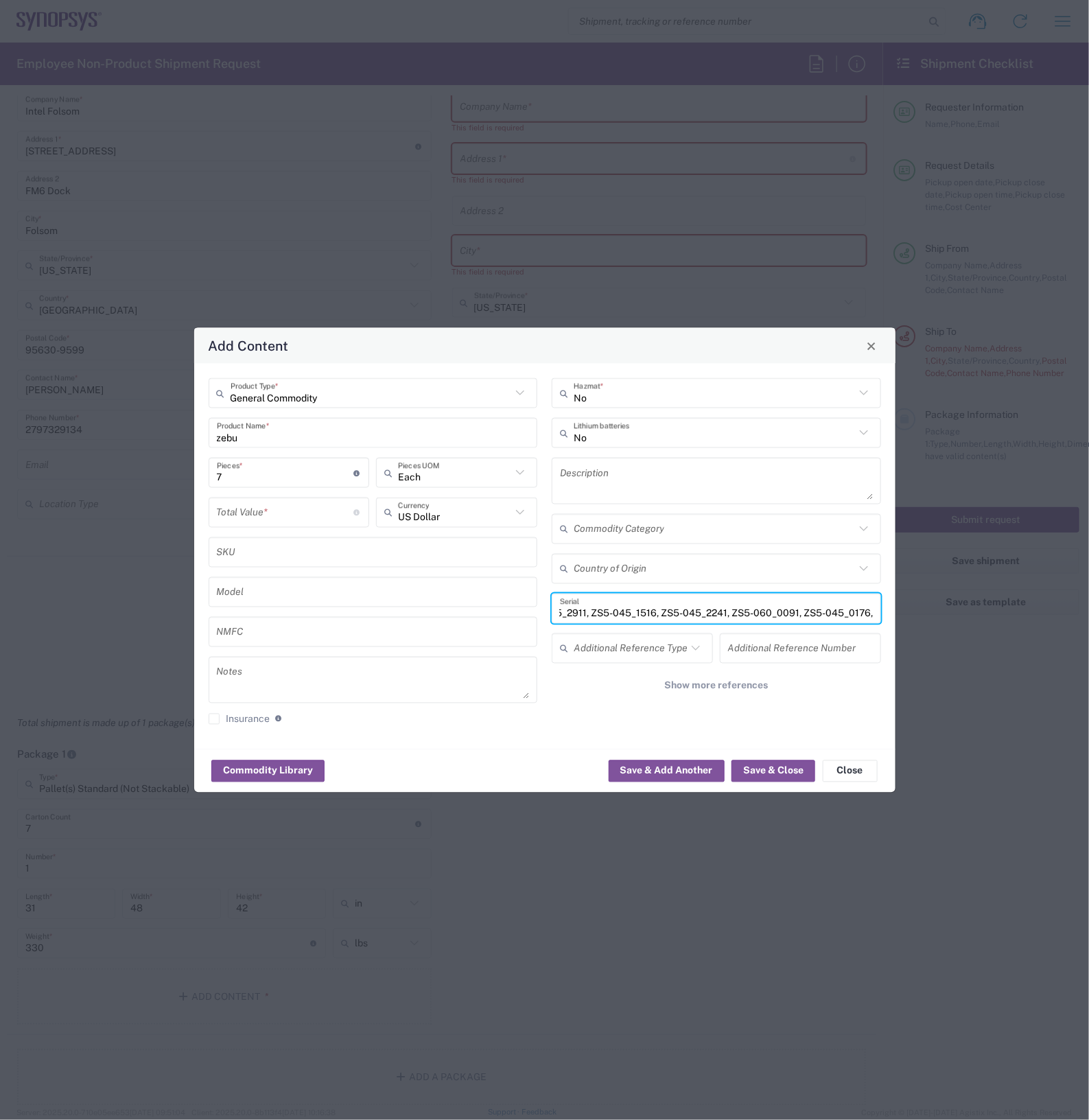
paste input "or1-040_0825"
click at [575, 611] on input "ZS5-045_2911, ZS5-045_1516, ZS5-045_2241, ZS5-060_0091, ZS5-045_0176, or1-040_0…" at bounding box center [716, 608] width 313 height 24
type input "ZS5-045_2911, ZS5-045_1516, ZS5-045_2241, ZS5-060_0091, ZS5-045_0176, or1-040_0…"
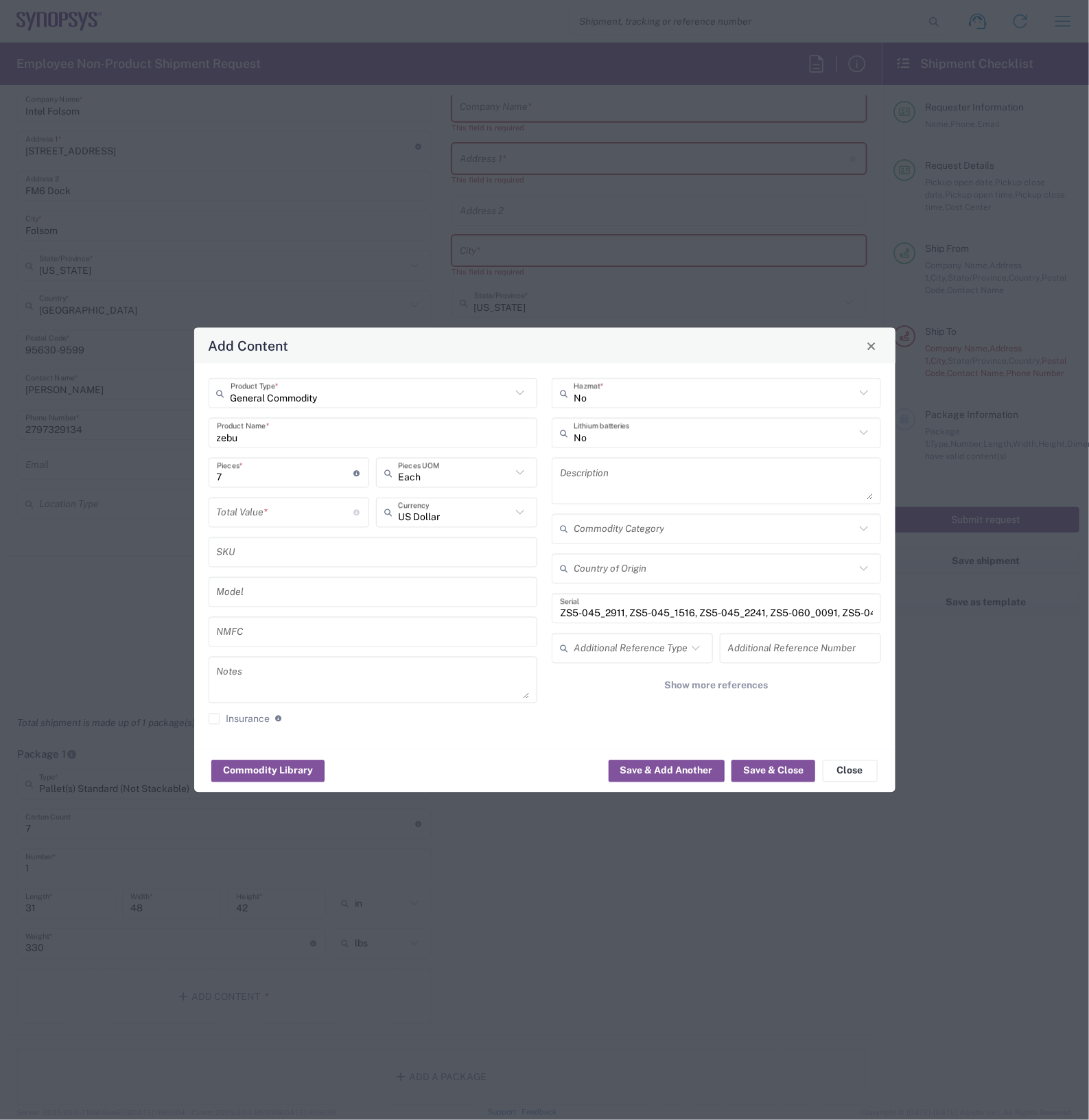
drag, startPoint x: 874, startPoint y: 611, endPoint x: 770, endPoint y: 624, distance: 104.8
click at [846, 614] on div "ZS5-045_2911, ZS5-045_1516, ZS5-045_2241, ZS5-060_0091, ZS5-045_0176, or1-040_0…" at bounding box center [716, 609] width 329 height 30
drag, startPoint x: 555, startPoint y: 607, endPoint x: 567, endPoint y: 609, distance: 12.2
click at [573, 609] on div "ZS5-045_2911, ZS5-045_1516, ZS5-045_2241, ZS5-060_0091, ZS5-045_0176, or1-040_0…" at bounding box center [716, 609] width 329 height 30
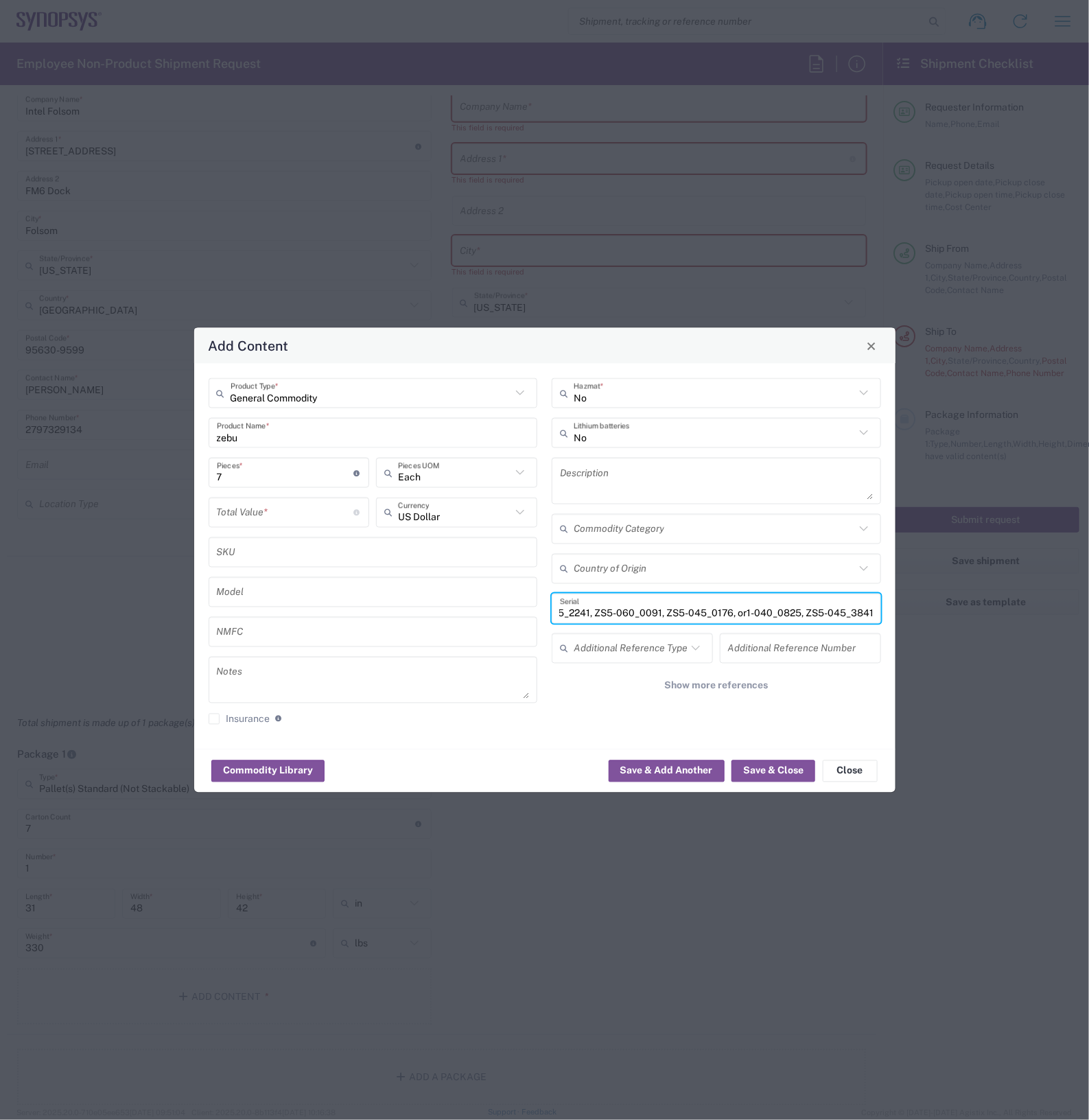
drag, startPoint x: 567, startPoint y: 613, endPoint x: 875, endPoint y: 609, distance: 308.0
click at [875, 611] on div "ZS5-045_2911, ZS5-045_1516, ZS5-045_2241, ZS5-060_0091, ZS5-045_0176, or1-040_0…" at bounding box center [716, 609] width 329 height 30
click at [784, 769] on button "Save & Close" at bounding box center [773, 770] width 84 height 22
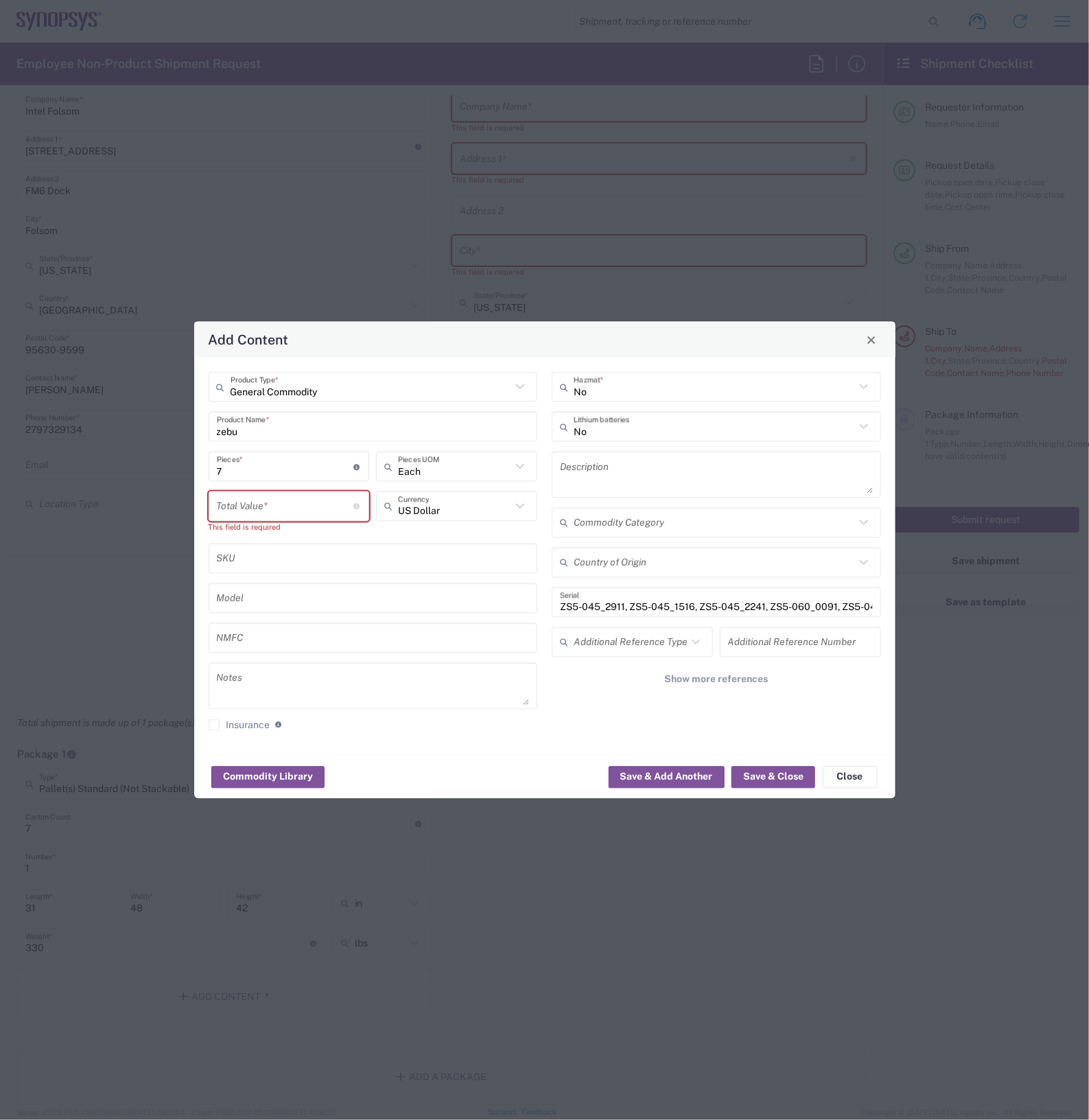
click at [252, 506] on input "number" at bounding box center [285, 506] width 138 height 24
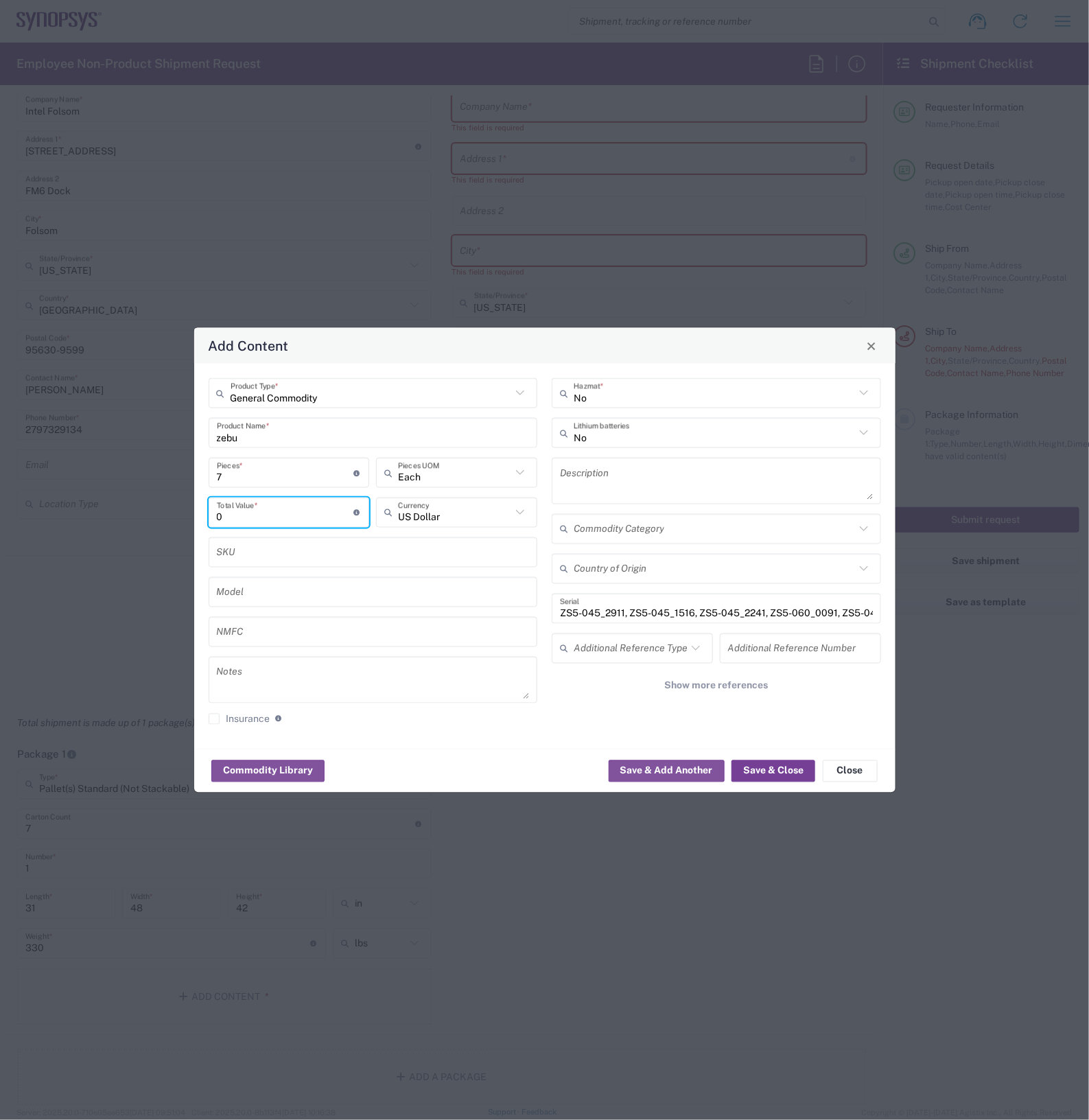
type input "0"
click at [787, 774] on button "Save & Close" at bounding box center [773, 770] width 84 height 22
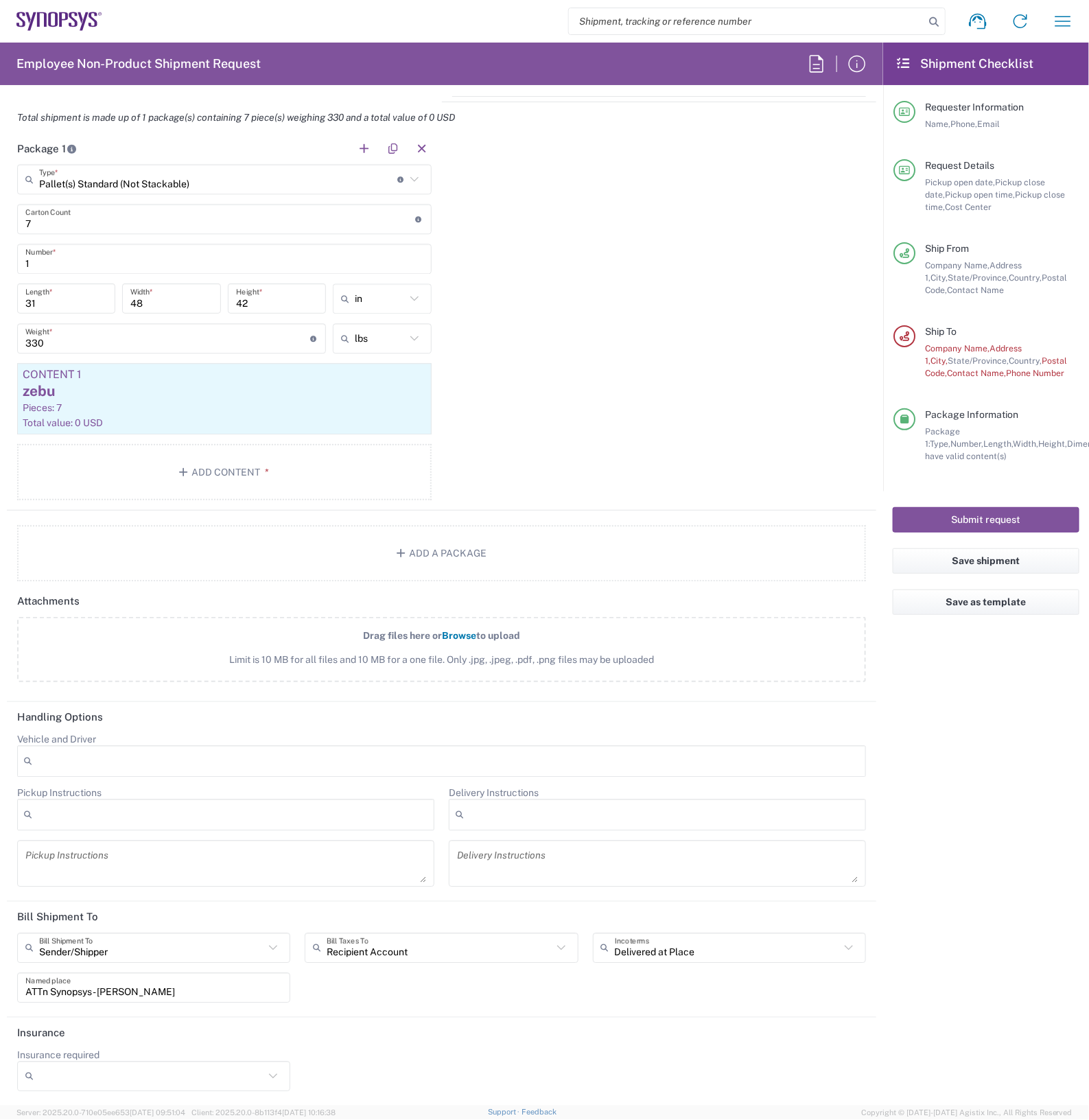
scroll to position [948, 0]
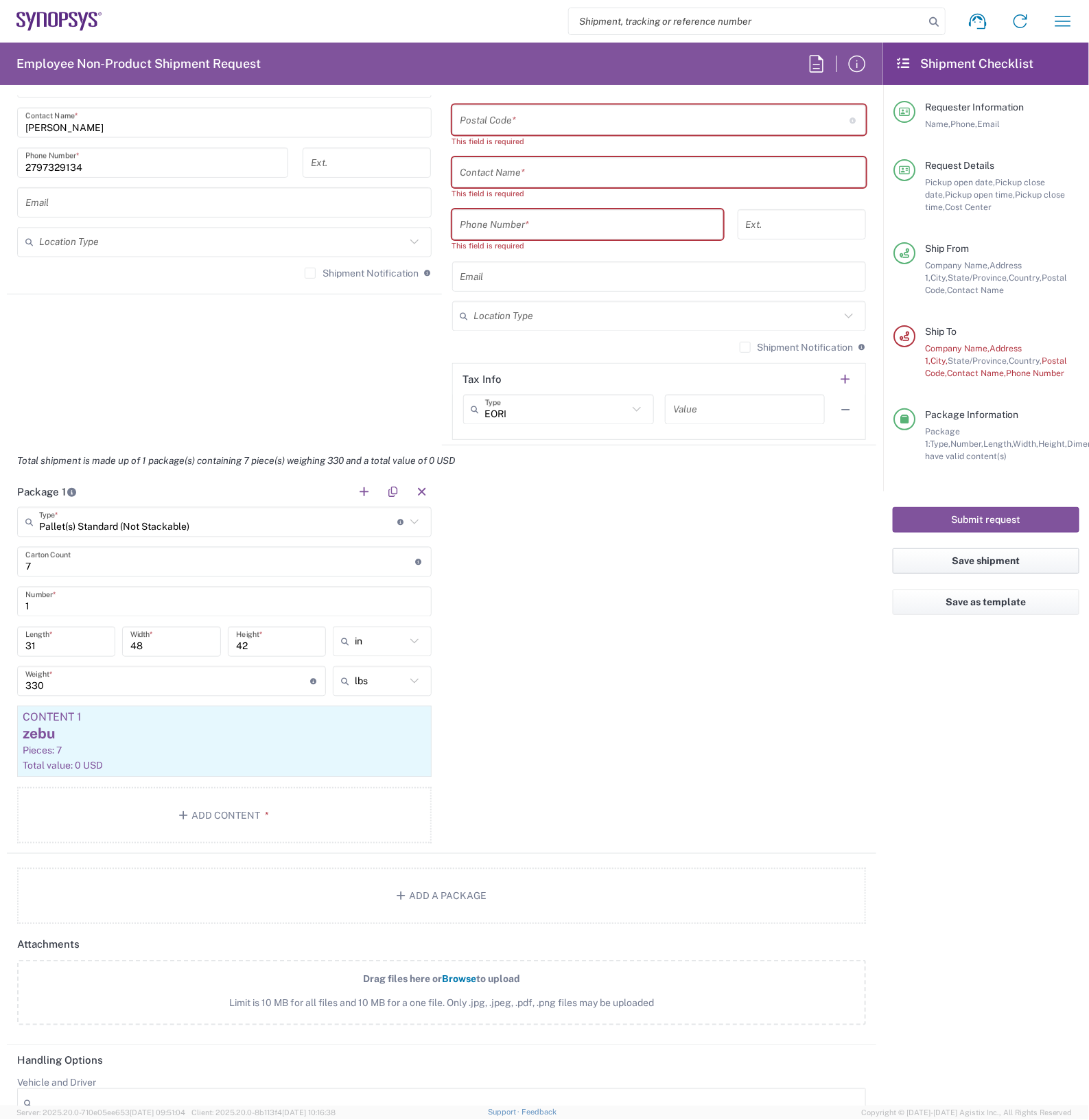
click at [971, 563] on button "Save shipment" at bounding box center [985, 560] width 187 height 25
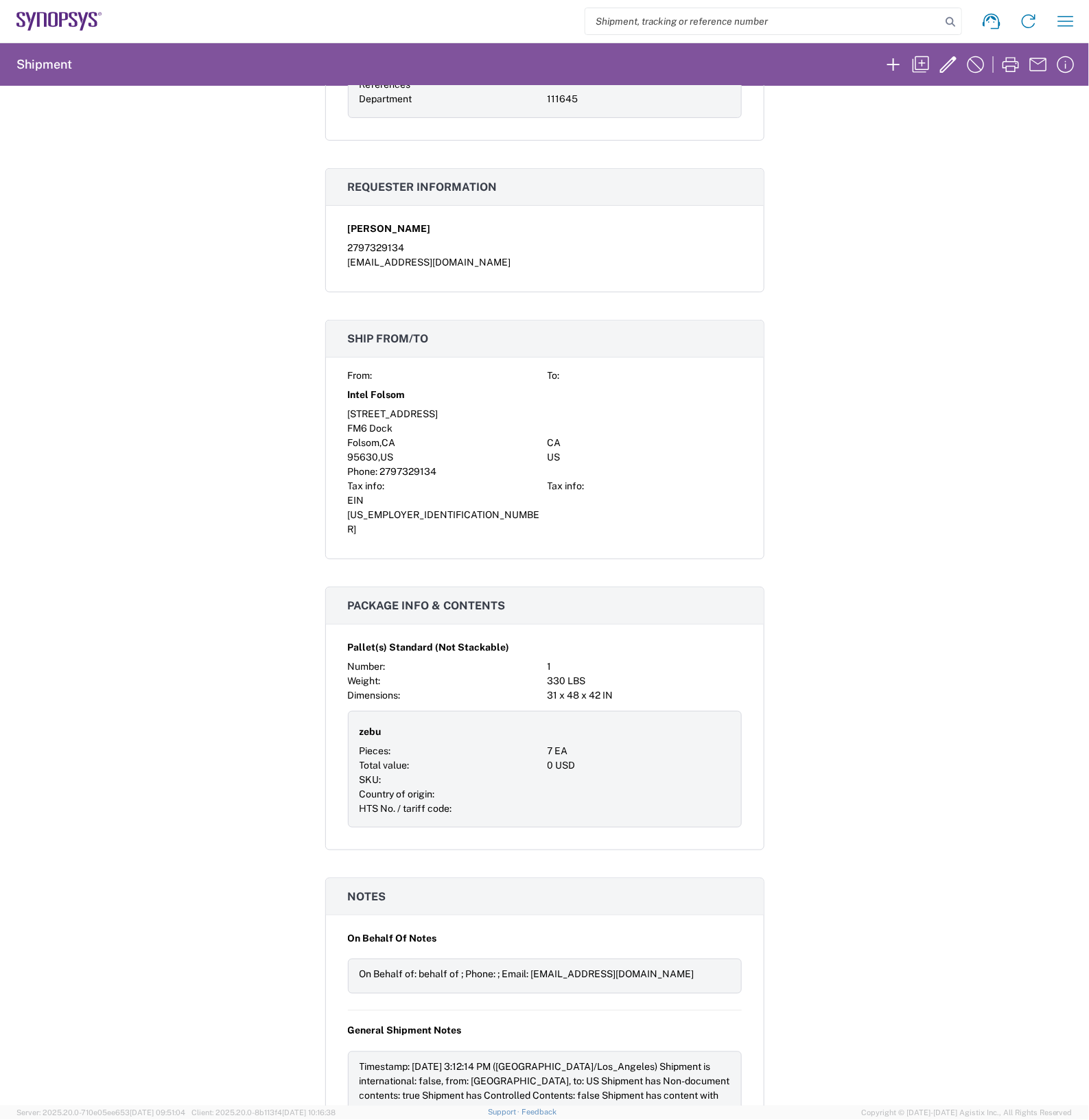
scroll to position [177, 0]
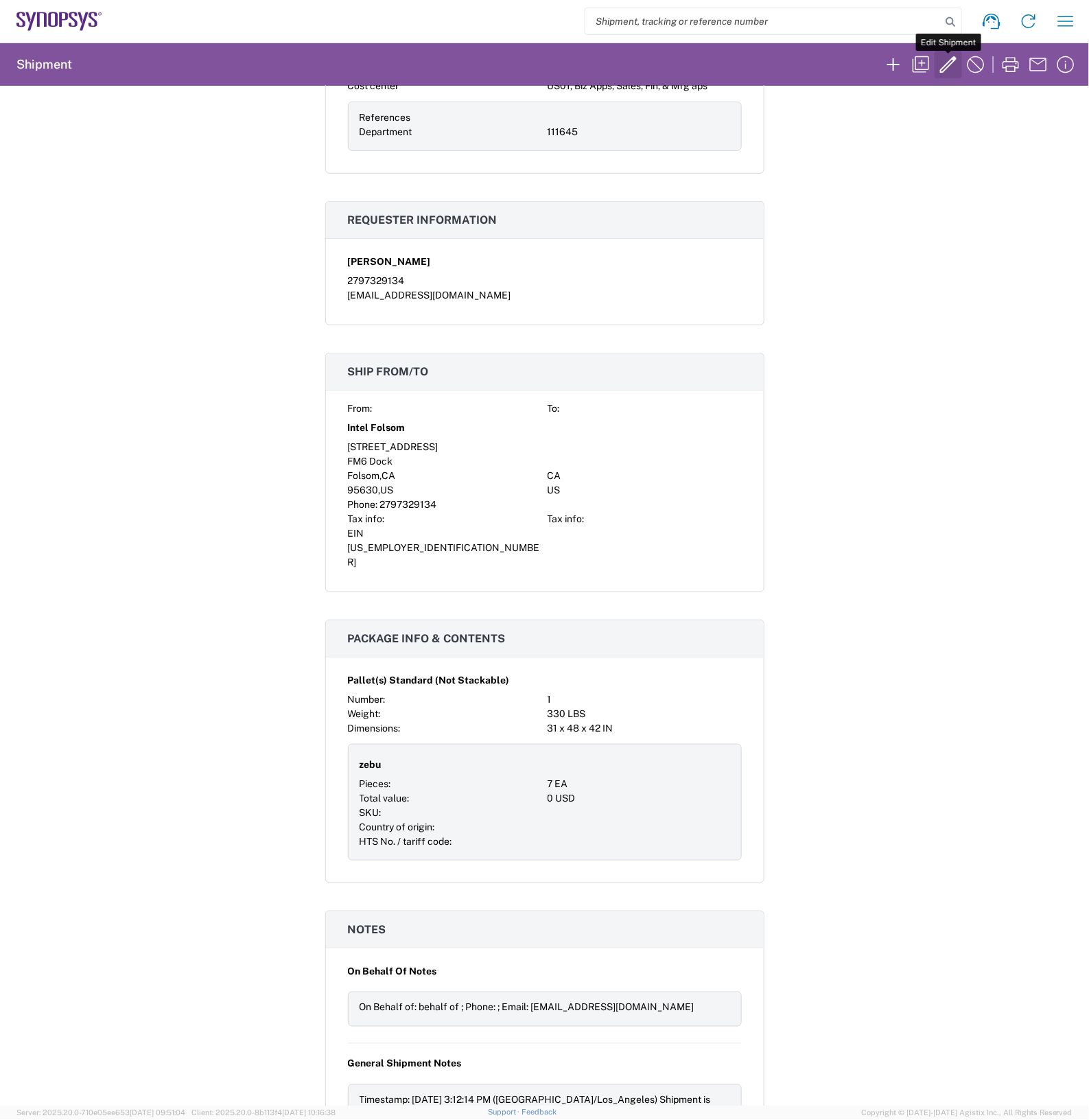
click at [944, 63] on icon "button" at bounding box center [948, 64] width 22 height 22
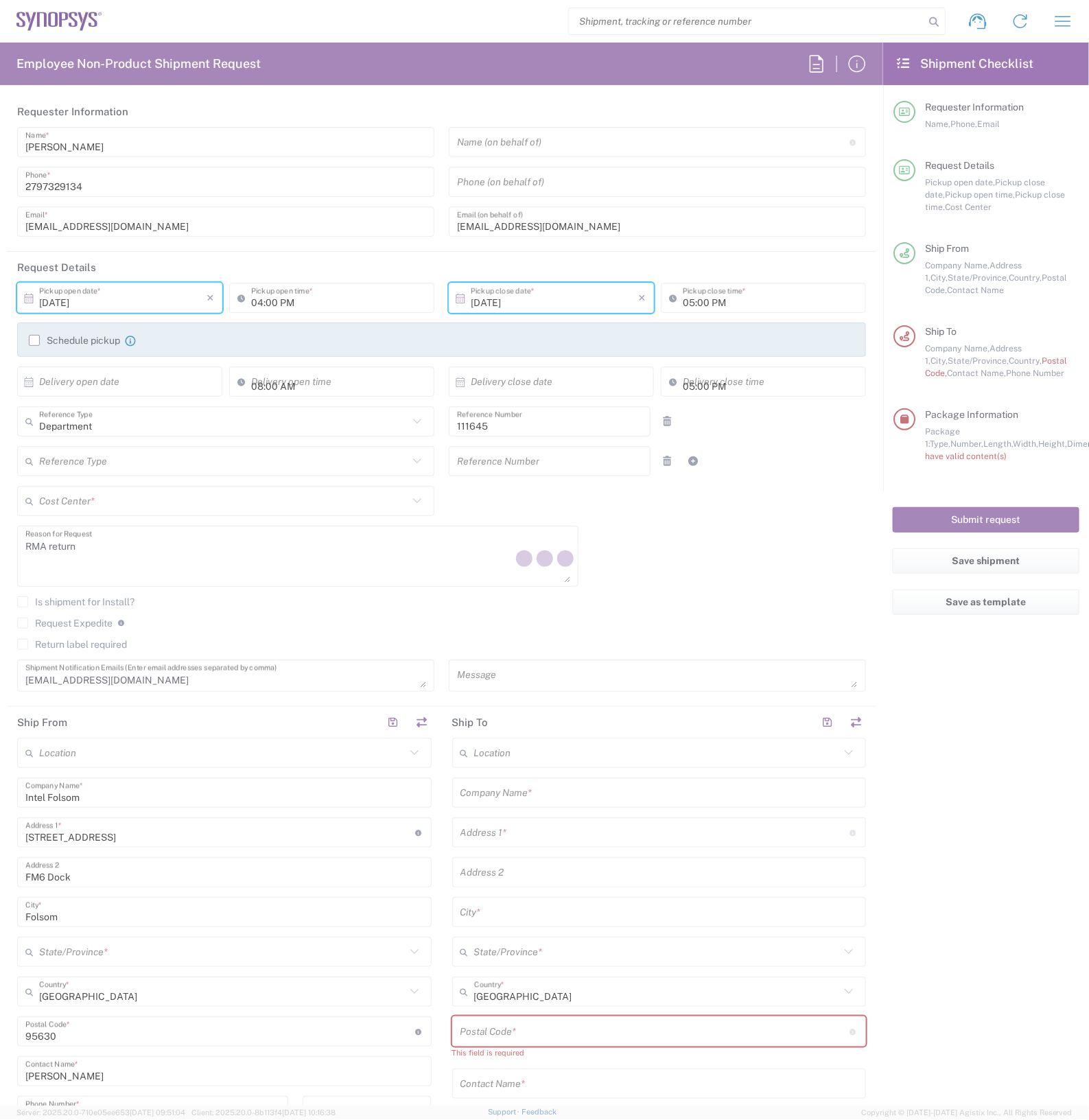
type input "[US_STATE]"
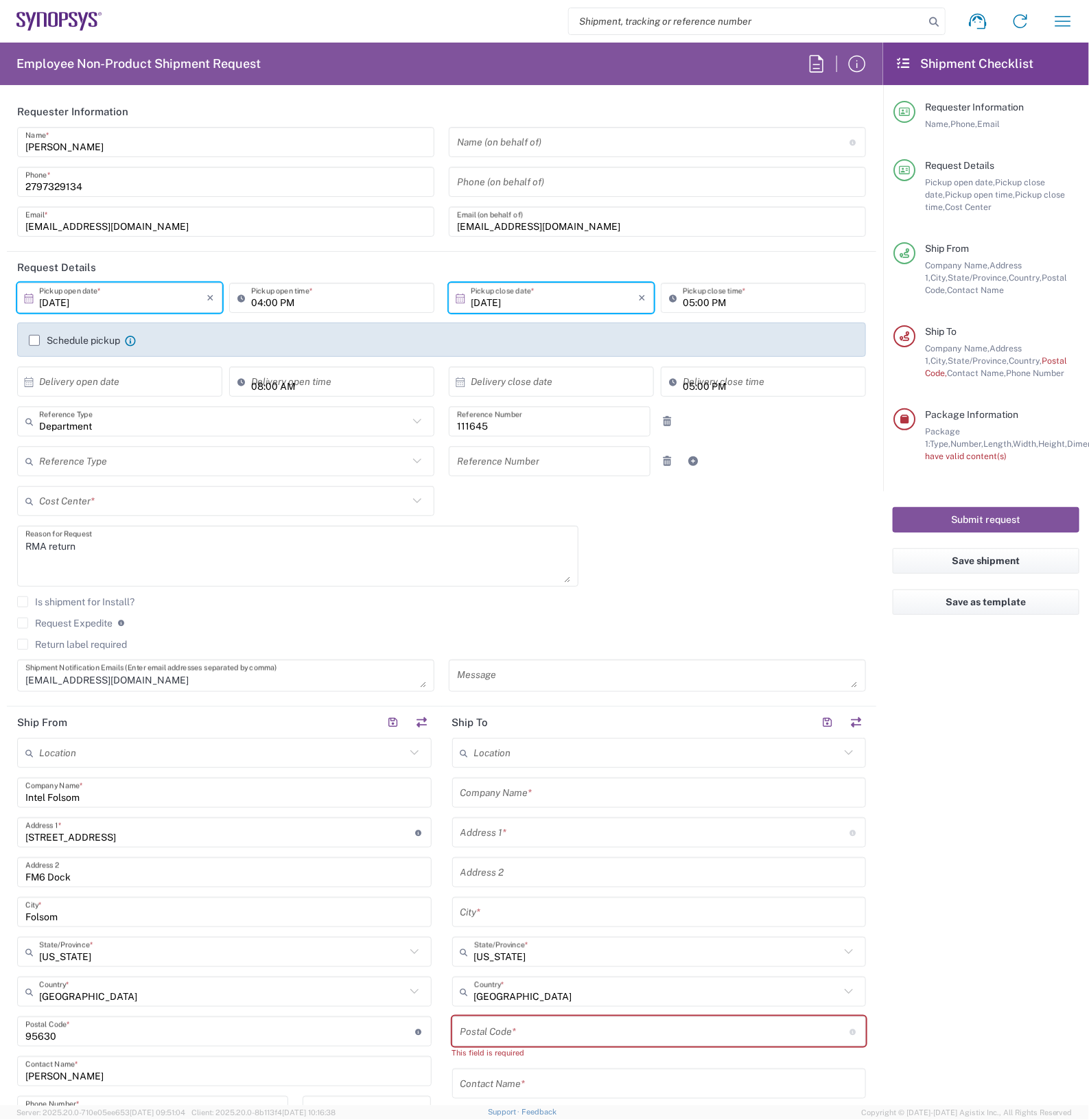
type input "Pallet(s) Standard (Not Stackable)"
type input "US01, Biz Apps, Sales, Fin, & Mfg aps 111645"
click at [145, 293] on input "[DATE]" at bounding box center [122, 297] width 167 height 24
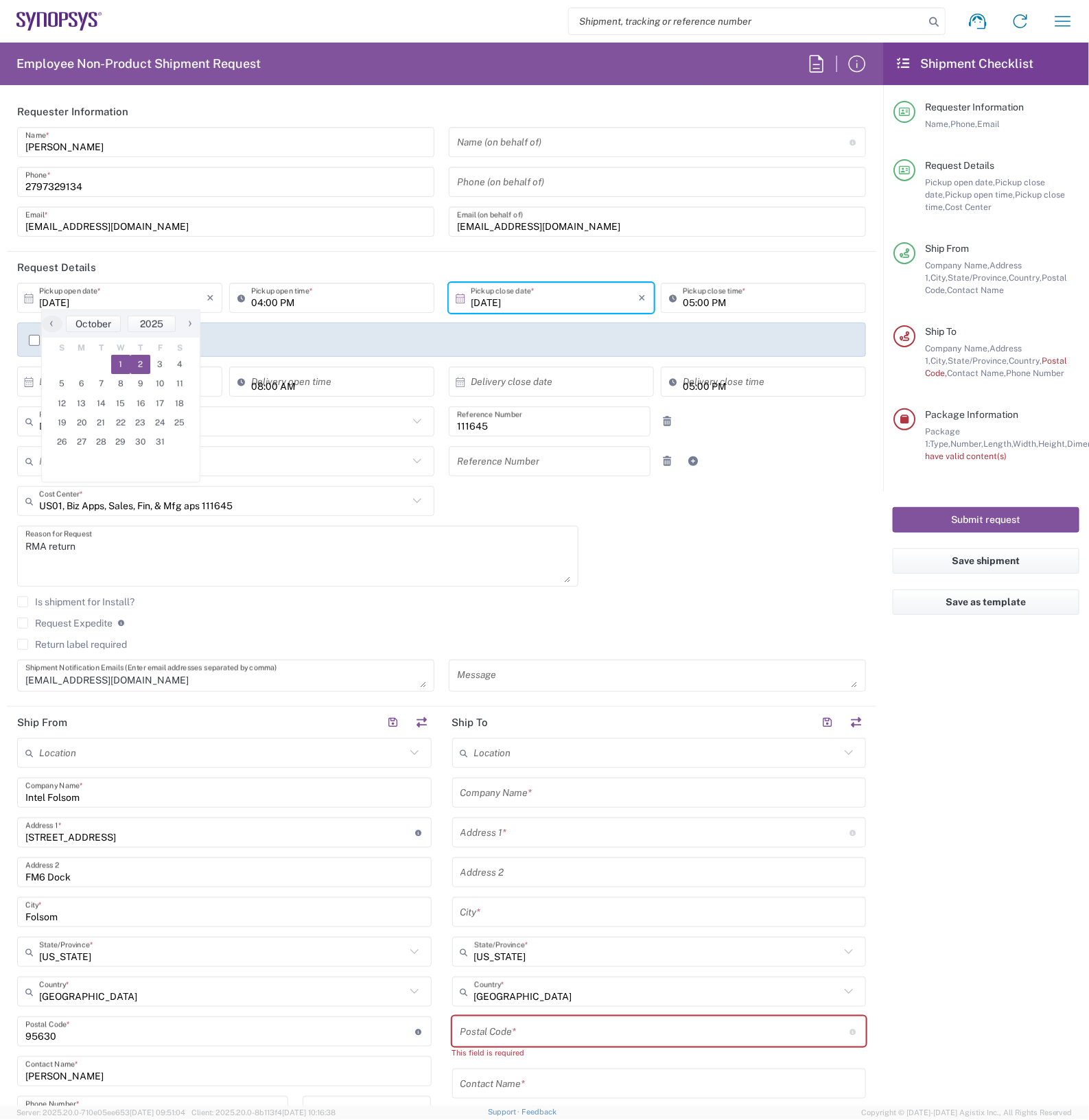
click at [146, 365] on span "2" at bounding box center [140, 364] width 20 height 19
type input "[DATE]"
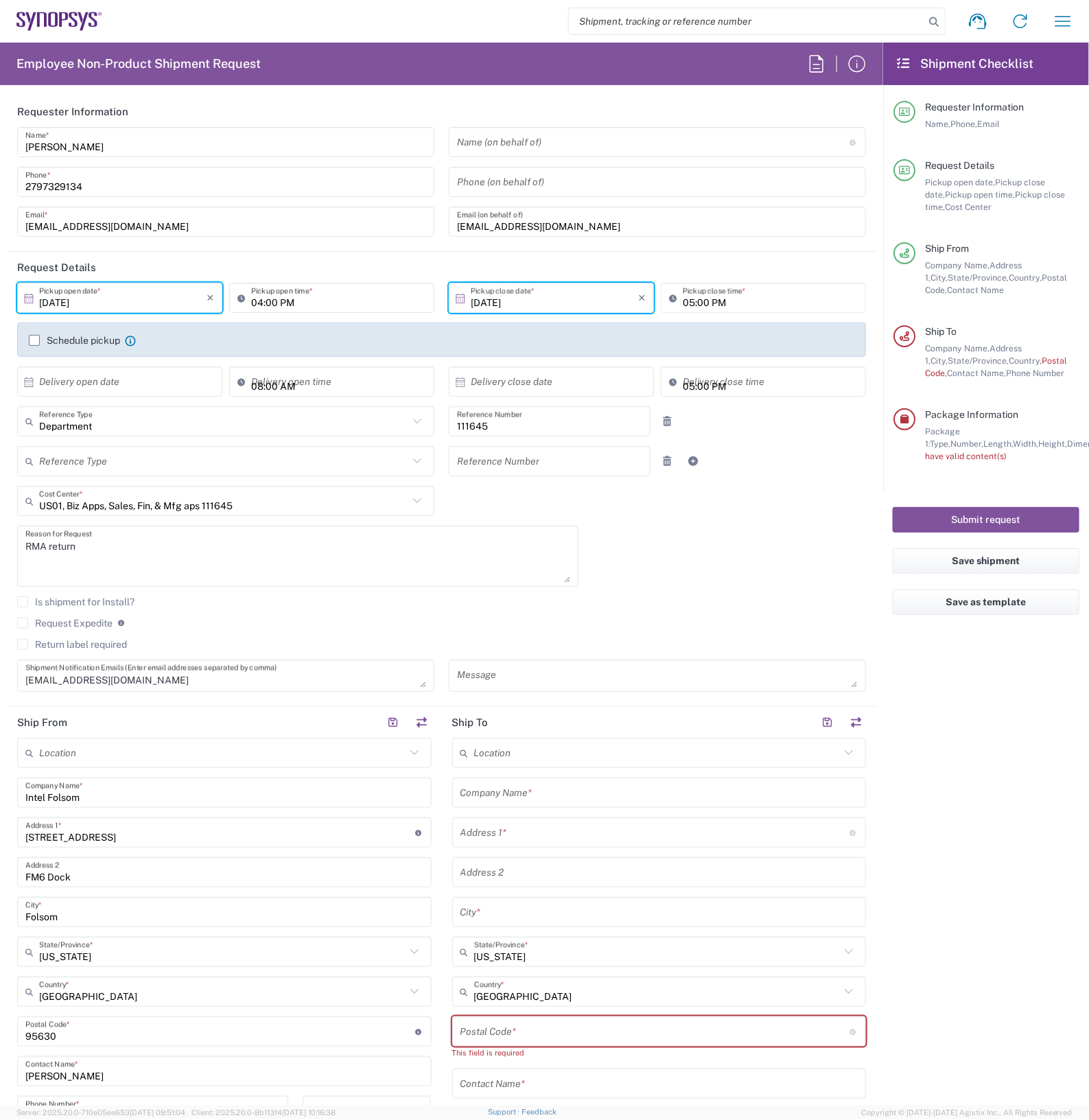
click at [151, 298] on input "[DATE]" at bounding box center [122, 297] width 167 height 24
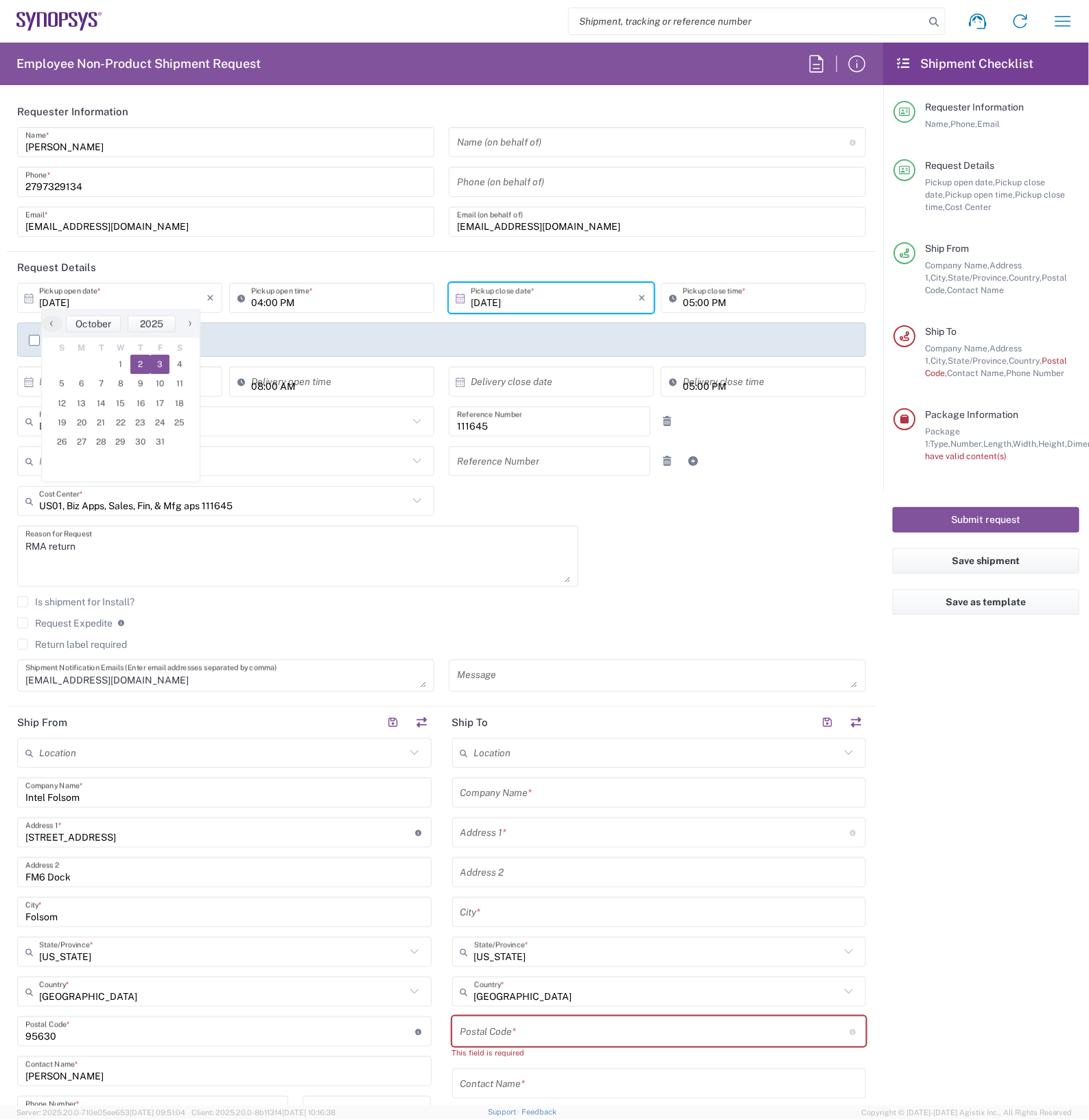
click at [162, 362] on span "3" at bounding box center [161, 364] width 20 height 19
type input "[DATE]"
click at [542, 298] on input "[DATE]" at bounding box center [554, 297] width 167 height 24
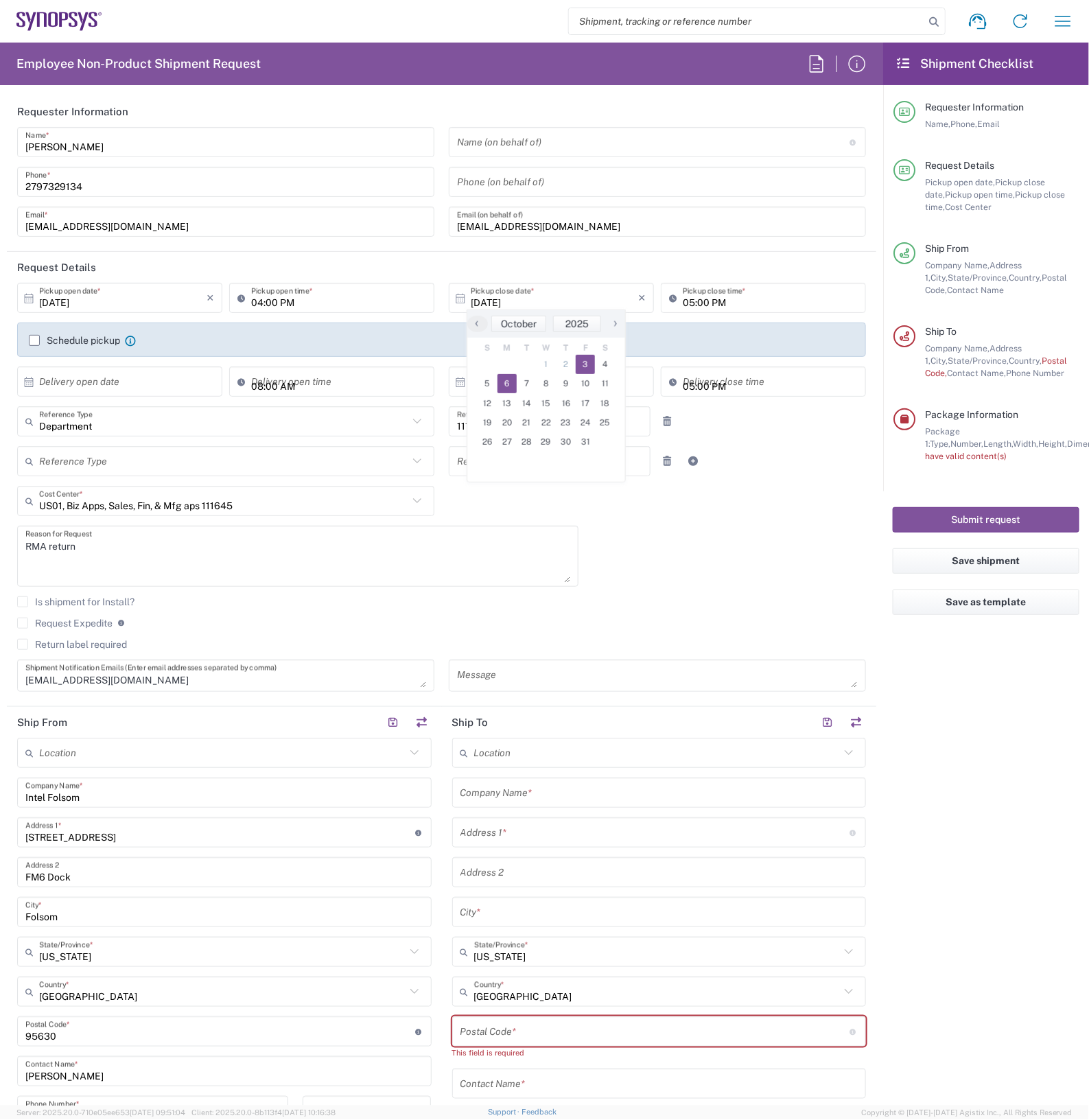
click at [506, 381] on span "6" at bounding box center [508, 383] width 20 height 19
type input "[DATE]"
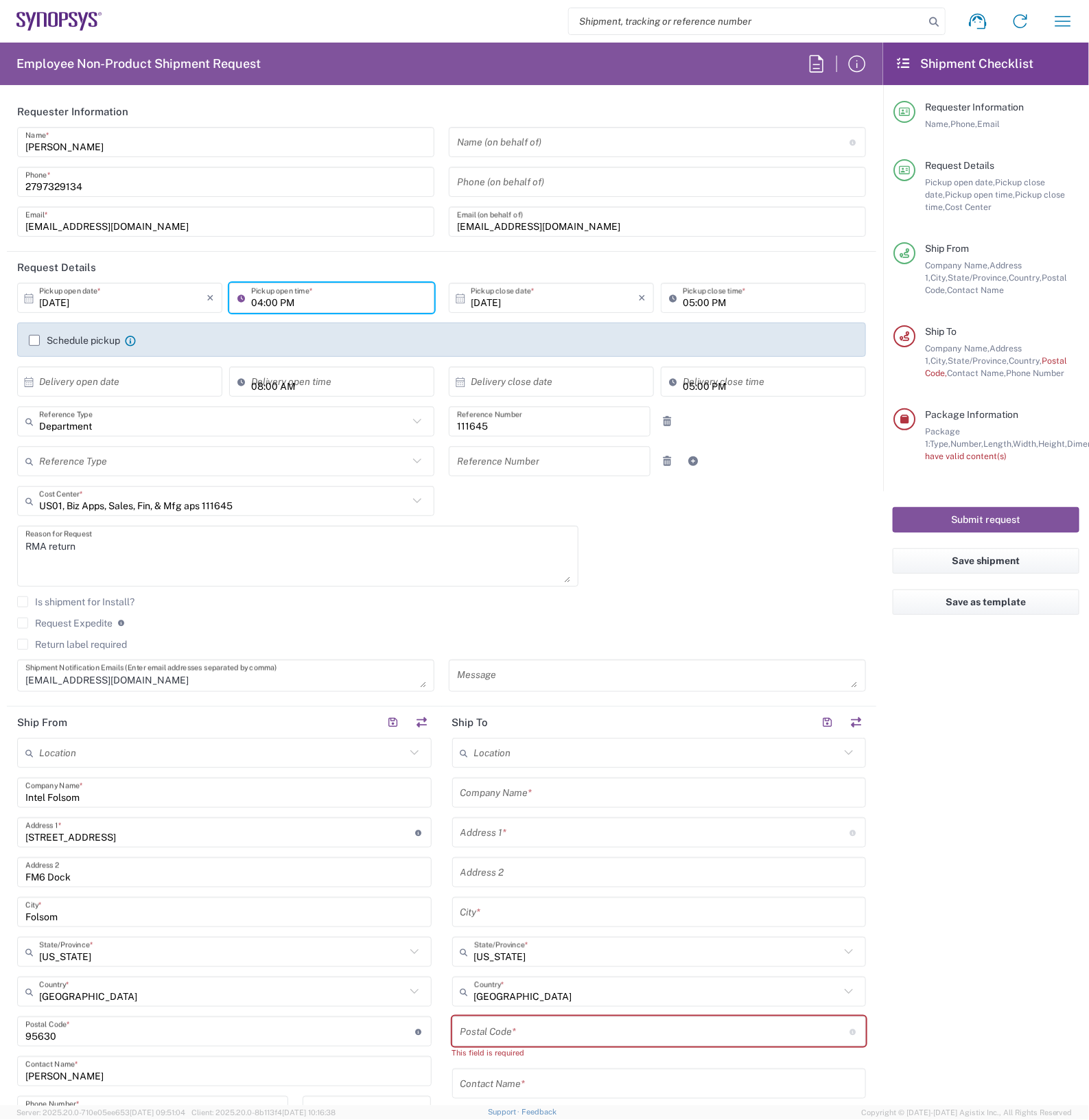
drag, startPoint x: 251, startPoint y: 300, endPoint x: 282, endPoint y: 299, distance: 31.0
click at [252, 300] on input "04:00 PM" at bounding box center [339, 297] width 175 height 24
click at [319, 304] on input "11:00 PM" at bounding box center [339, 297] width 175 height 24
type input "11:00 AM"
click at [537, 296] on input "[DATE]" at bounding box center [554, 297] width 167 height 24
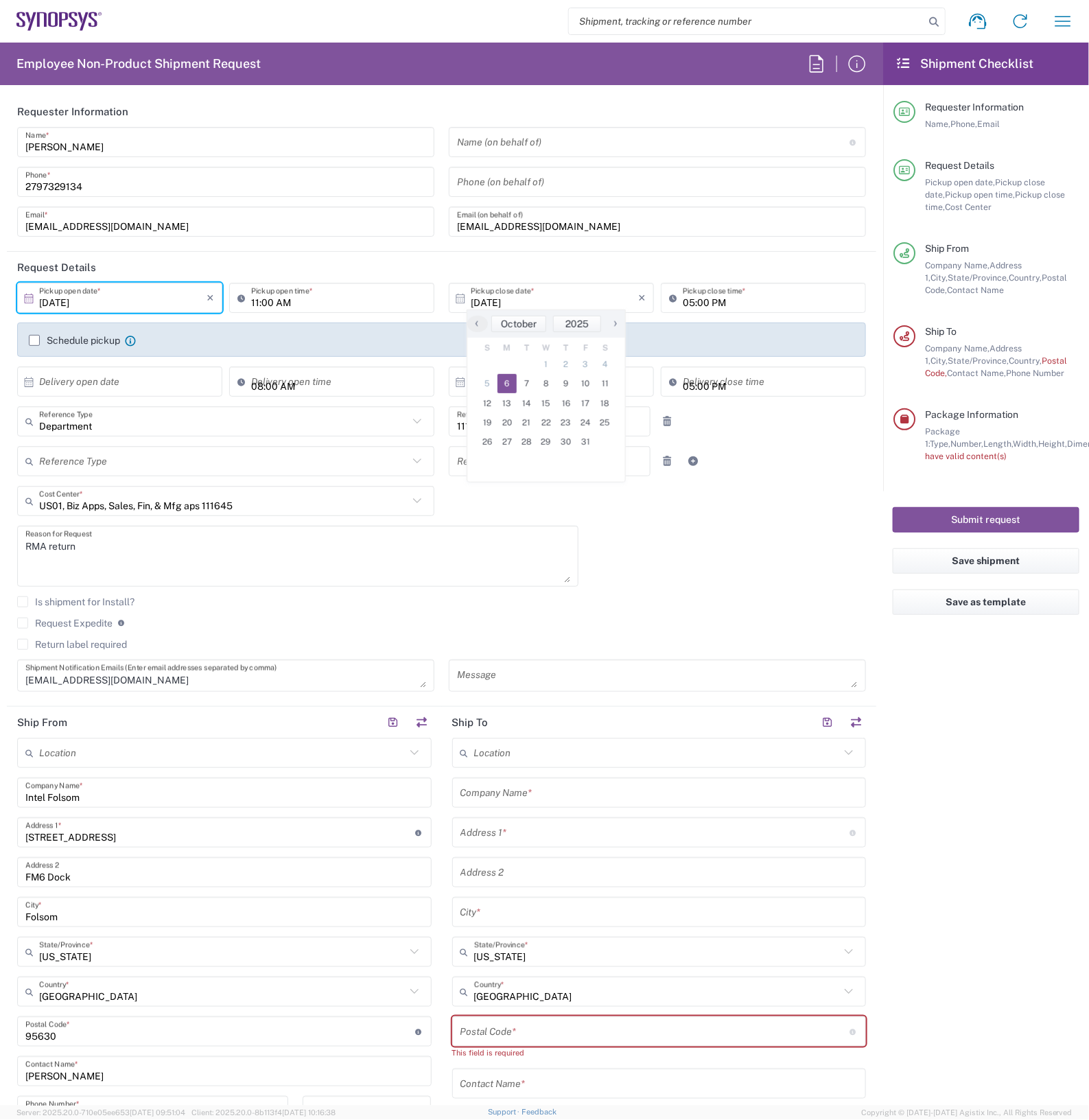
click at [184, 300] on input "[DATE]" at bounding box center [122, 297] width 167 height 24
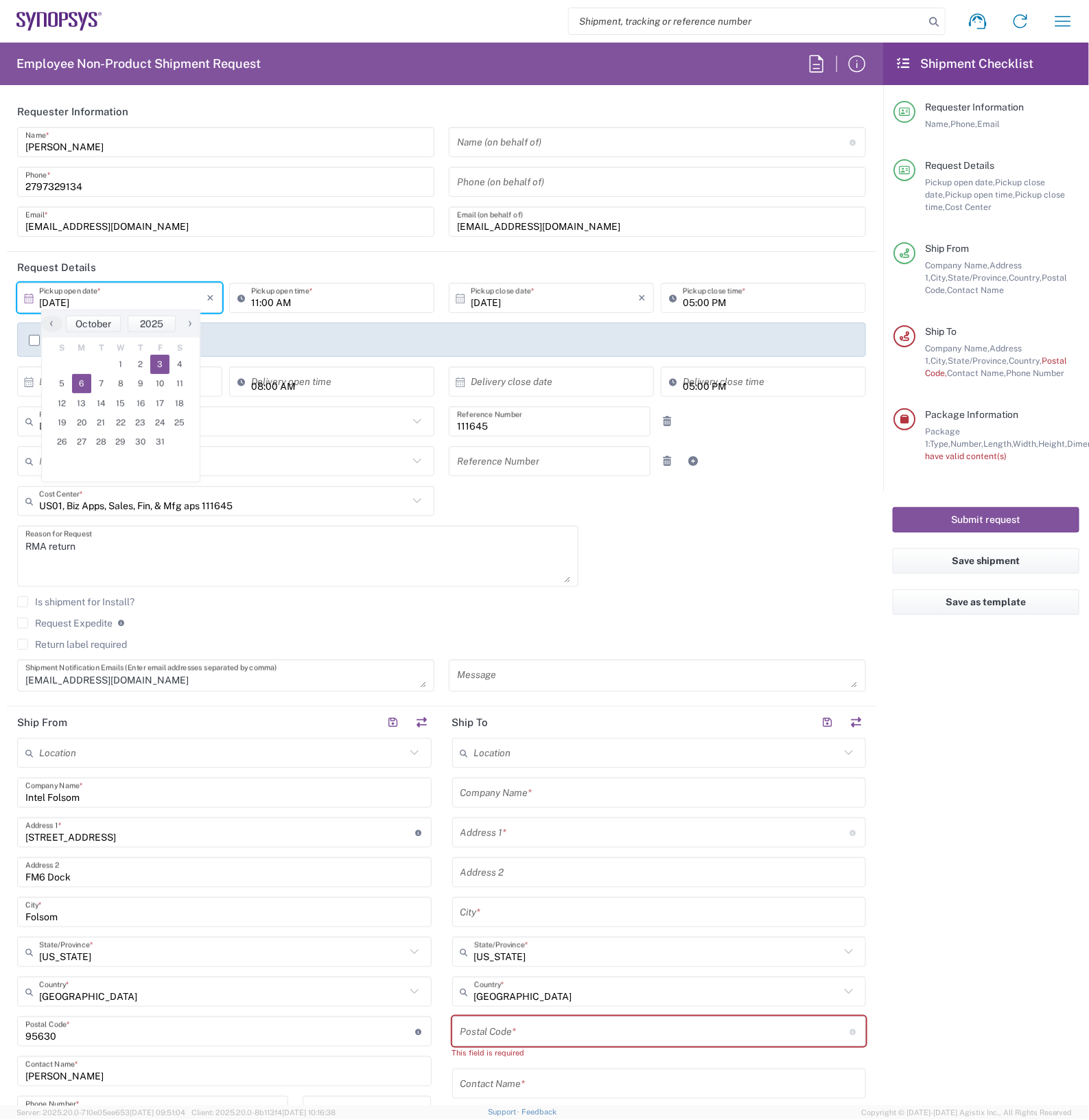
click at [166, 368] on span "3" at bounding box center [161, 364] width 20 height 19
type input "[DATE]"
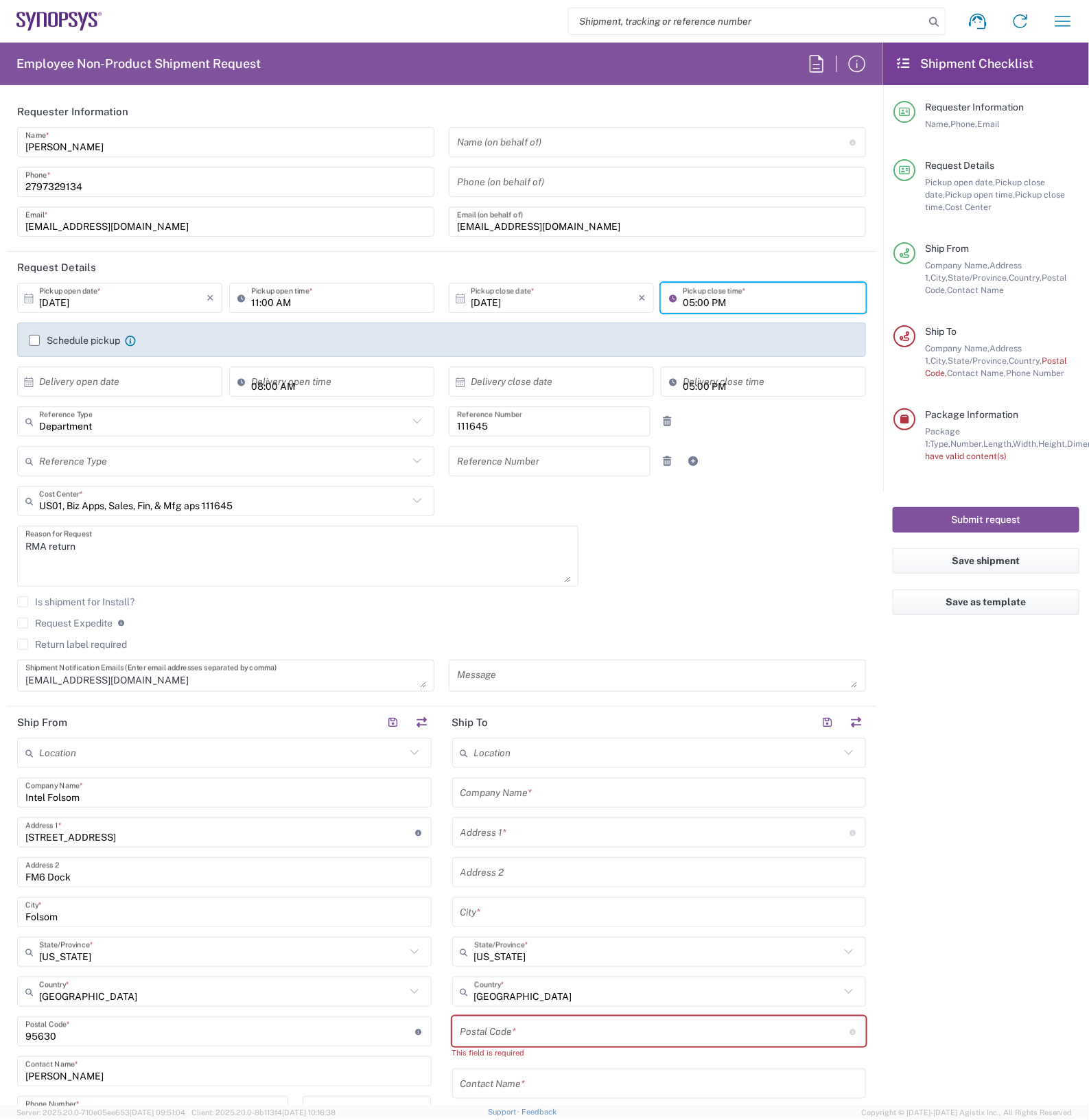
click at [684, 304] on input "05:00 PM" at bounding box center [770, 297] width 175 height 24
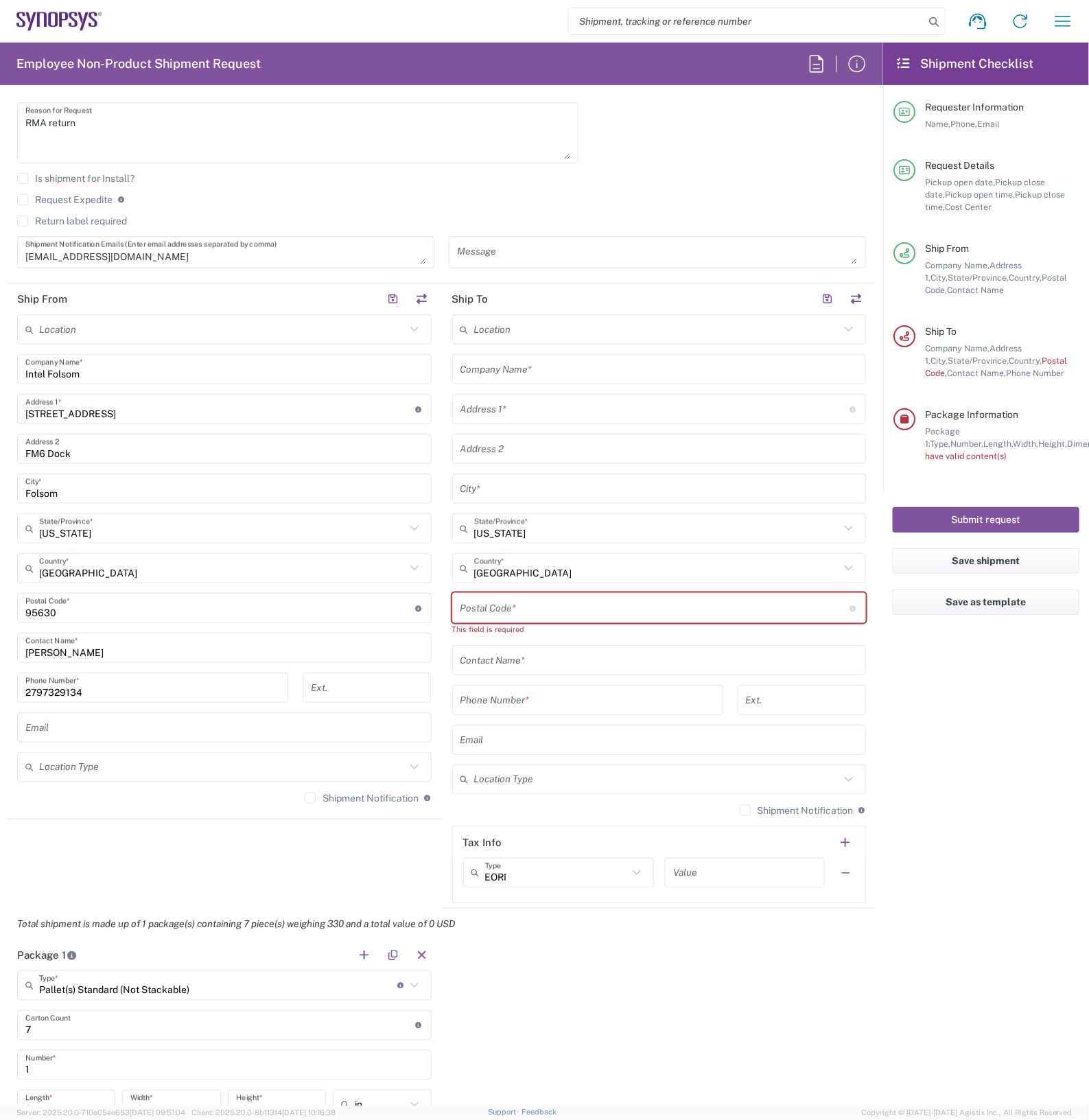
scroll to position [429, 0]
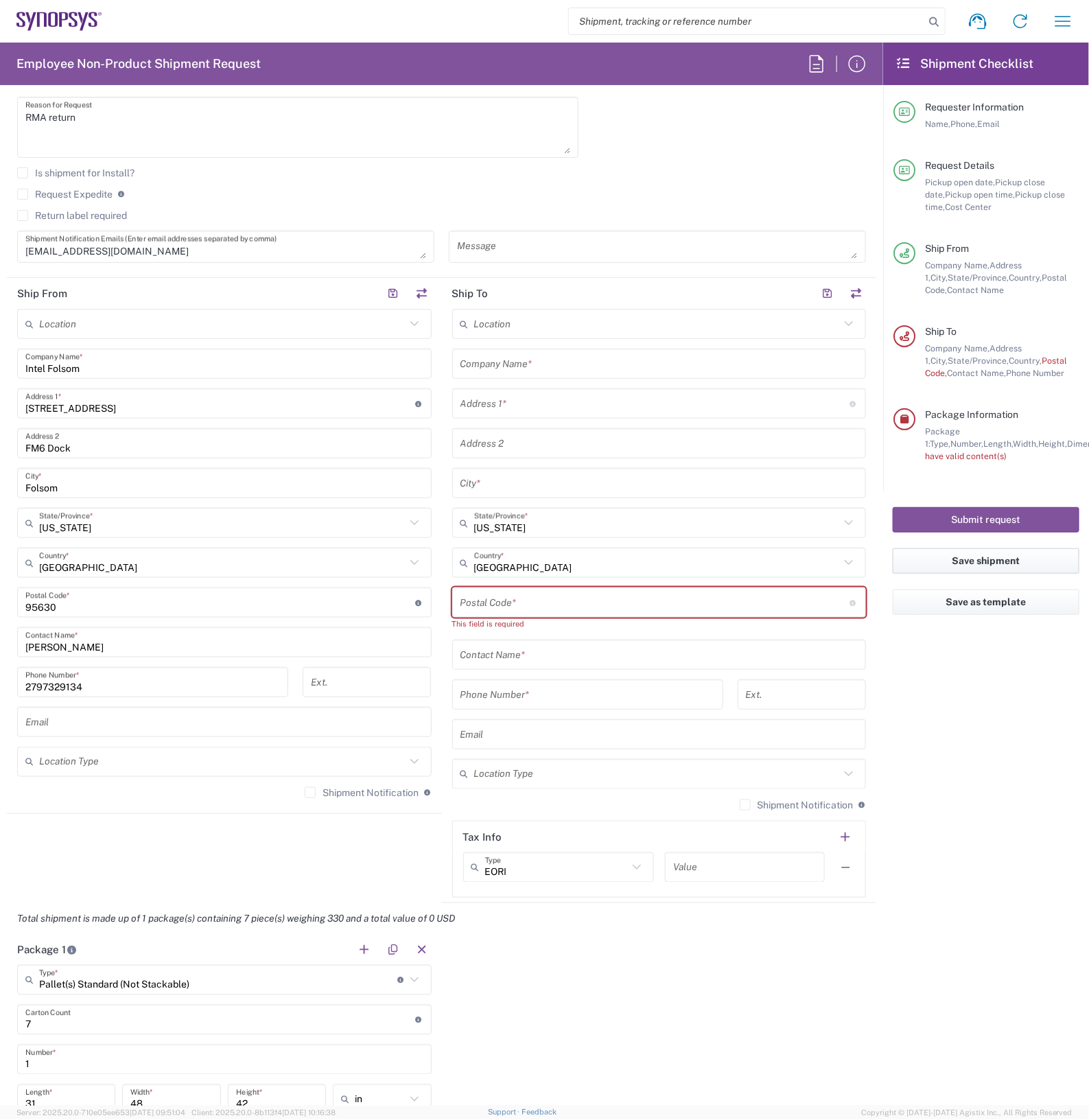
type input "01:00 PM"
click at [959, 560] on button "Save shipment" at bounding box center [985, 560] width 187 height 25
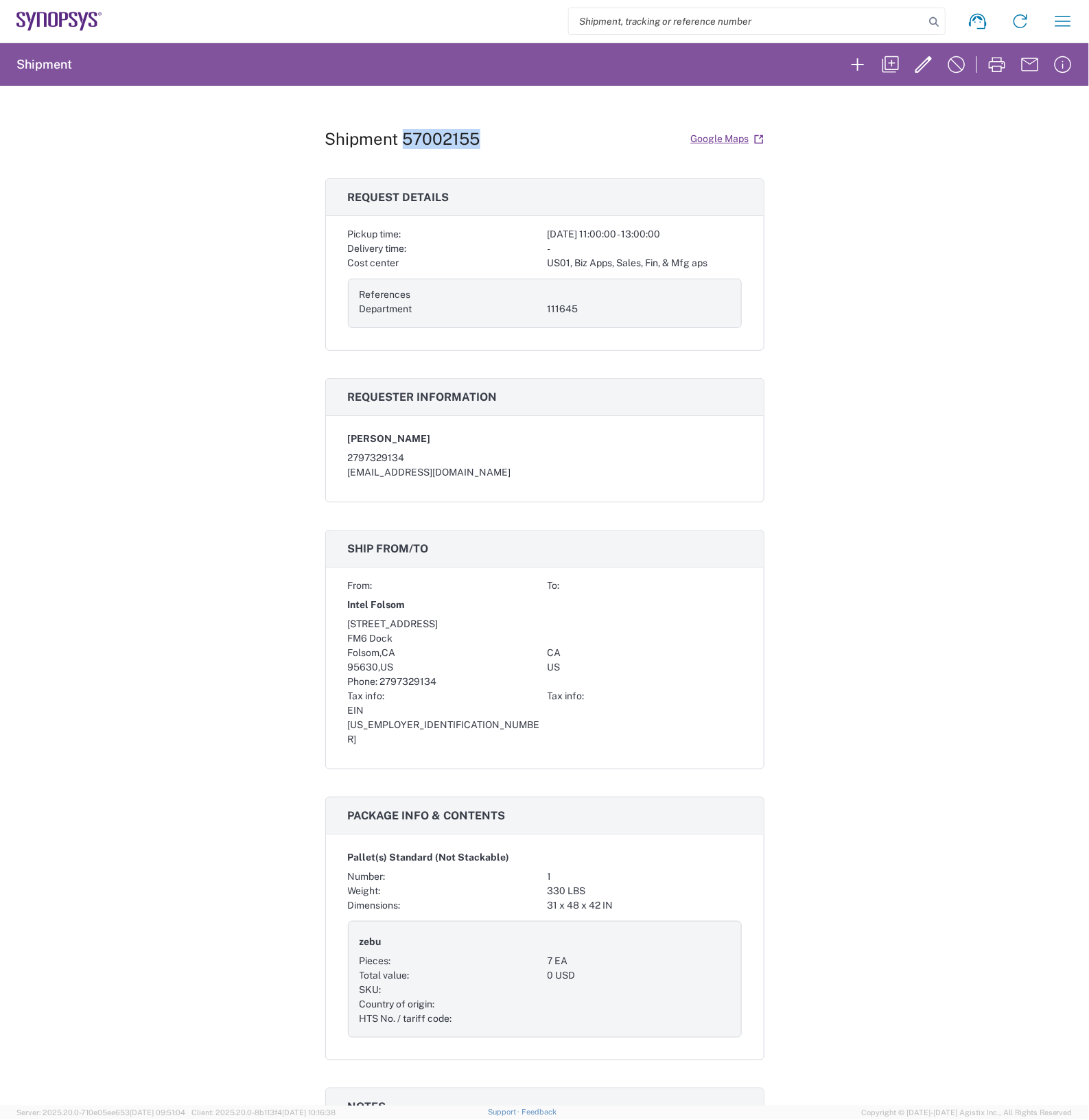
drag, startPoint x: 471, startPoint y: 135, endPoint x: 403, endPoint y: 142, distance: 68.4
click at [403, 142] on div "Shipment 57002155 Google Maps" at bounding box center [544, 138] width 439 height 24
click at [472, 145] on div "Shipment 57002155 Google Maps" at bounding box center [544, 138] width 439 height 24
drag, startPoint x: 464, startPoint y: 145, endPoint x: 474, endPoint y: 140, distance: 11.2
click at [464, 145] on h1 "Shipment 57002155" at bounding box center [402, 139] width 155 height 20
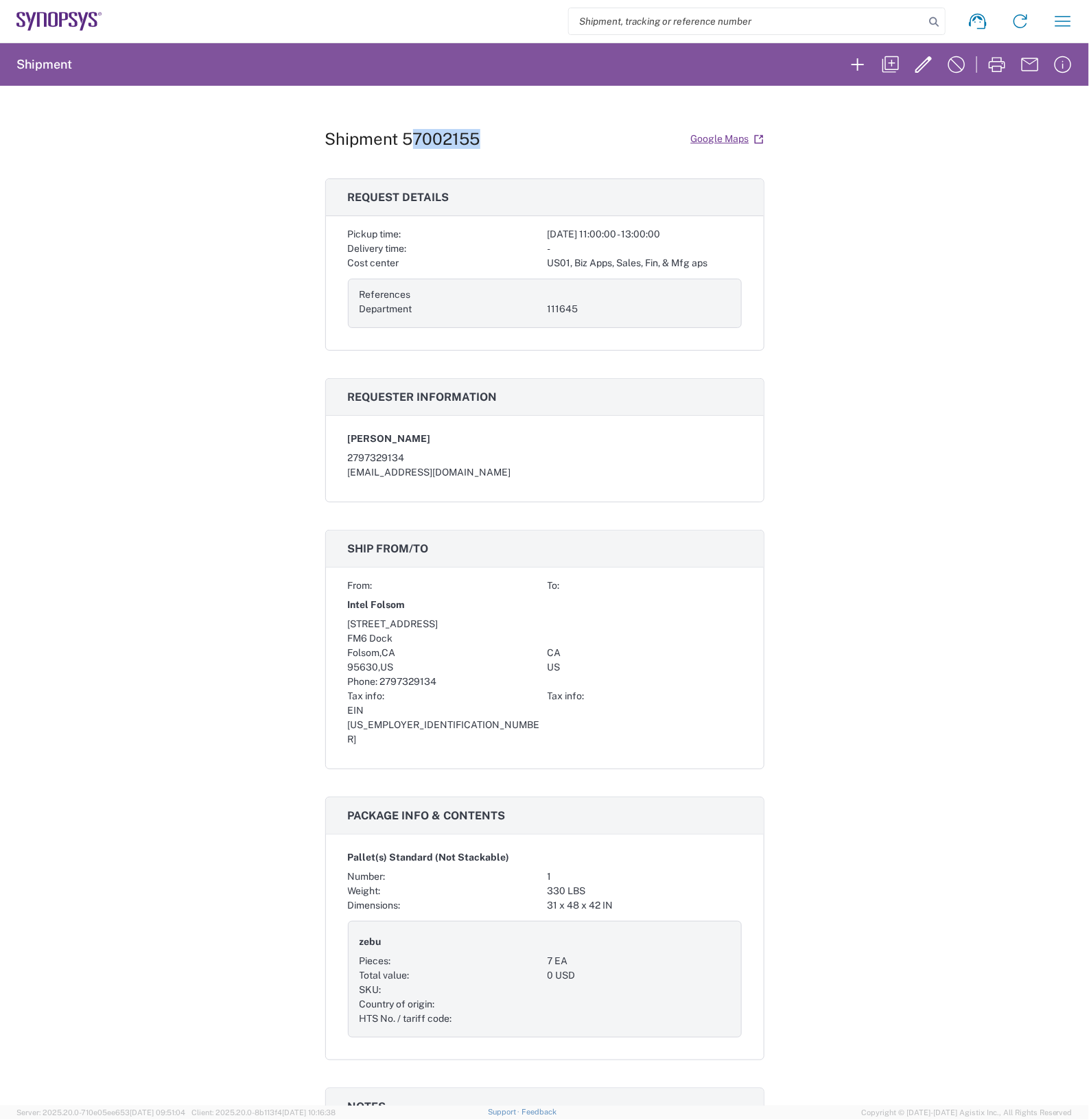
click at [455, 140] on h1 "Shipment 57002155" at bounding box center [402, 139] width 155 height 20
drag, startPoint x: 474, startPoint y: 138, endPoint x: 403, endPoint y: 140, distance: 71.0
click at [403, 140] on div "Shipment 57002155 Google Maps" at bounding box center [544, 138] width 439 height 24
drag, startPoint x: 396, startPoint y: 136, endPoint x: 475, endPoint y: 136, distance: 79.0
click at [475, 136] on div "Shipment 57002155 Google Maps" at bounding box center [544, 138] width 439 height 24
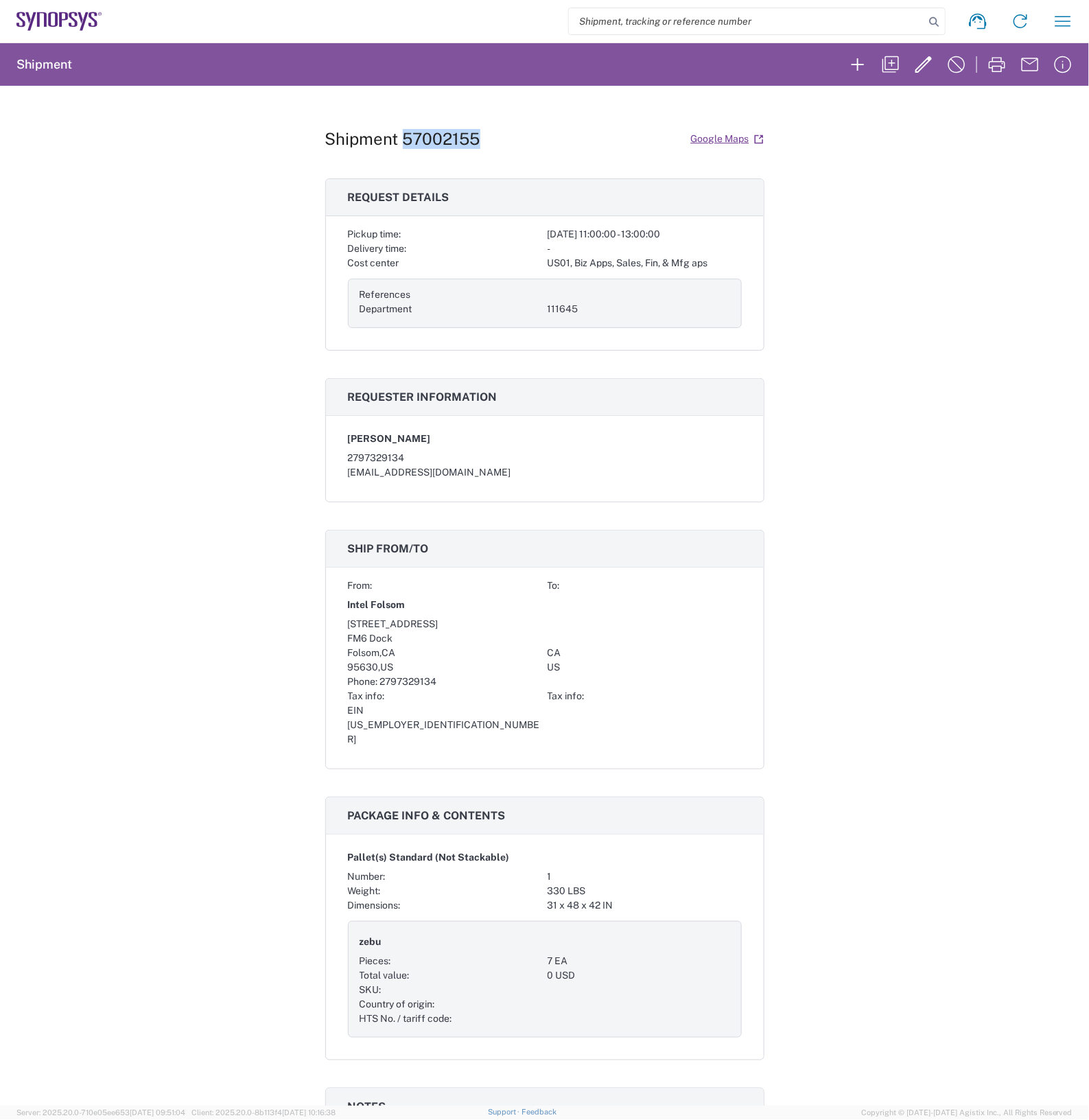
copy h1 "57002155"
